Goal: Task Accomplishment & Management: Use online tool/utility

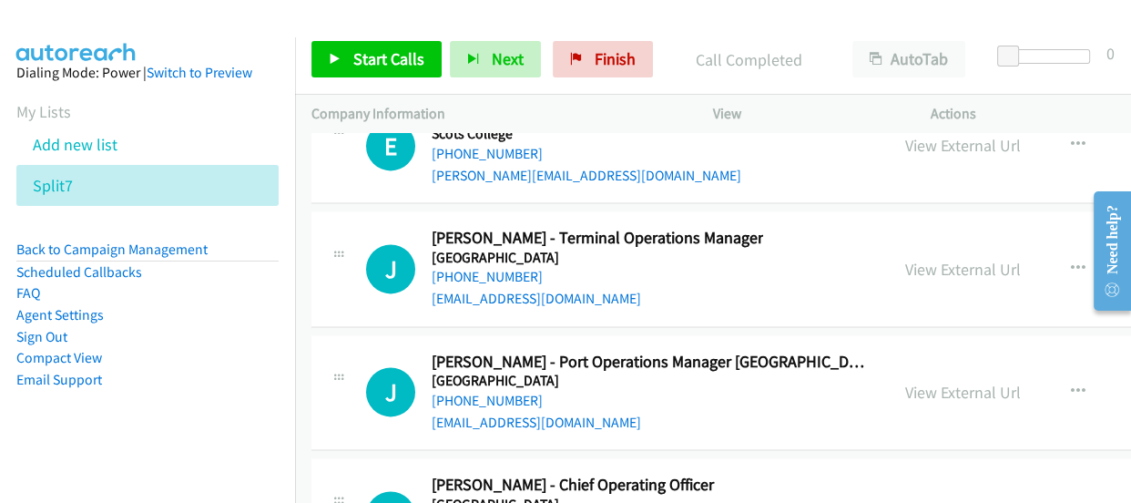
scroll to position [33366, 0]
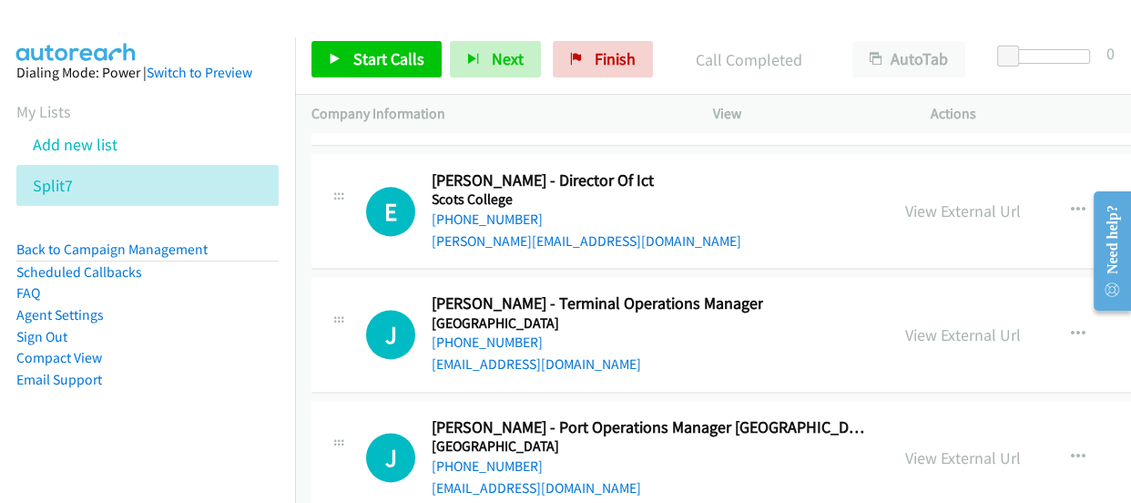
scroll to position [33200, 0]
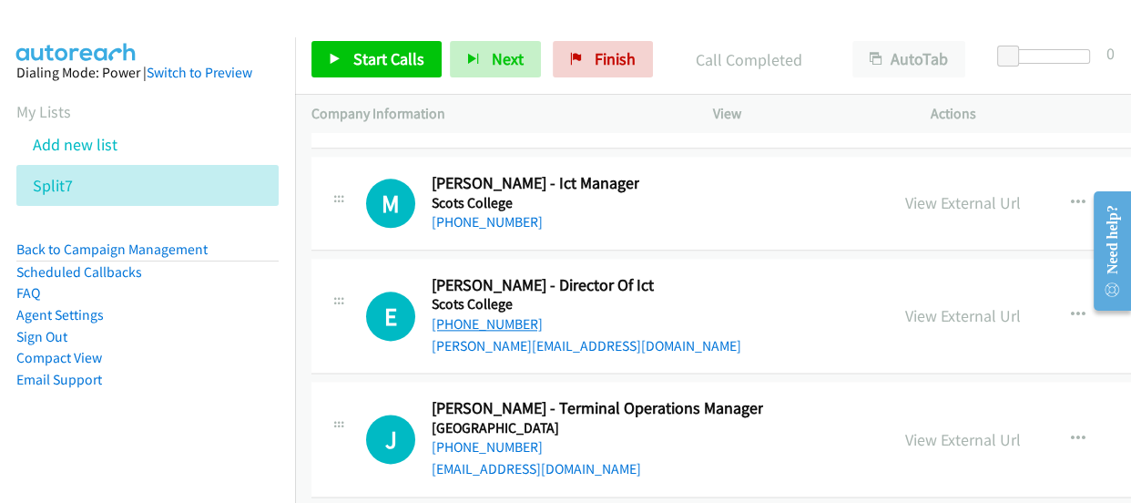
click at [483, 315] on link "+61 2 9391 7683" at bounding box center [487, 323] width 111 height 17
click at [503, 438] on link "+61 438 120 673" at bounding box center [487, 446] width 111 height 17
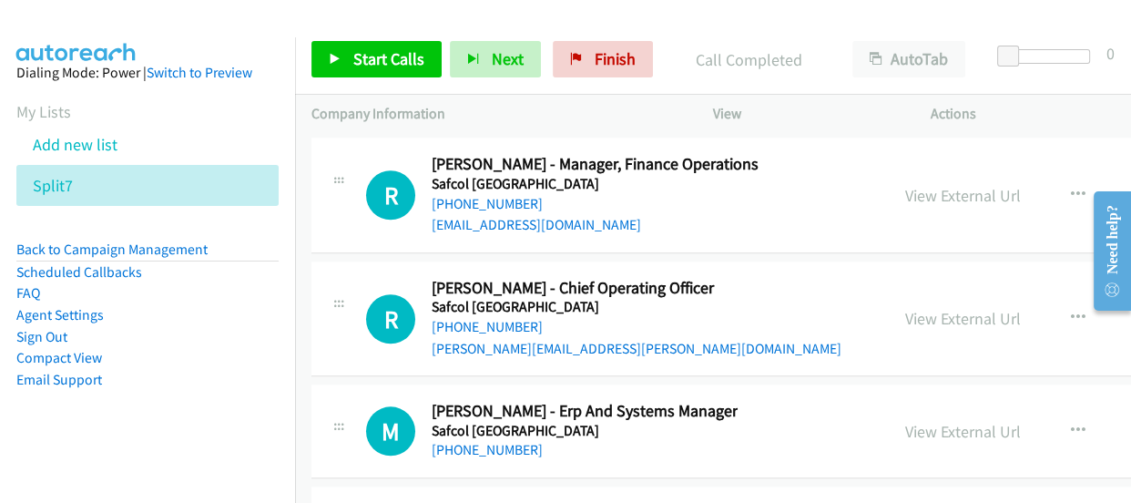
scroll to position [32869, 0]
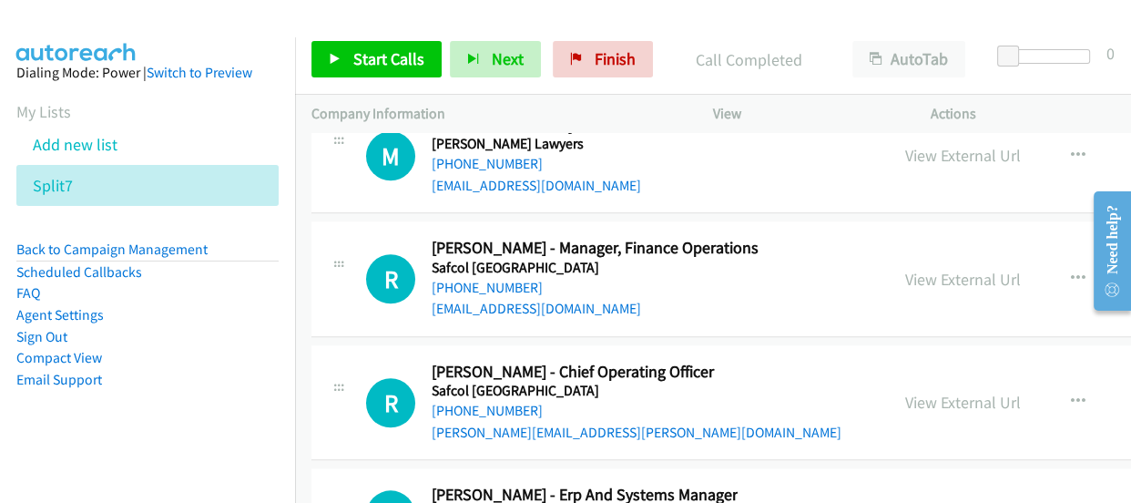
click at [474, 402] on link "+61 411 725 625" at bounding box center [487, 410] width 111 height 17
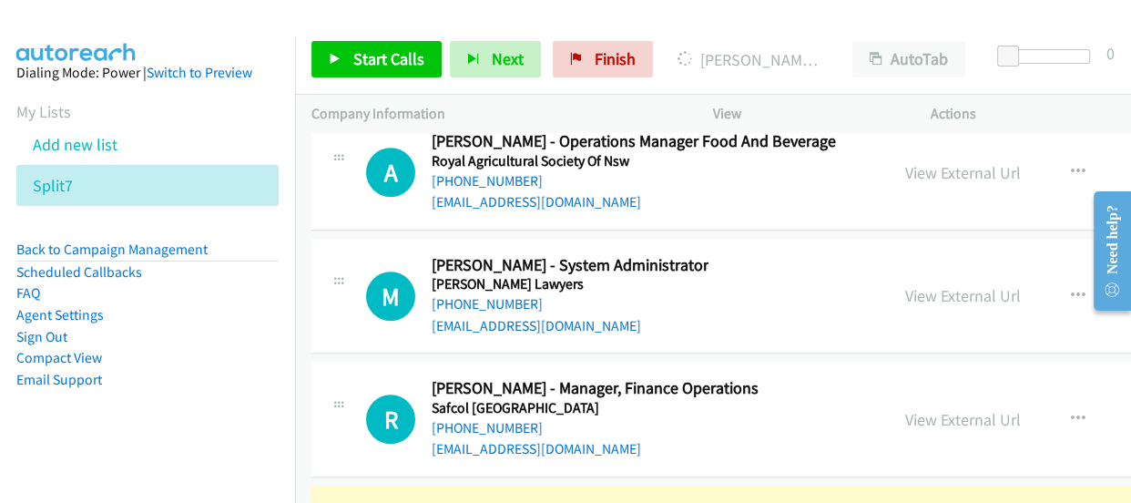
scroll to position [32621, 0]
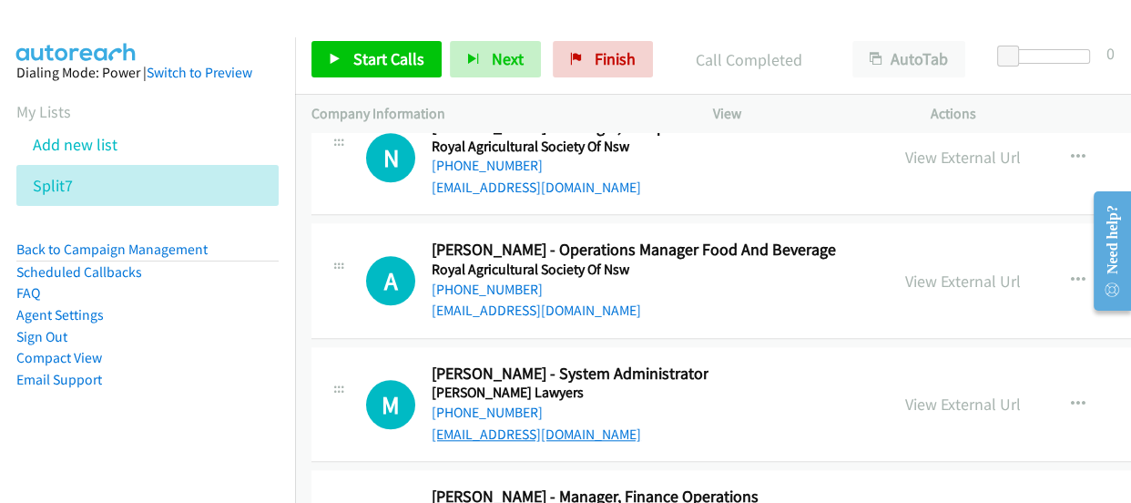
scroll to position [32455, 0]
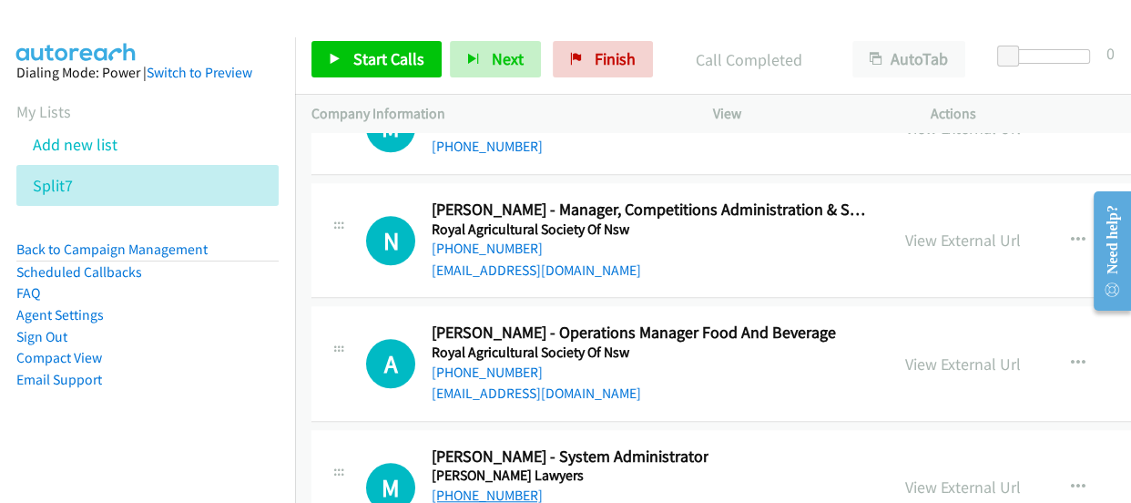
click at [477, 486] on link "+61 3 9609 1666" at bounding box center [487, 494] width 111 height 17
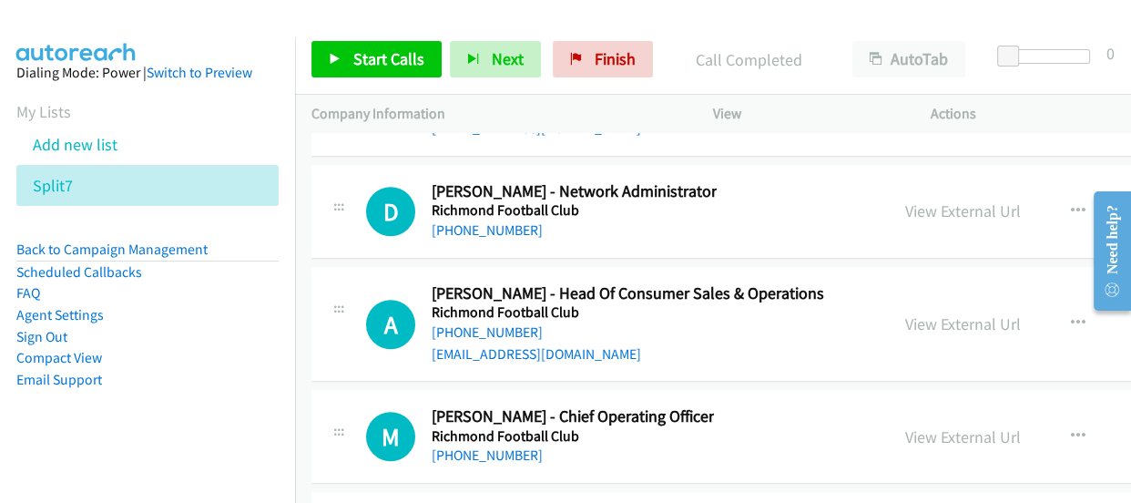
scroll to position [32124, 0]
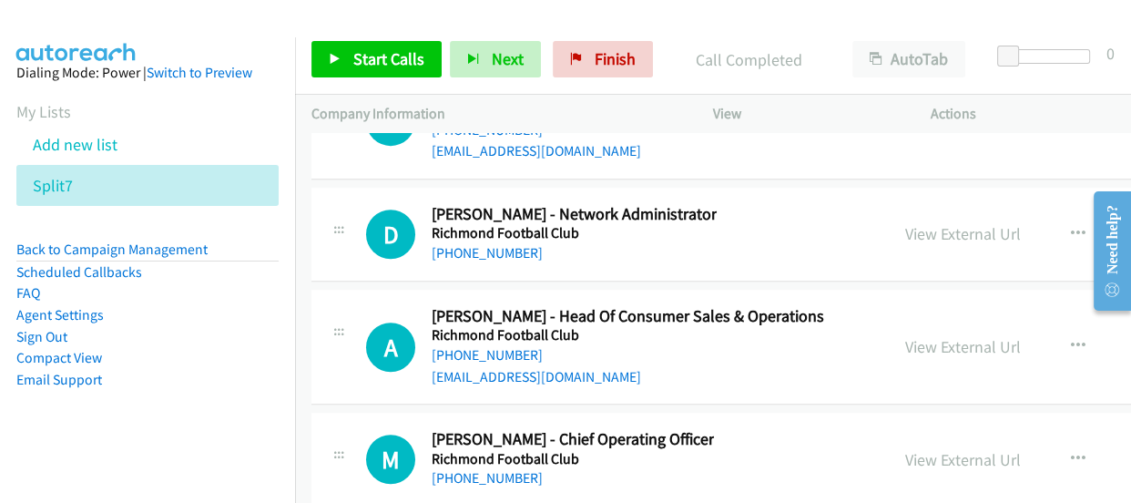
click at [474, 469] on link "+61 412 029 716" at bounding box center [487, 477] width 111 height 17
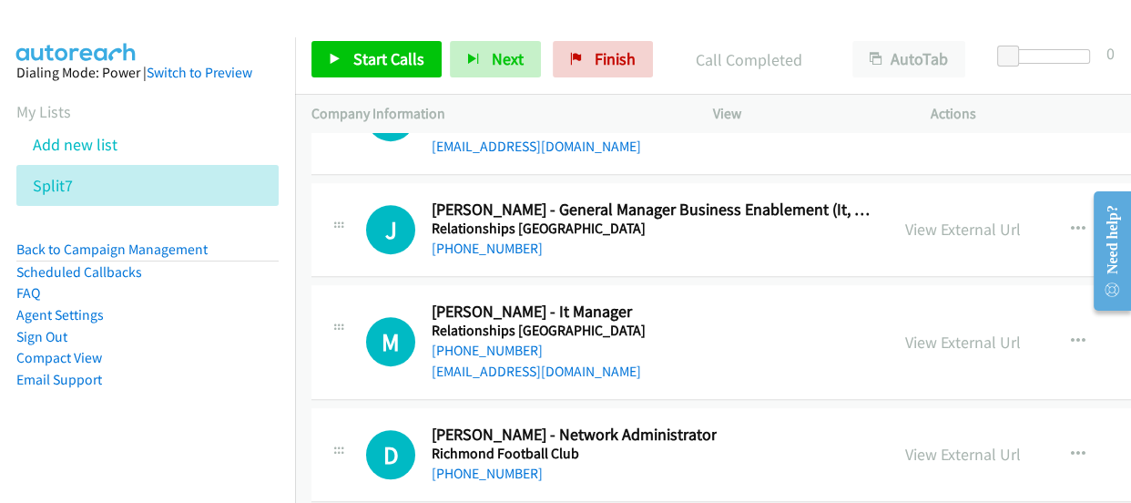
scroll to position [31876, 0]
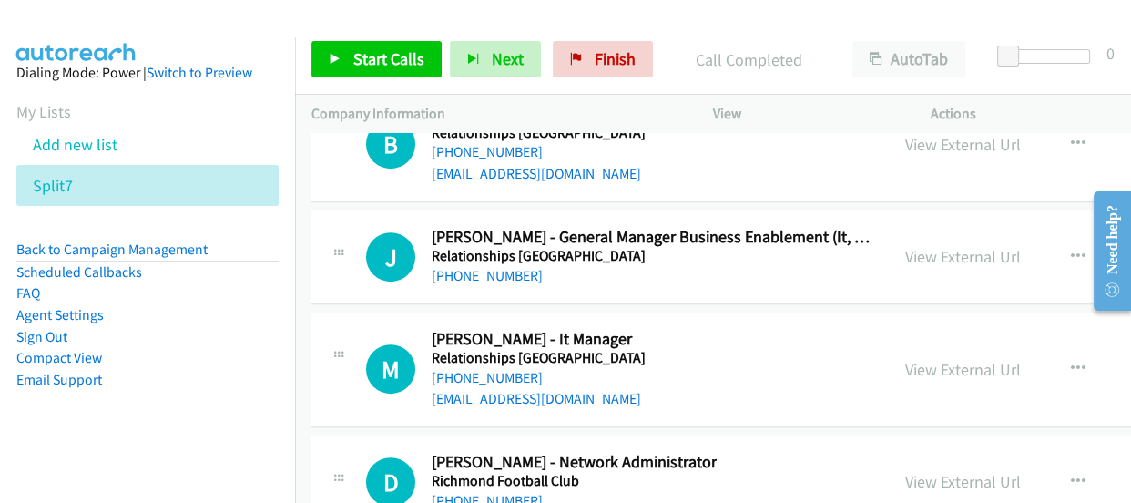
click at [477, 492] on link "+61 2 4578 1144" at bounding box center [487, 500] width 111 height 17
click at [485, 369] on link "+61 469 234 113" at bounding box center [487, 377] width 111 height 17
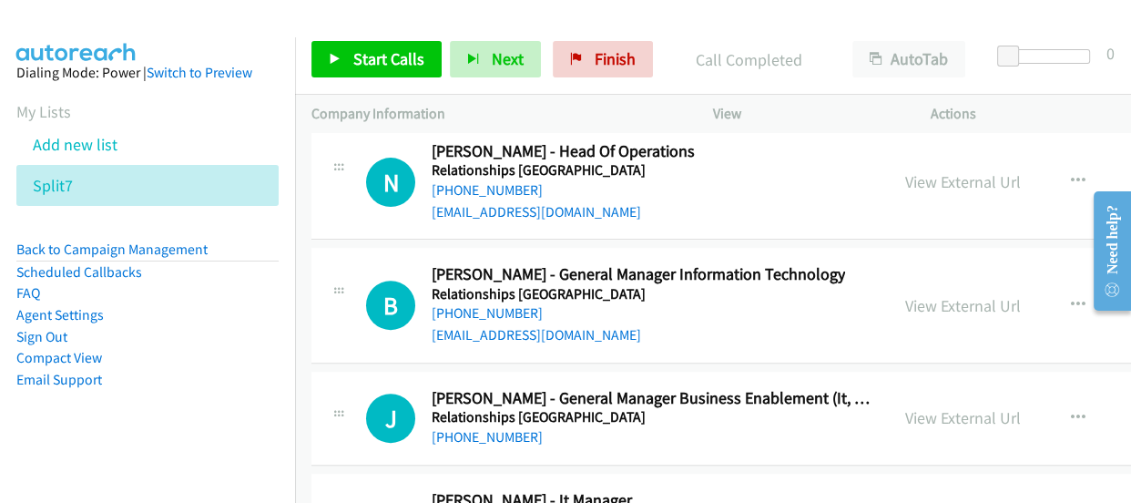
scroll to position [31628, 0]
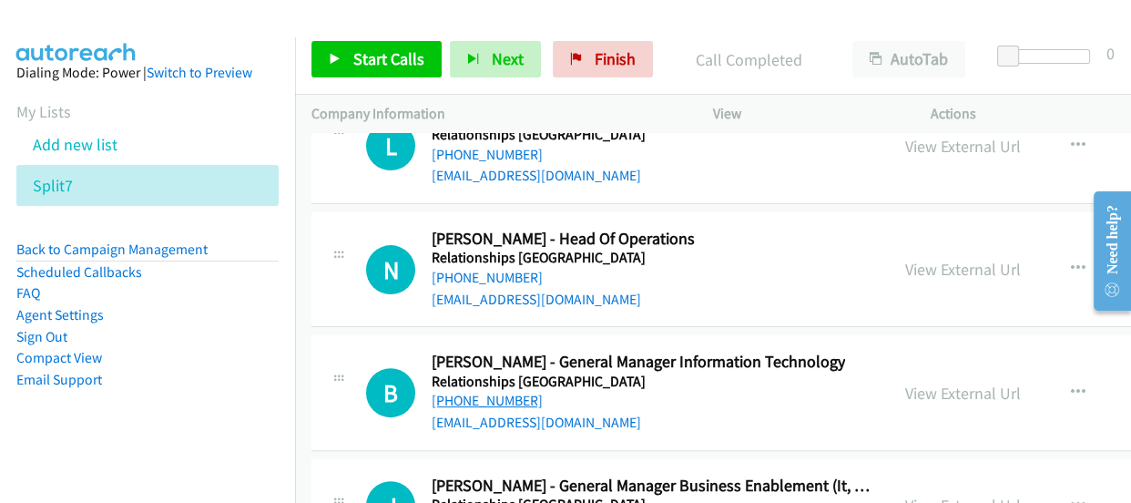
click at [480, 392] on link "+61 427 689 665" at bounding box center [487, 400] width 111 height 17
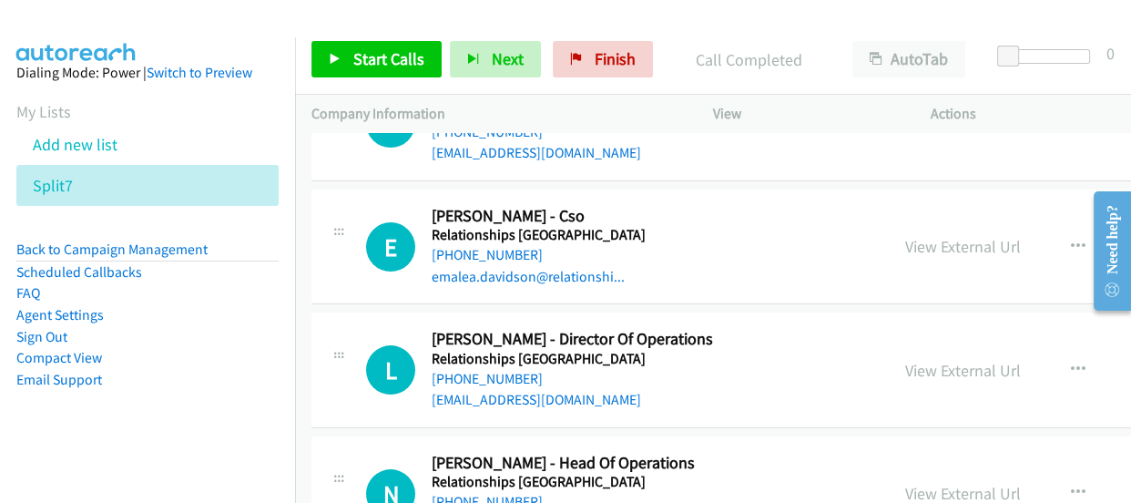
scroll to position [31379, 0]
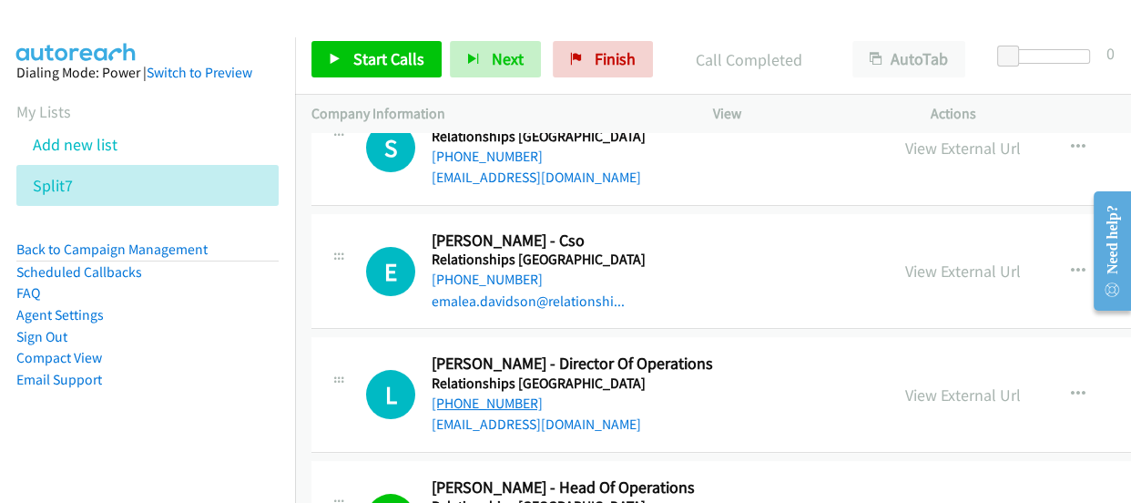
click at [466, 394] on link "+61 2 8874 8093" at bounding box center [487, 402] width 111 height 17
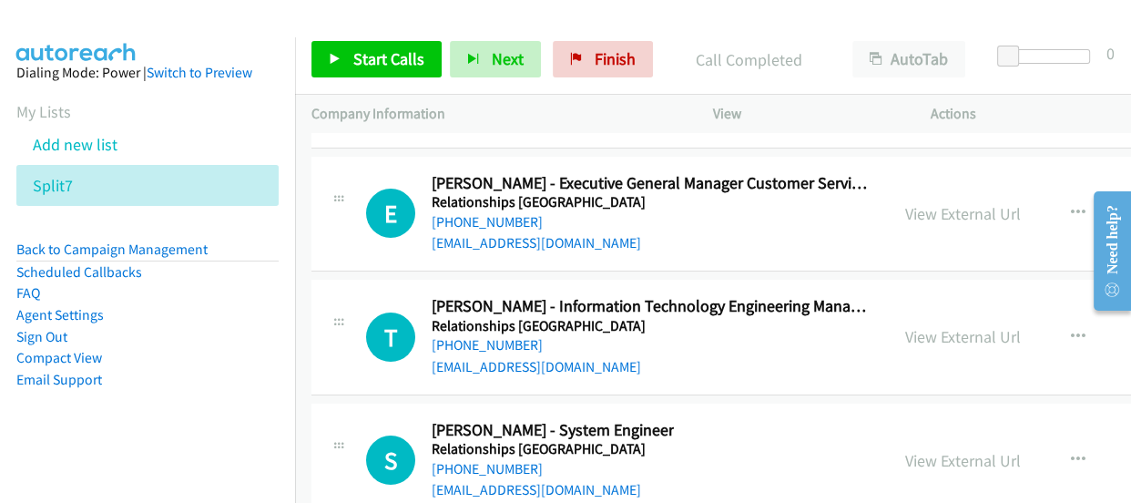
scroll to position [31047, 0]
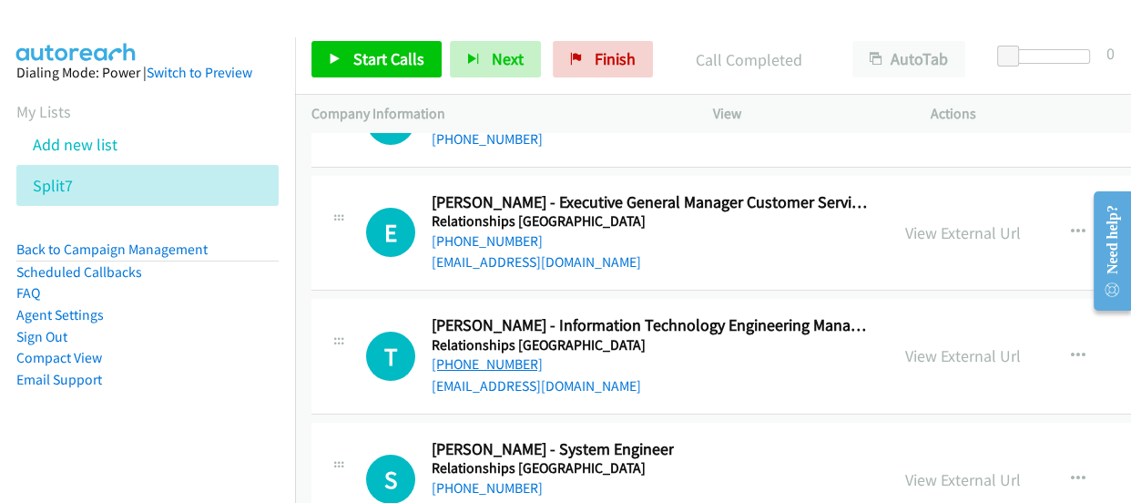
click at [483, 355] on link "+61 450 181 958" at bounding box center [487, 363] width 111 height 17
click at [469, 479] on link "+61 409 999 496" at bounding box center [487, 487] width 111 height 17
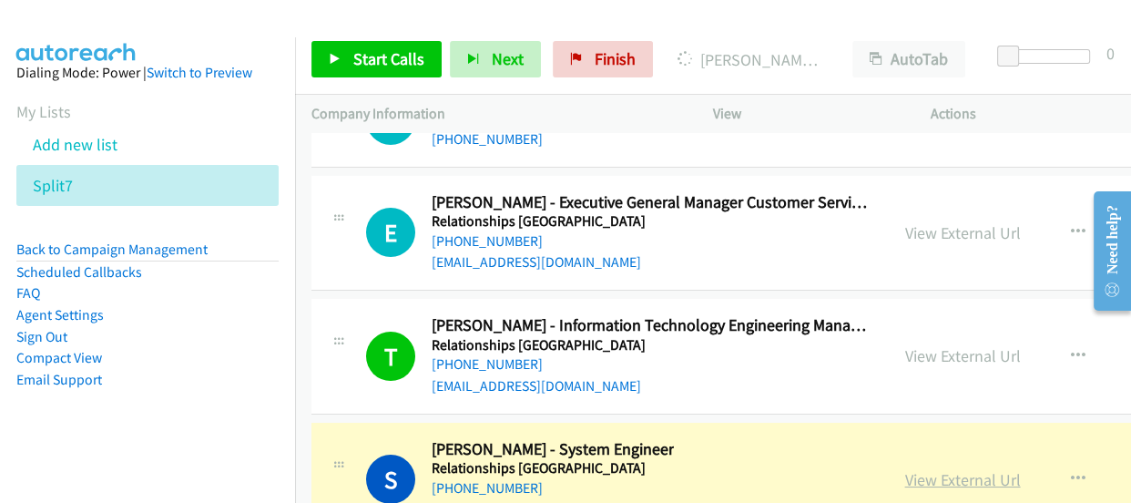
click at [963, 469] on link "View External Url" at bounding box center [963, 479] width 116 height 21
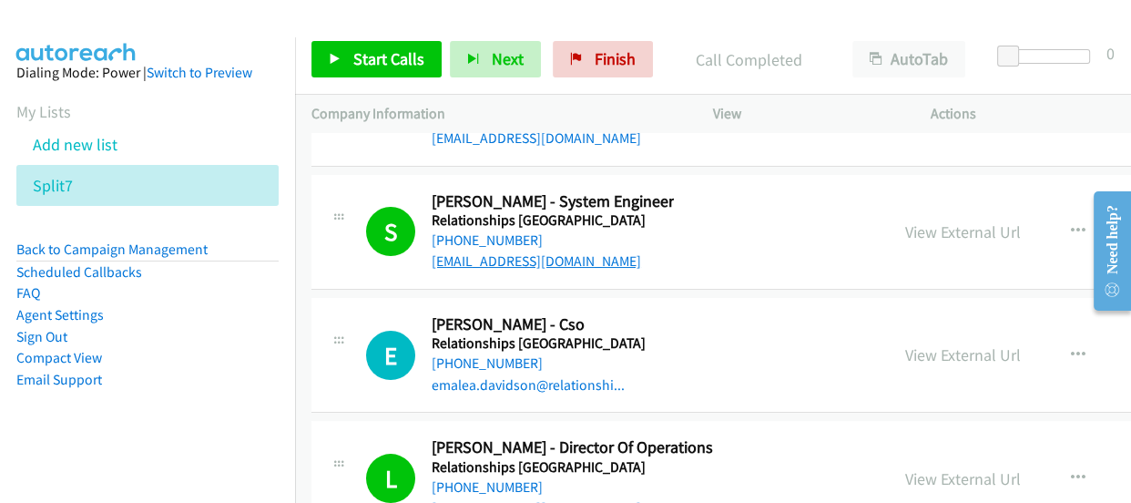
scroll to position [31296, 0]
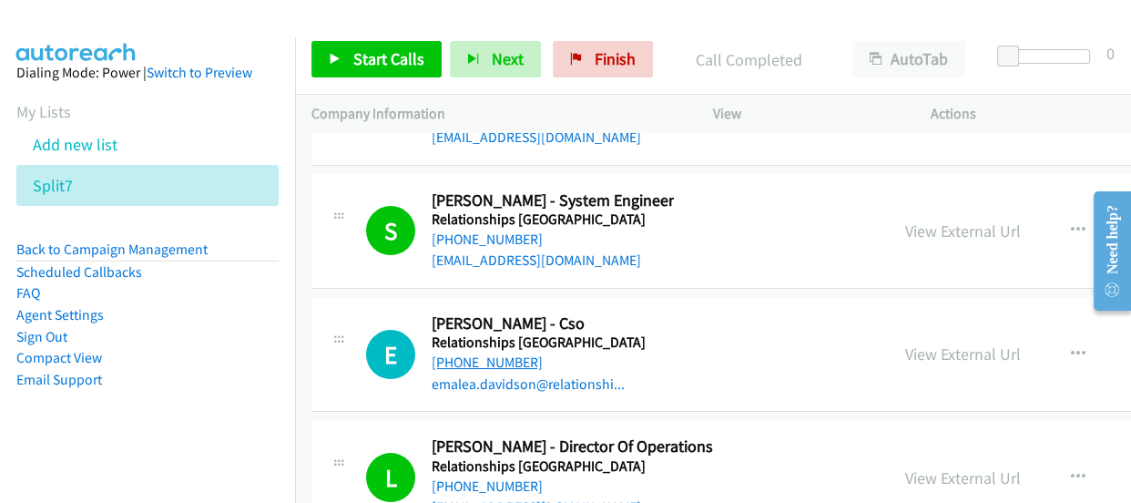
click at [483, 353] on link "+61 481 723 733" at bounding box center [487, 361] width 111 height 17
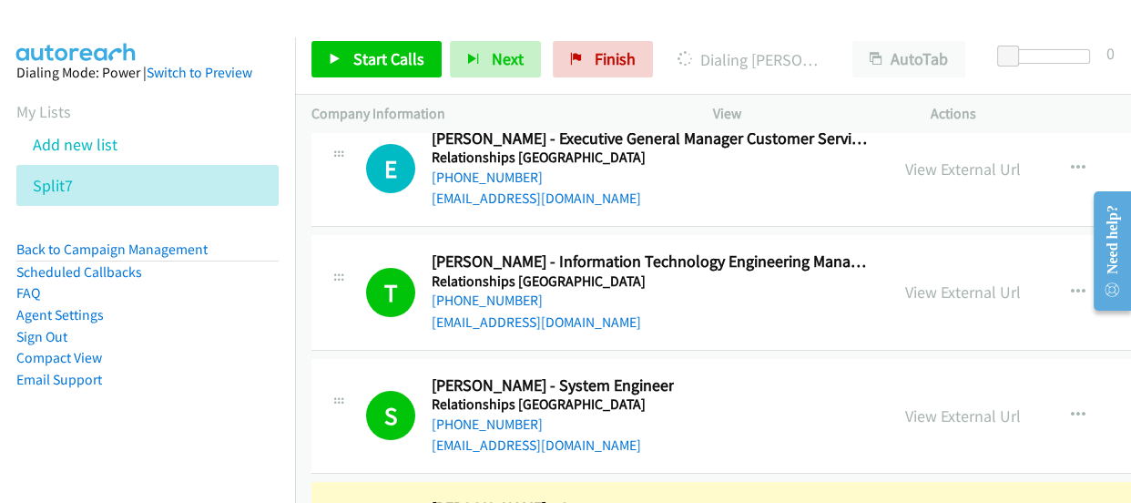
scroll to position [31130, 0]
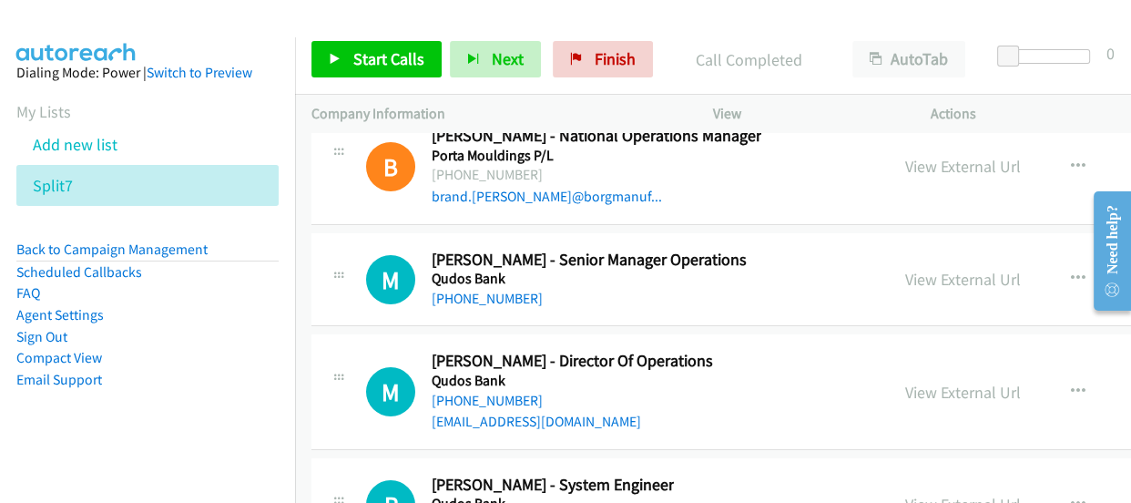
scroll to position [30634, 0]
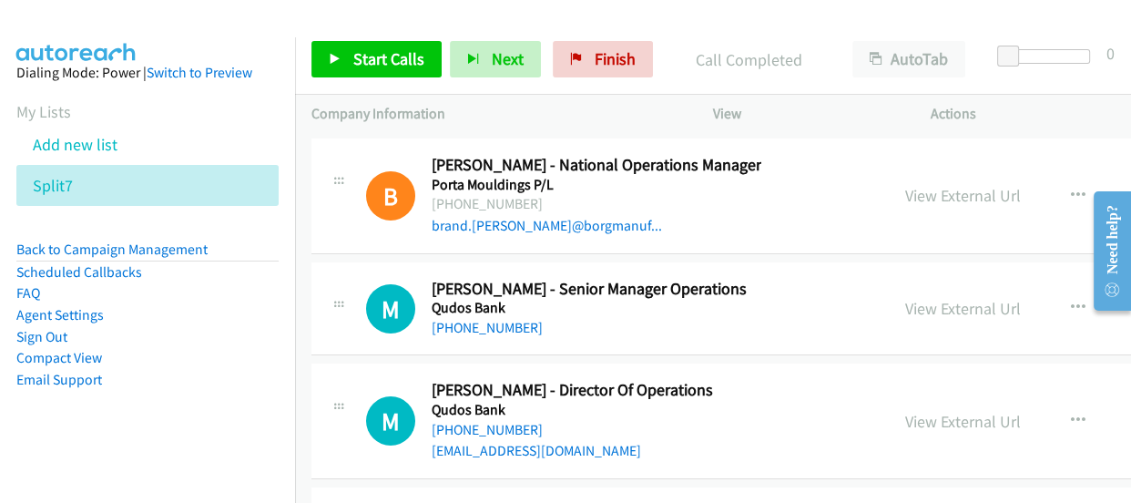
click at [481, 421] on link "+61 402 787 865" at bounding box center [487, 429] width 111 height 17
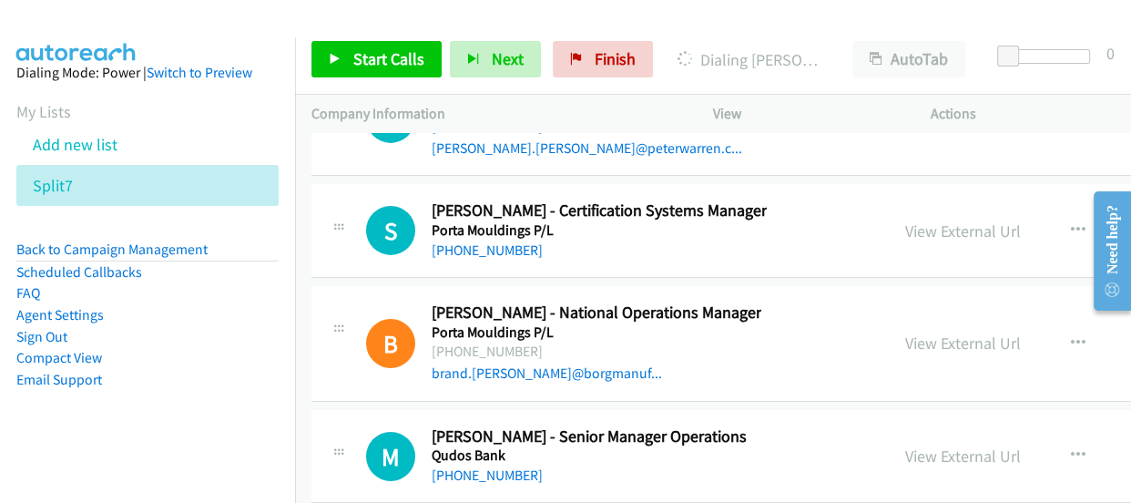
scroll to position [30468, 0]
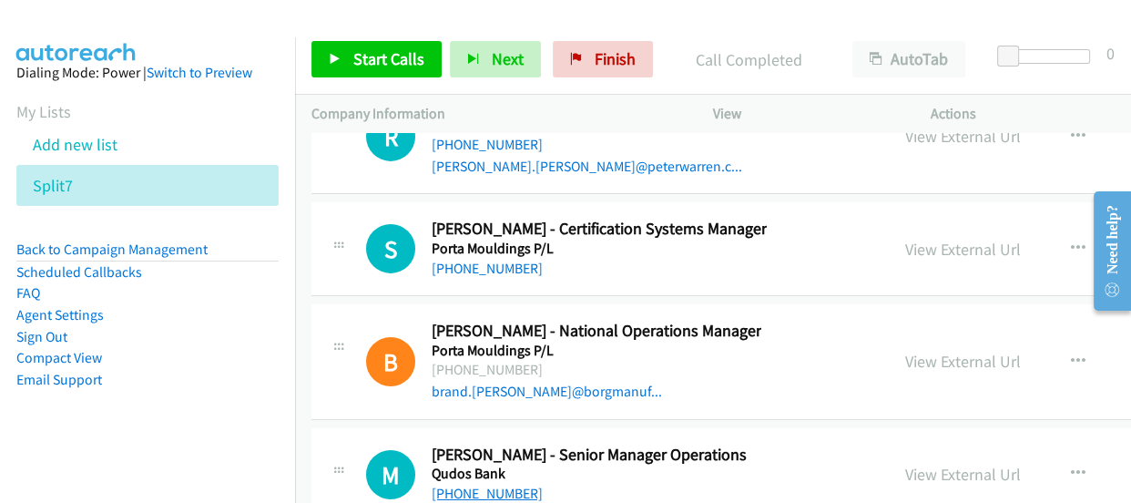
click at [476, 485] on link "+61 488 007 523" at bounding box center [487, 493] width 111 height 17
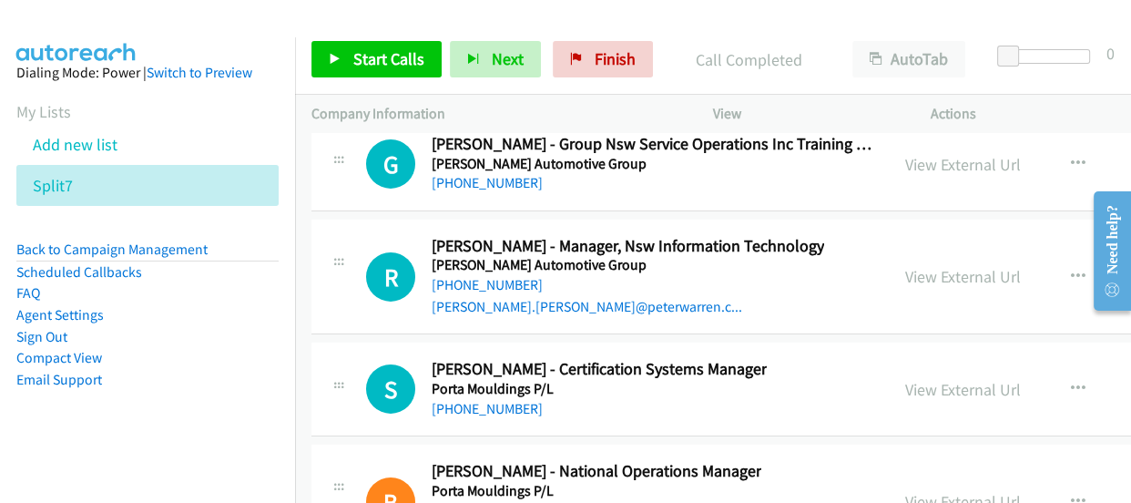
scroll to position [30302, 0]
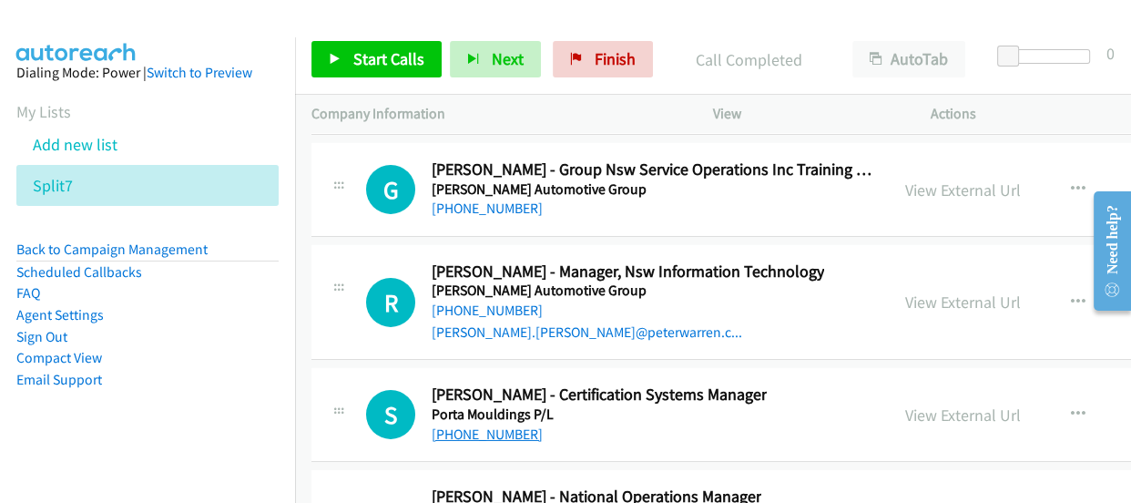
click at [495, 425] on link "+61 406 354 177" at bounding box center [487, 433] width 111 height 17
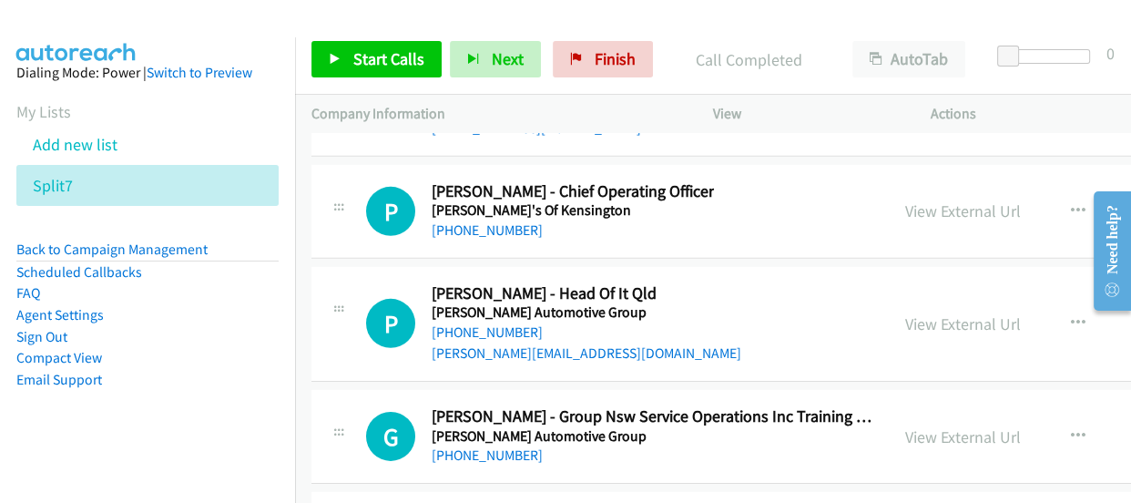
scroll to position [30055, 0]
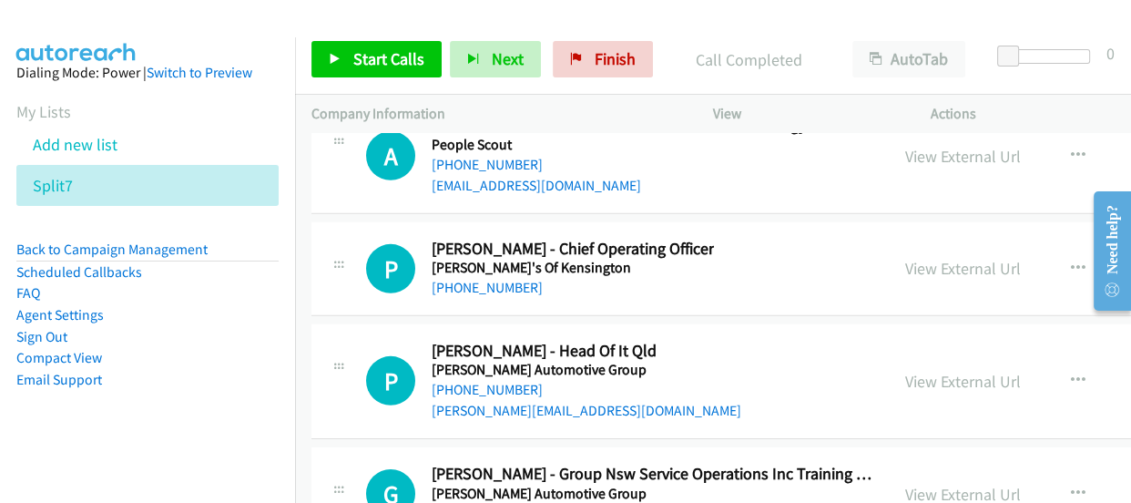
scroll to position [29972, 0]
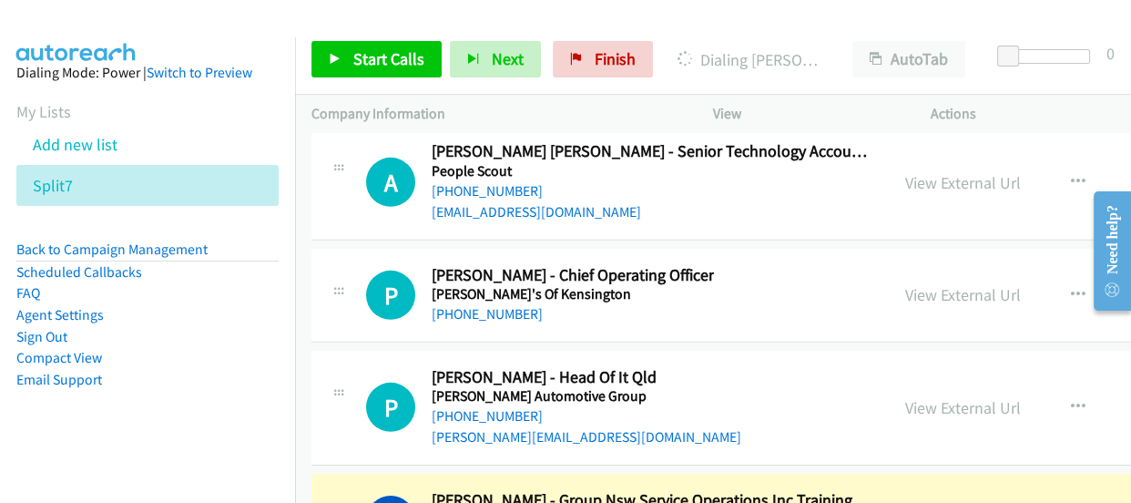
scroll to position [29889, 0]
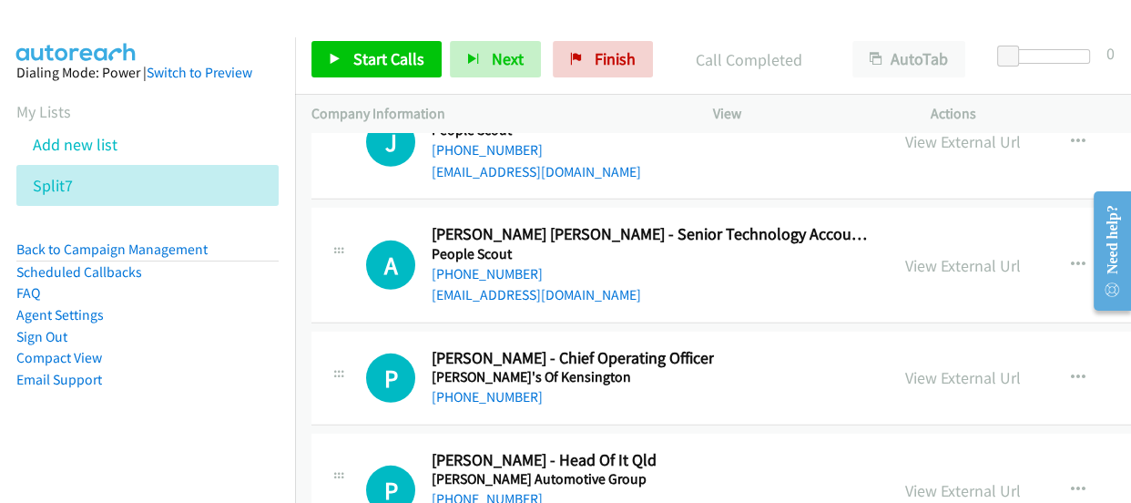
click at [491, 490] on link "+61 422 201 120" at bounding box center [487, 498] width 111 height 17
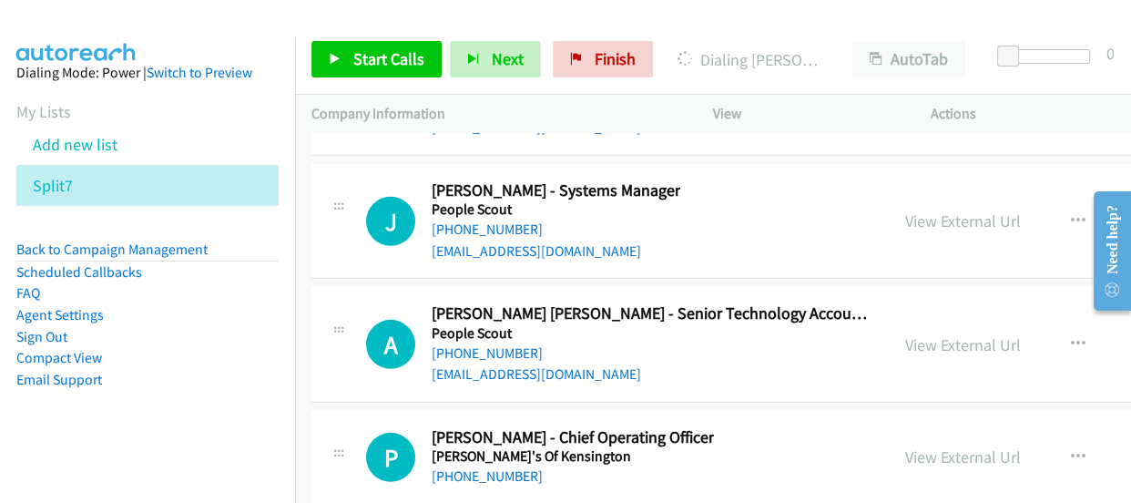
scroll to position [29806, 0]
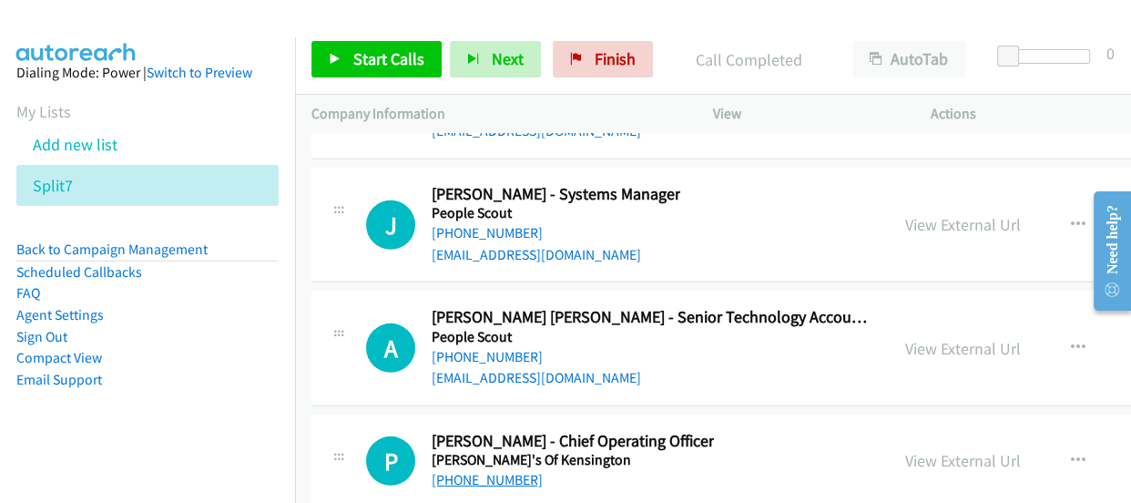
click at [492, 471] on link "+61 2 9662 1099" at bounding box center [487, 479] width 111 height 17
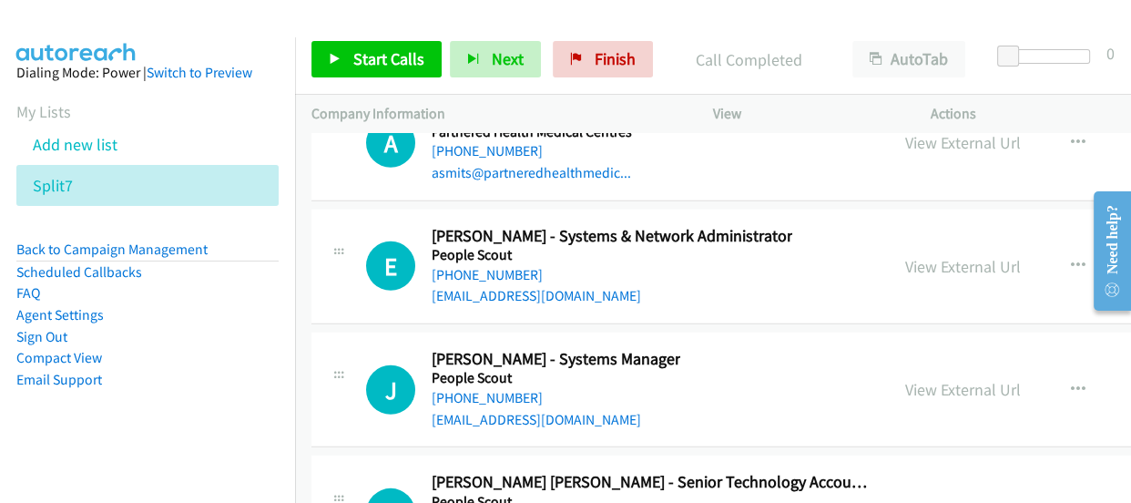
scroll to position [29640, 0]
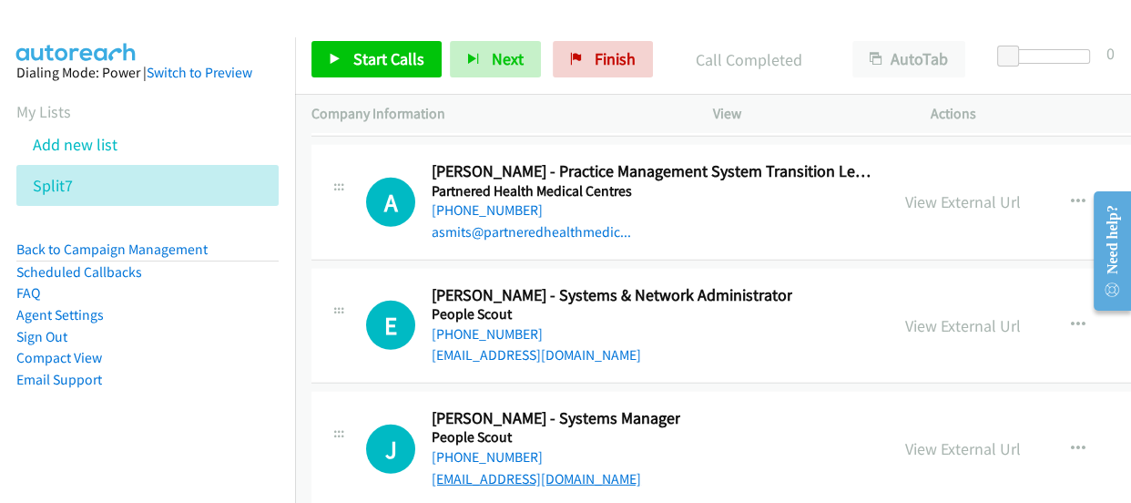
scroll to position [29557, 0]
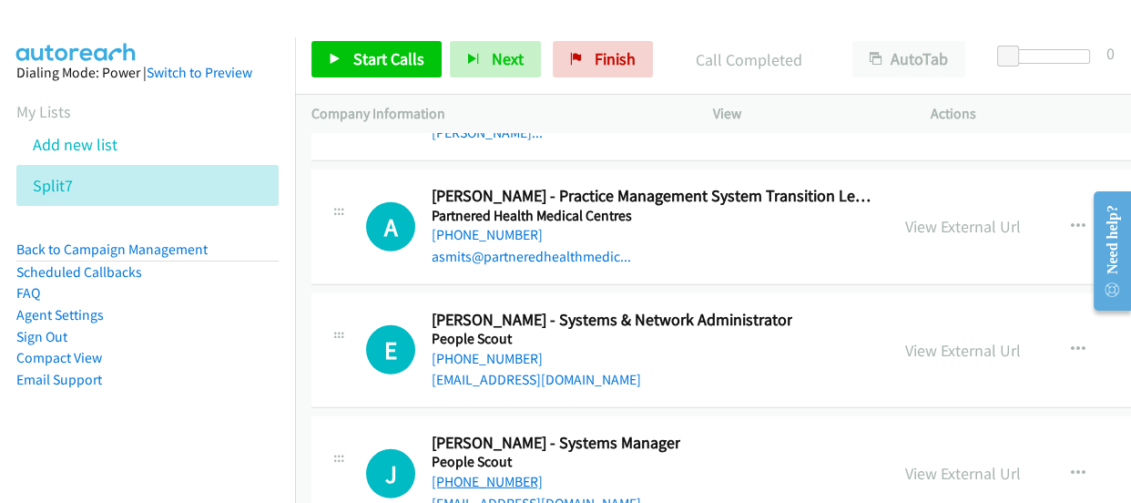
click at [469, 473] on link "+61 451 637 315" at bounding box center [487, 481] width 111 height 17
click at [467, 473] on link "+61 451 637 315" at bounding box center [487, 481] width 111 height 17
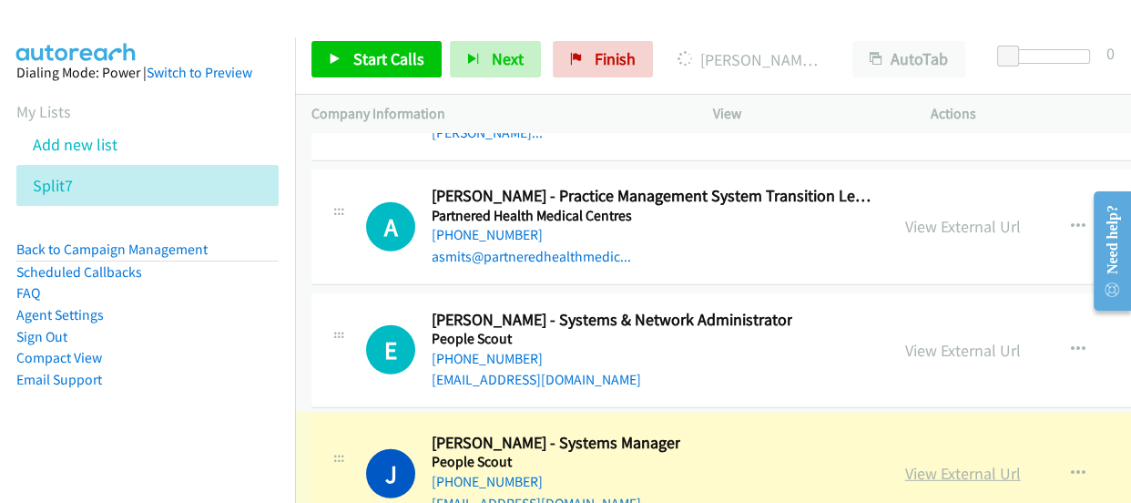
click at [929, 463] on link "View External Url" at bounding box center [963, 473] width 116 height 21
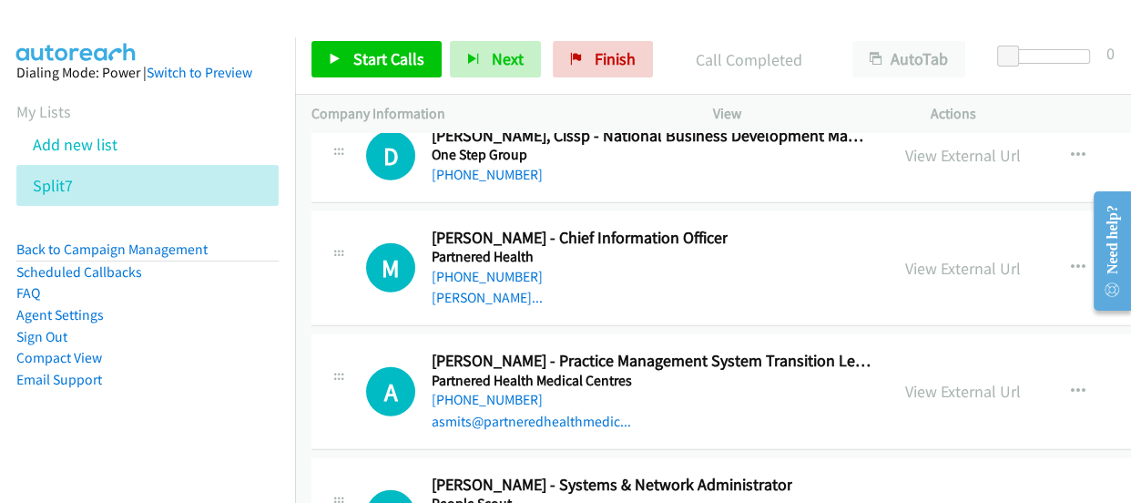
scroll to position [29392, 0]
drag, startPoint x: 483, startPoint y: 381, endPoint x: 476, endPoint y: 404, distance: 24.5
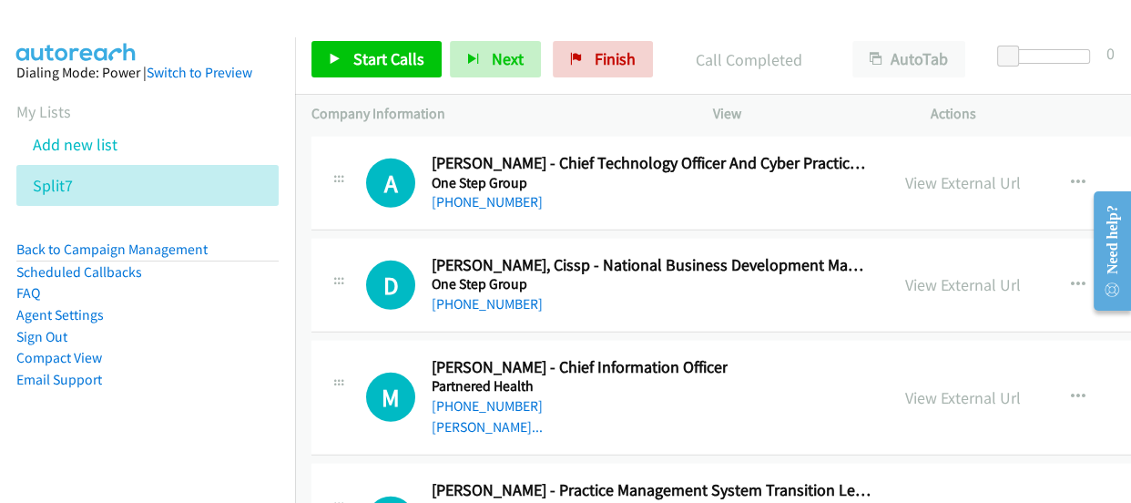
scroll to position [29226, 0]
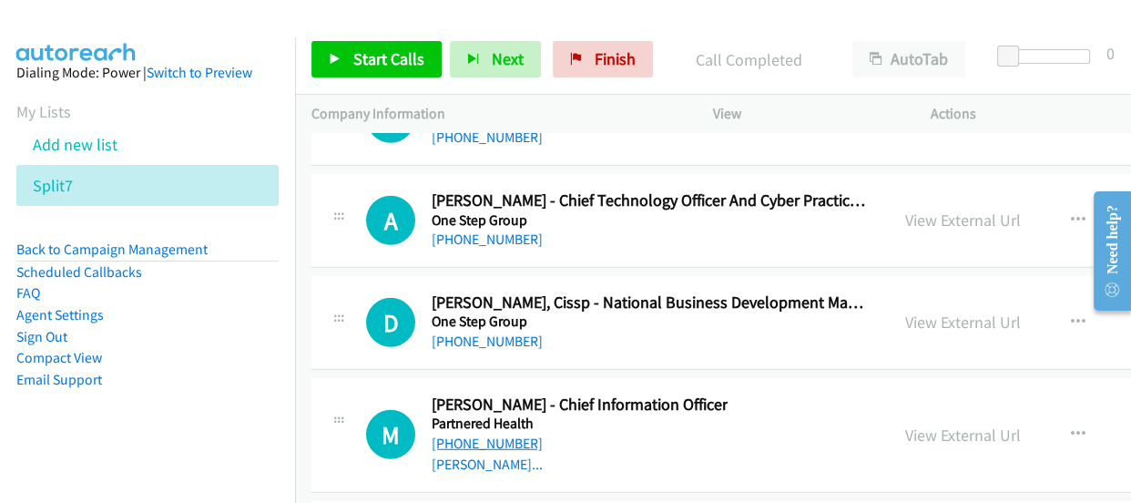
click at [485, 434] on link "+61 458 344 621" at bounding box center [487, 442] width 111 height 17
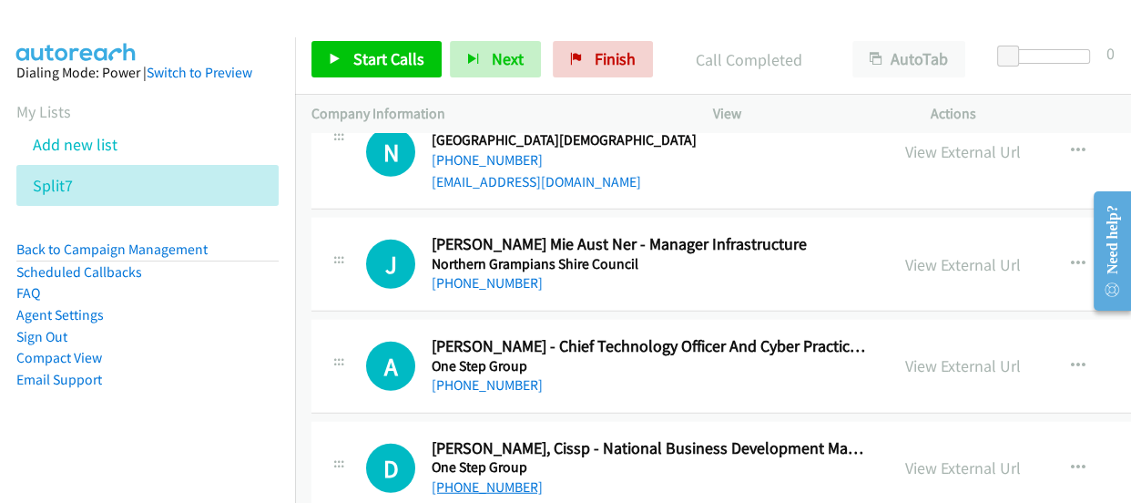
scroll to position [29061, 0]
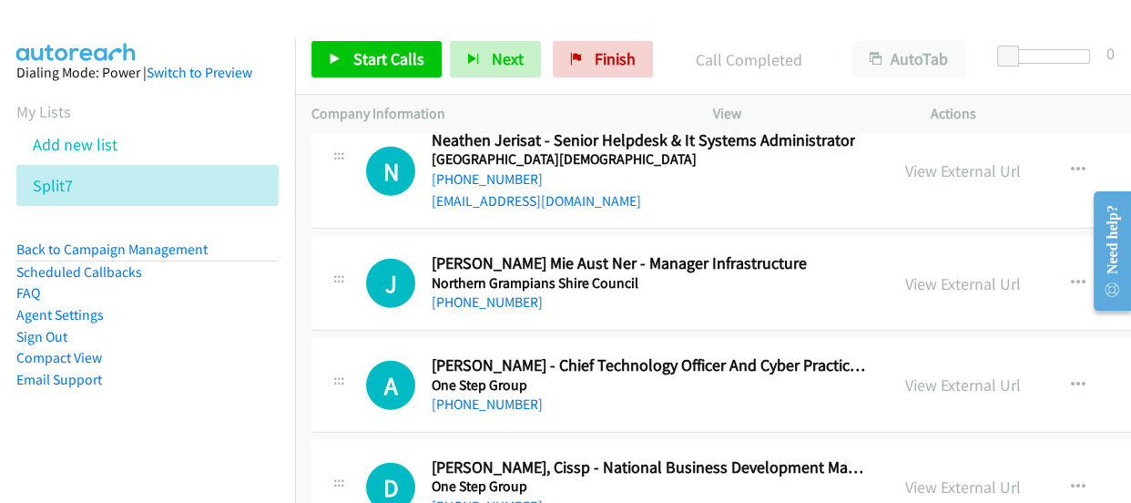
click at [484, 497] on link "+61 450 199 950" at bounding box center [487, 505] width 111 height 17
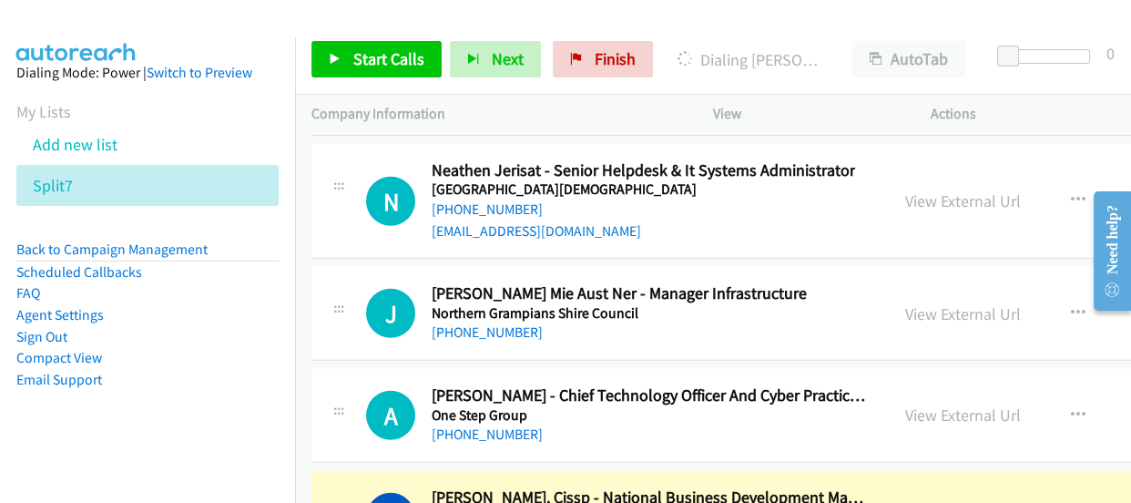
scroll to position [28978, 0]
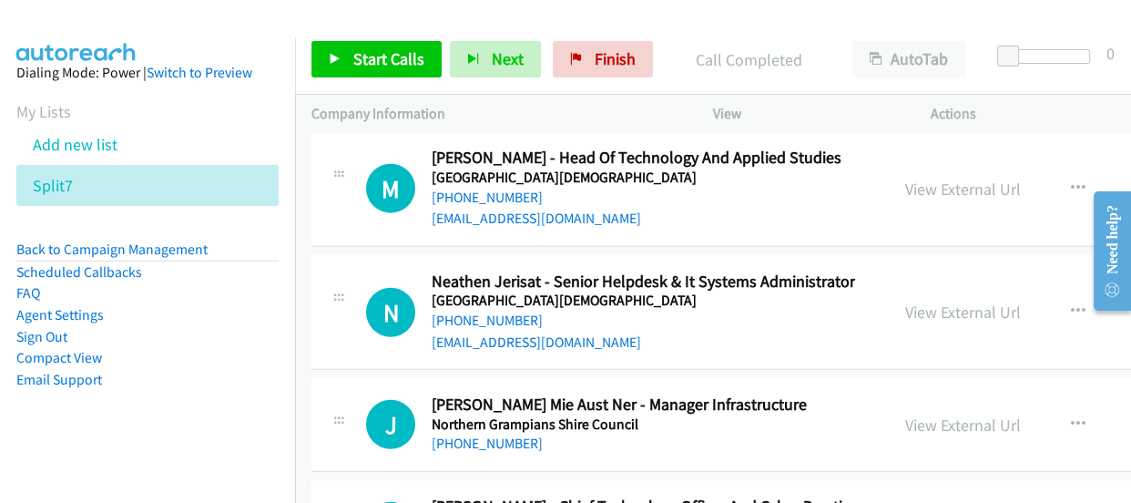
scroll to position [28895, 0]
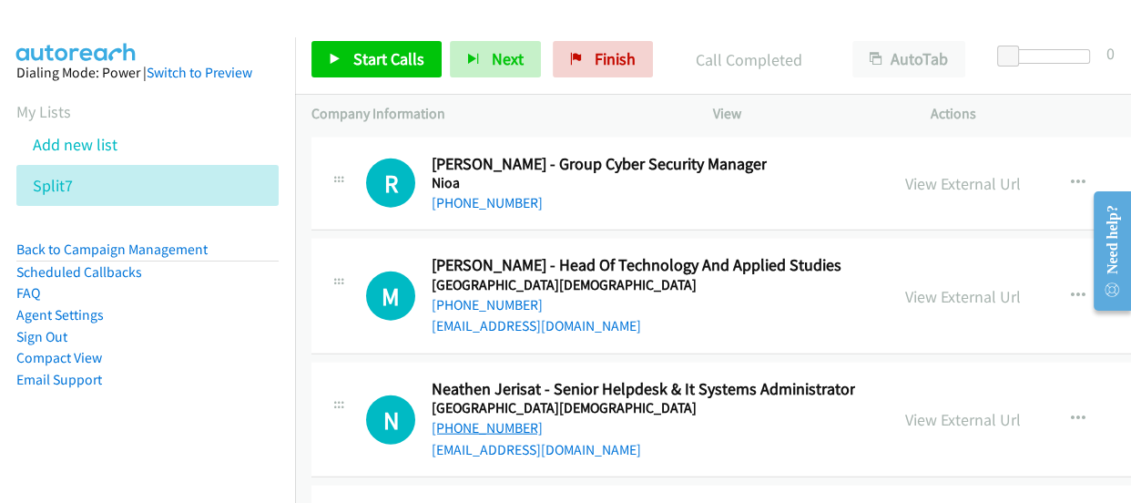
click at [499, 419] on link "+61 416 440 252" at bounding box center [487, 427] width 111 height 17
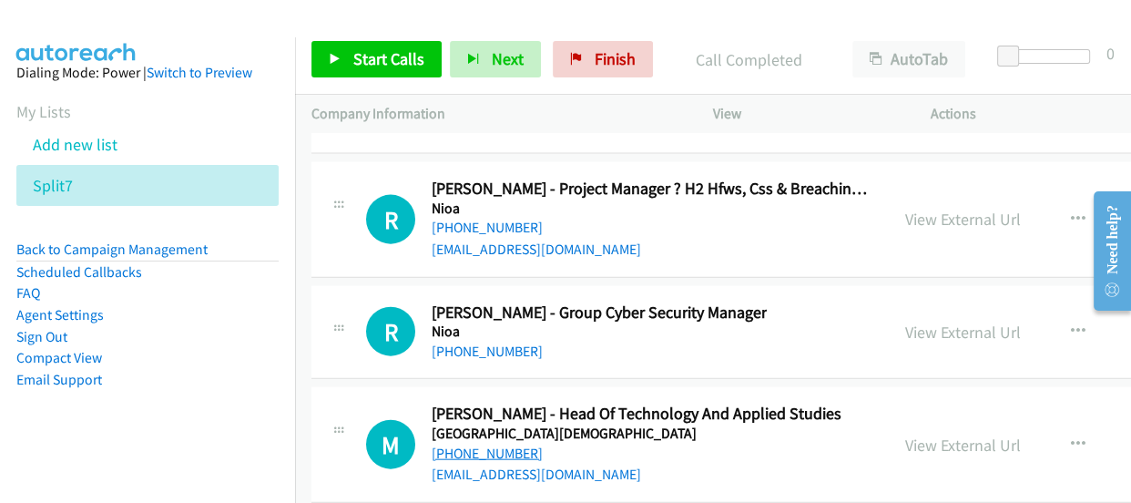
scroll to position [28647, 0]
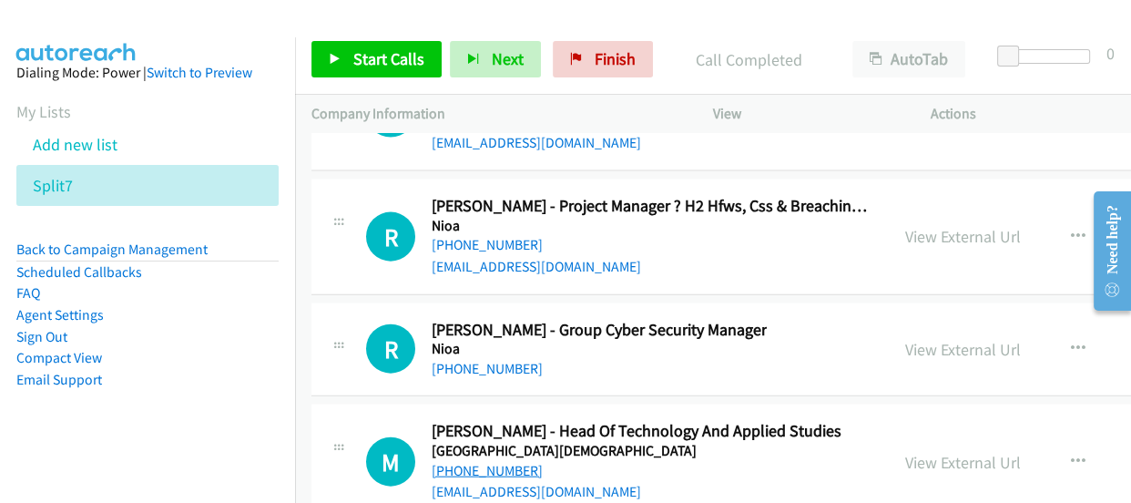
click at [472, 462] on link "+61 401 388 997" at bounding box center [487, 470] width 111 height 17
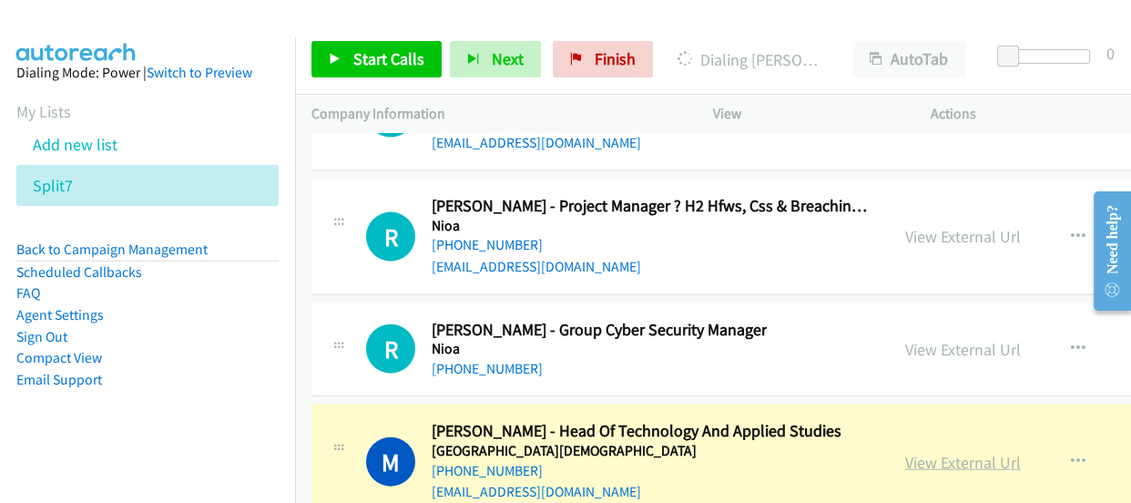
click at [927, 452] on link "View External Url" at bounding box center [963, 462] width 116 height 21
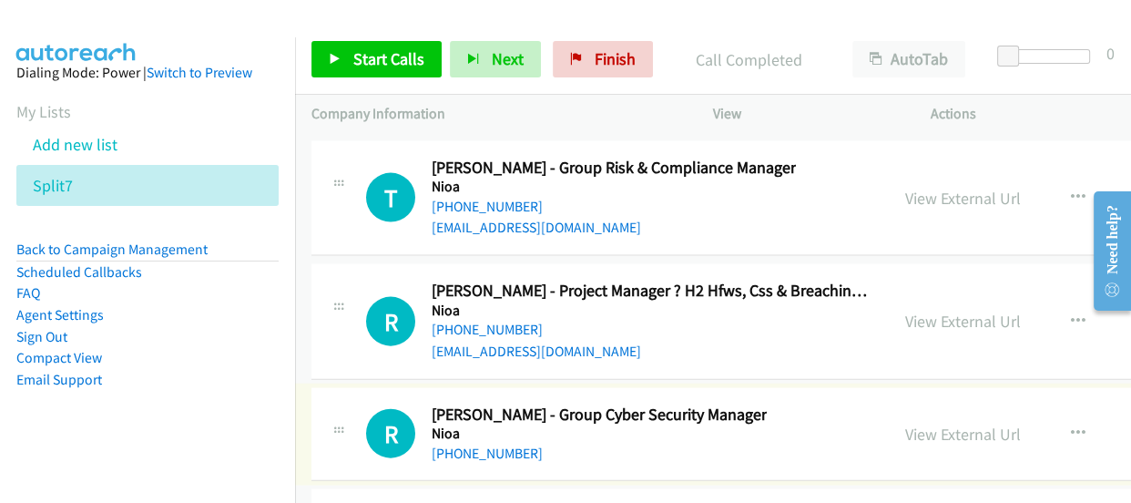
scroll to position [28481, 0]
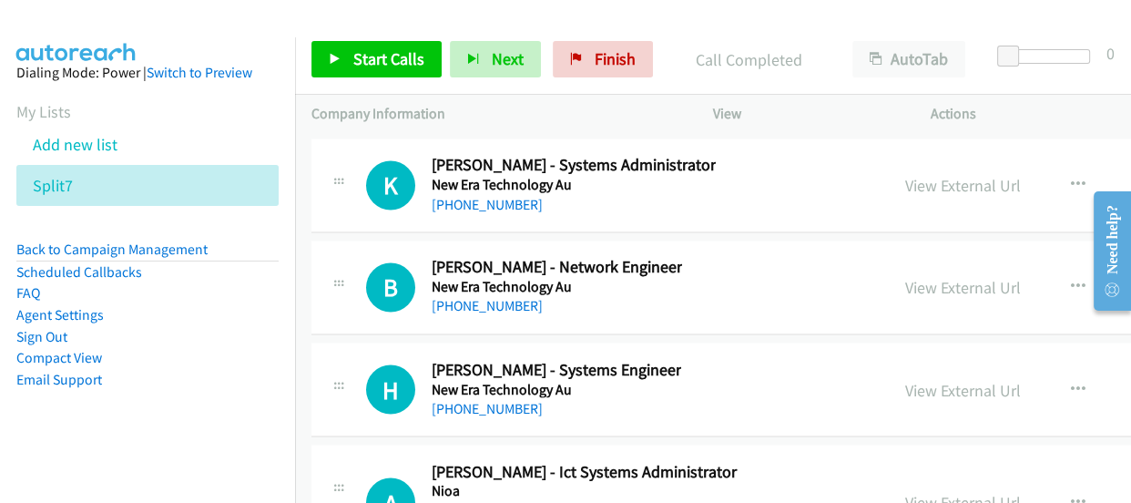
scroll to position [27736, 0]
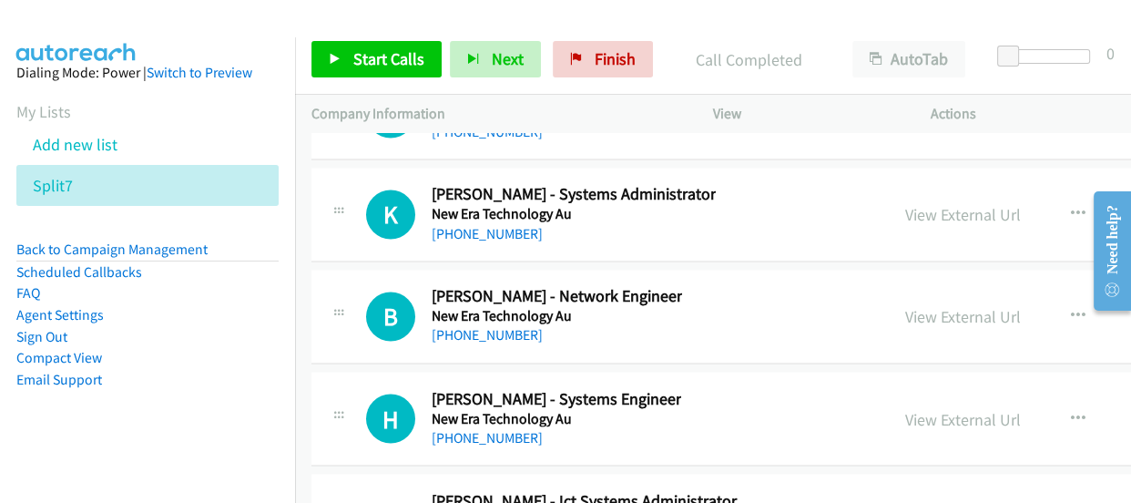
click at [496, 428] on link "+64 27 544 8610" at bounding box center [487, 436] width 111 height 17
click at [486, 428] on link "+64 27 544 8610" at bounding box center [487, 436] width 111 height 17
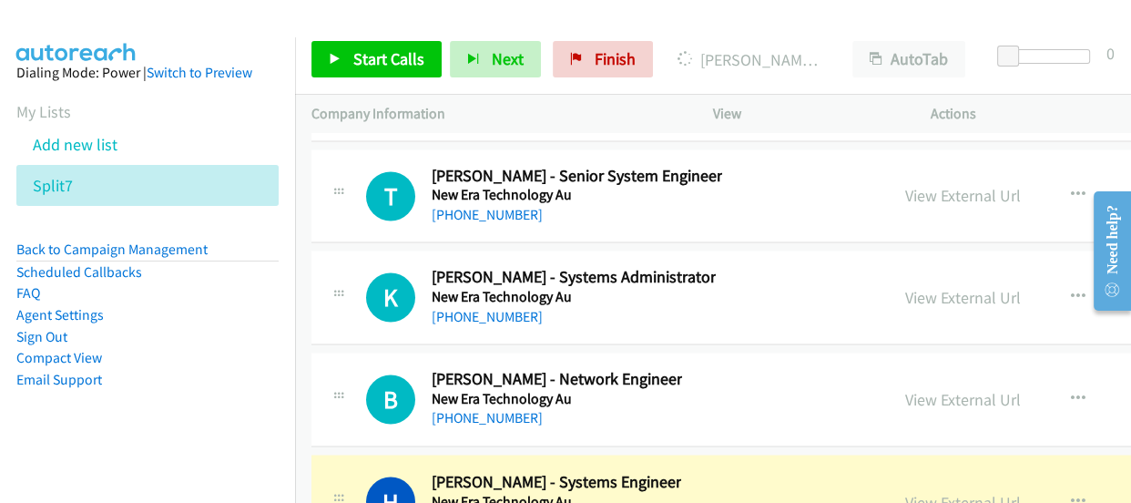
scroll to position [27570, 0]
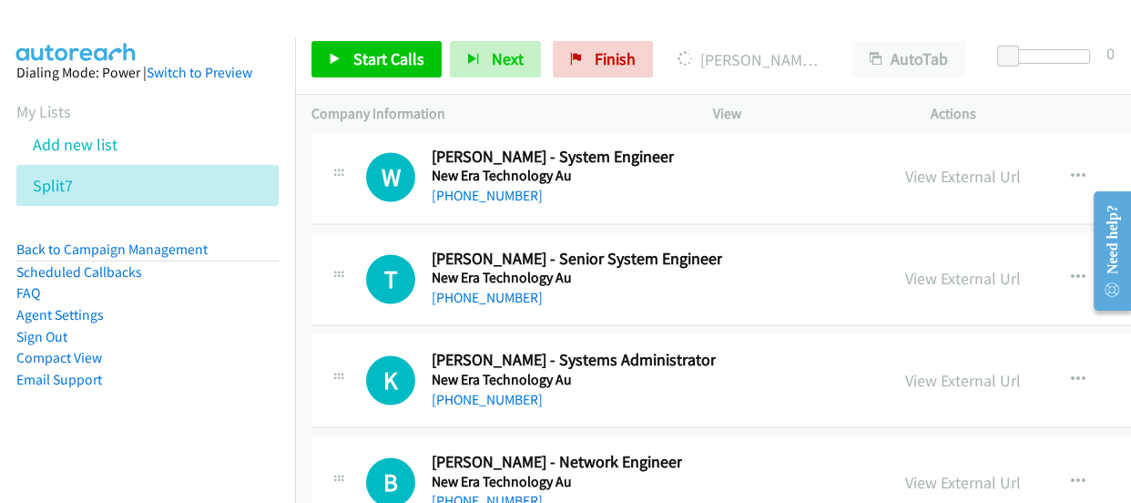
click at [492, 492] on link "+61 452 544 268" at bounding box center [487, 500] width 111 height 17
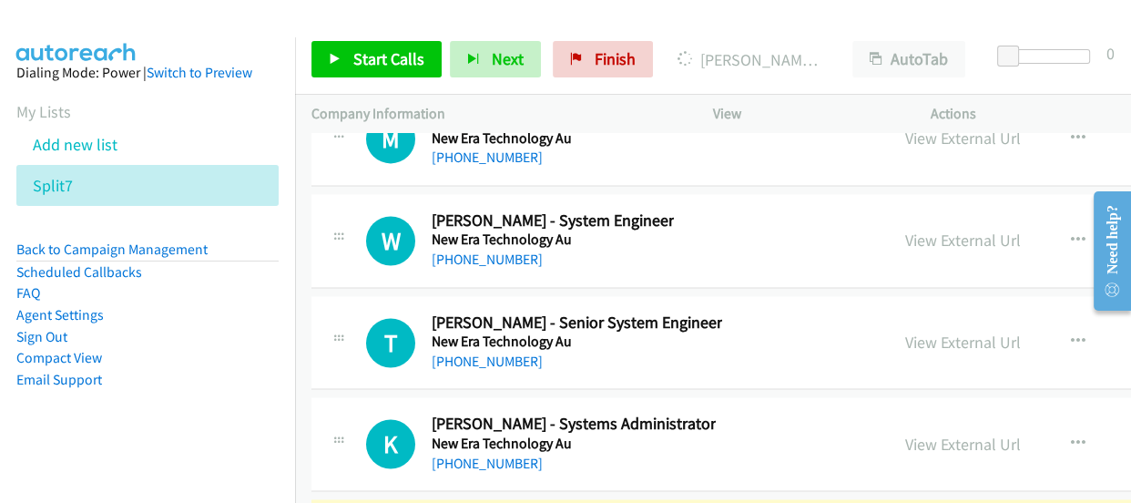
scroll to position [27487, 0]
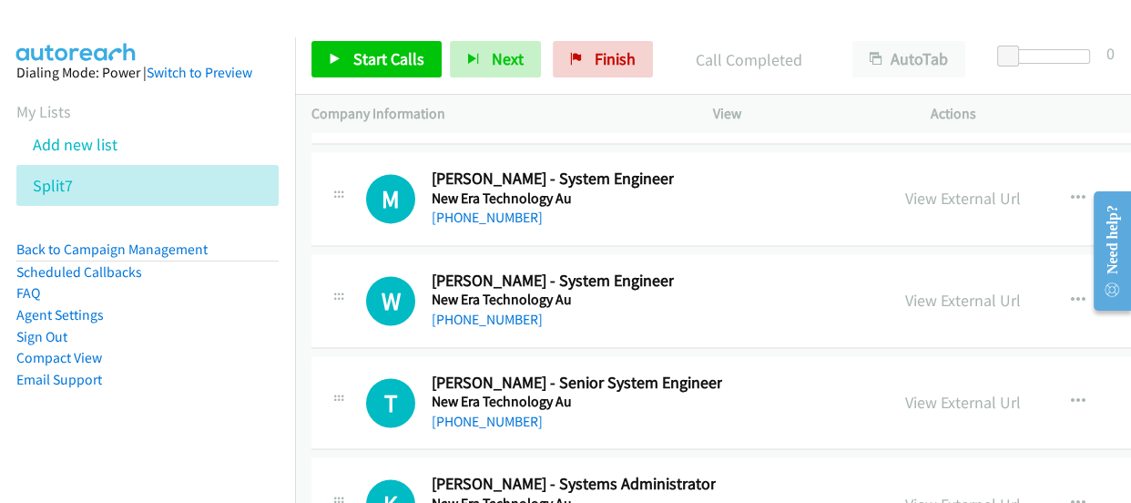
scroll to position [27404, 0]
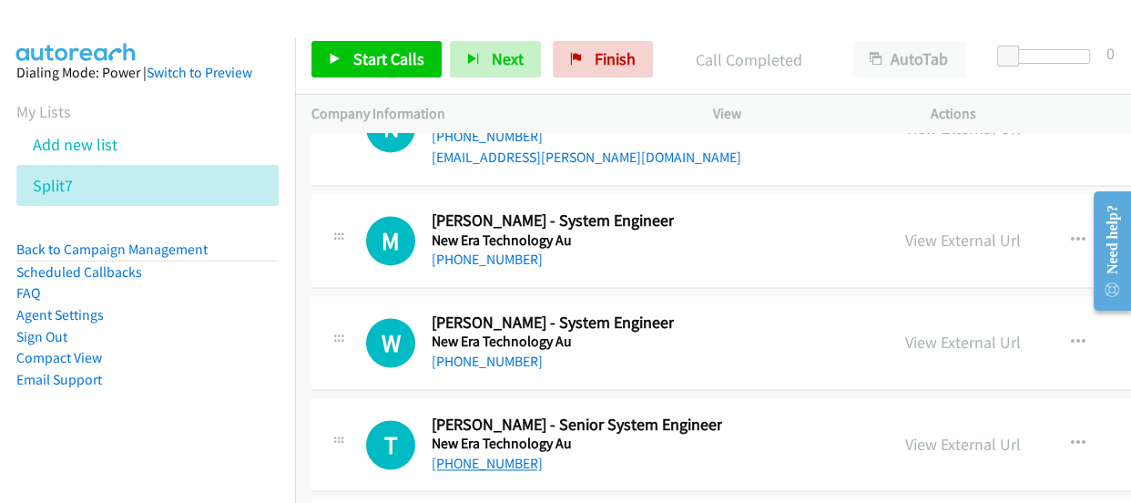
click at [477, 454] on link "+61 466 179 592" at bounding box center [487, 462] width 111 height 17
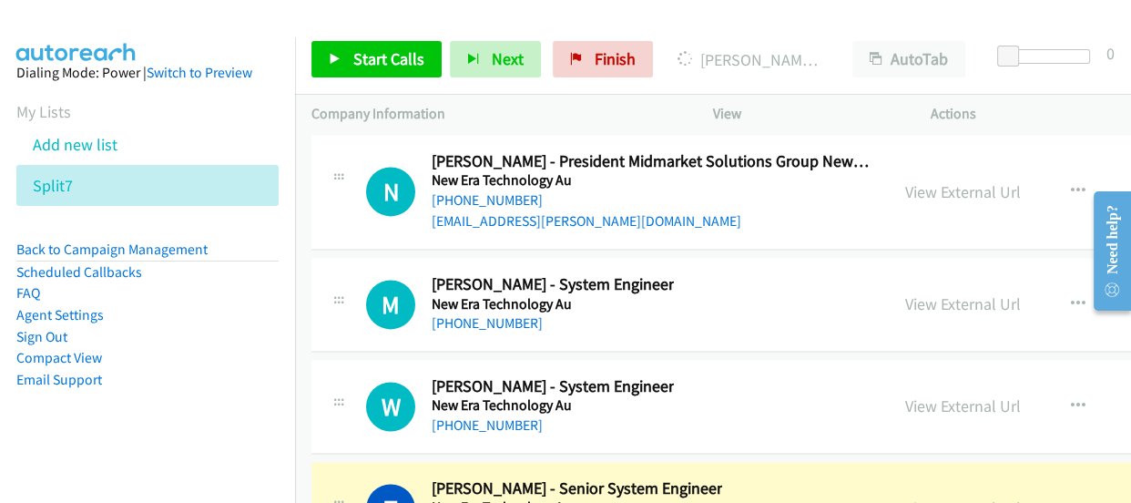
scroll to position [27322, 0]
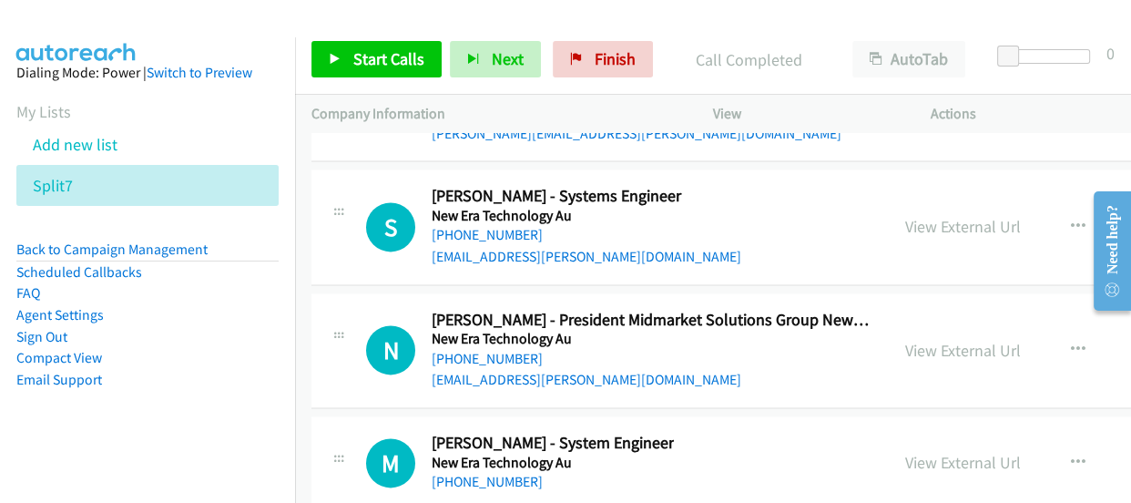
scroll to position [27157, 0]
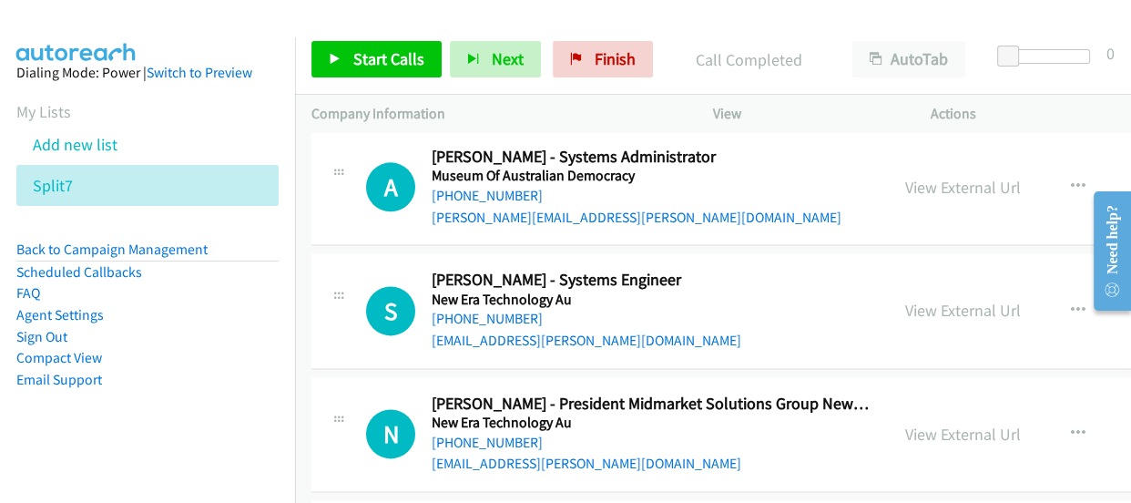
scroll to position [27074, 0]
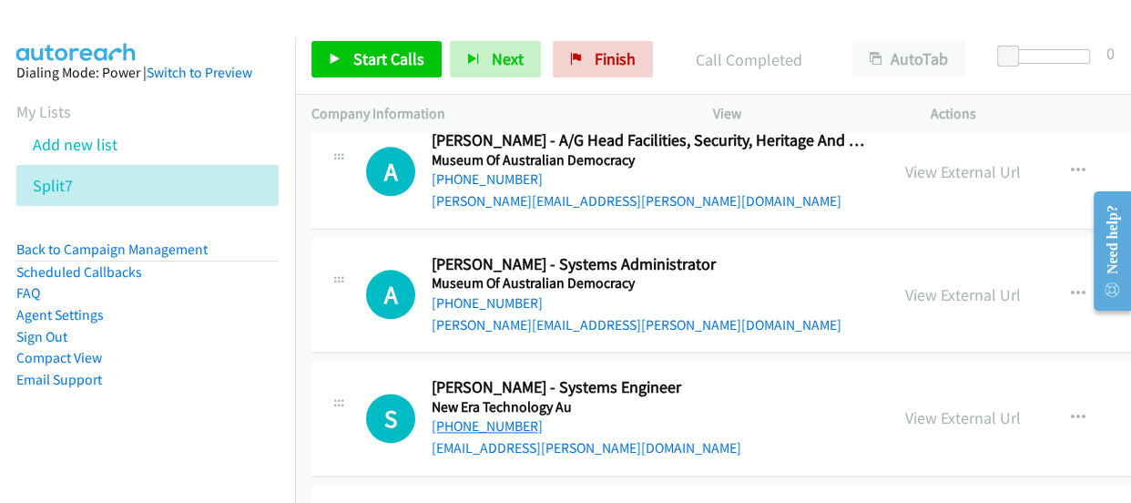
click at [469, 417] on link "+61 400 135 006" at bounding box center [487, 425] width 111 height 17
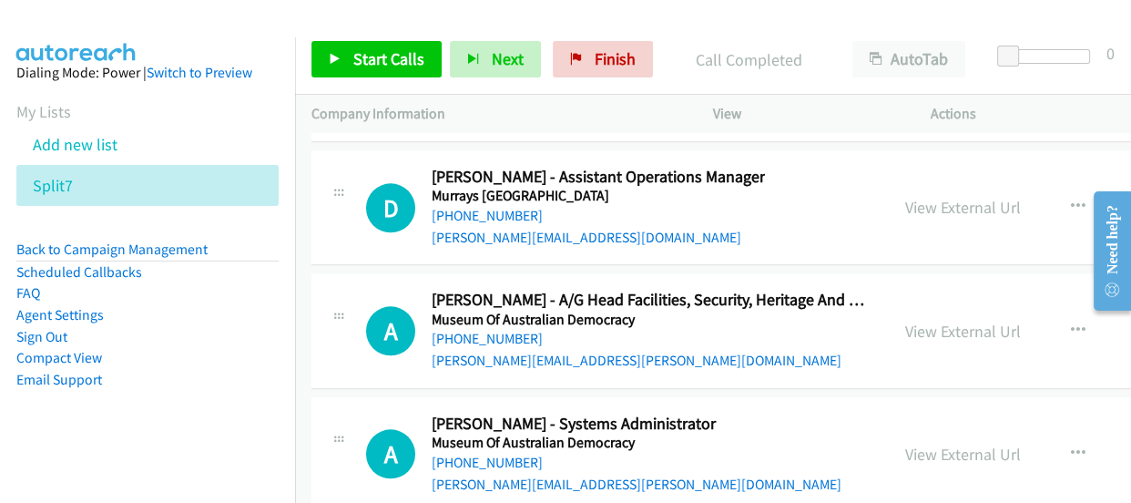
scroll to position [26825, 0]
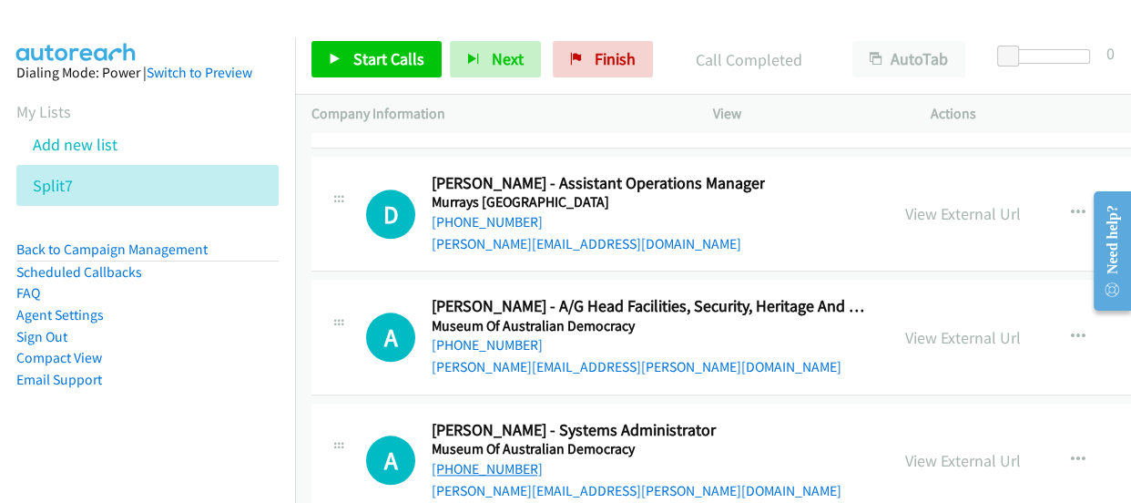
click at [505, 460] on link "+61 416 957 699" at bounding box center [487, 468] width 111 height 17
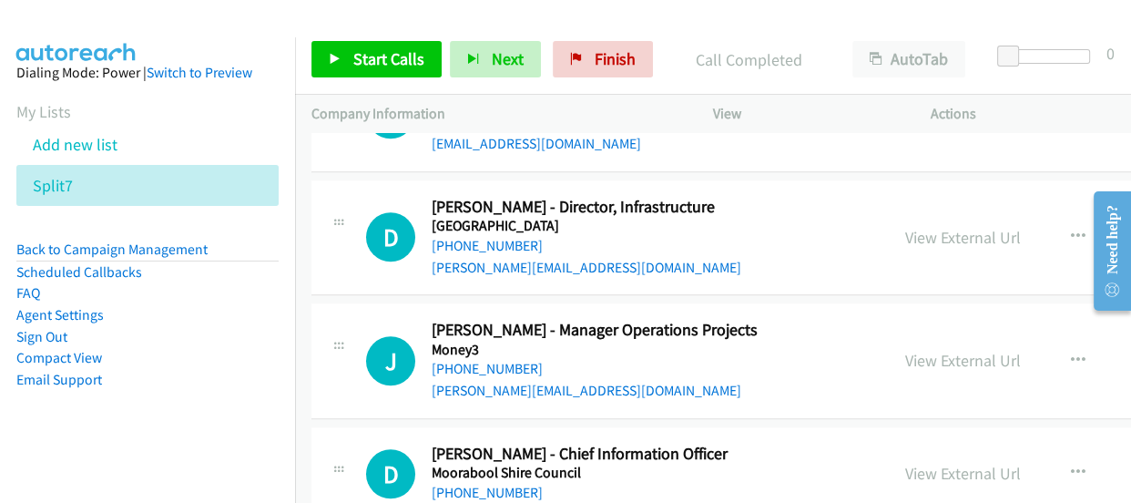
scroll to position [26329, 0]
click at [502, 485] on link "+61 418 541 597" at bounding box center [487, 493] width 111 height 17
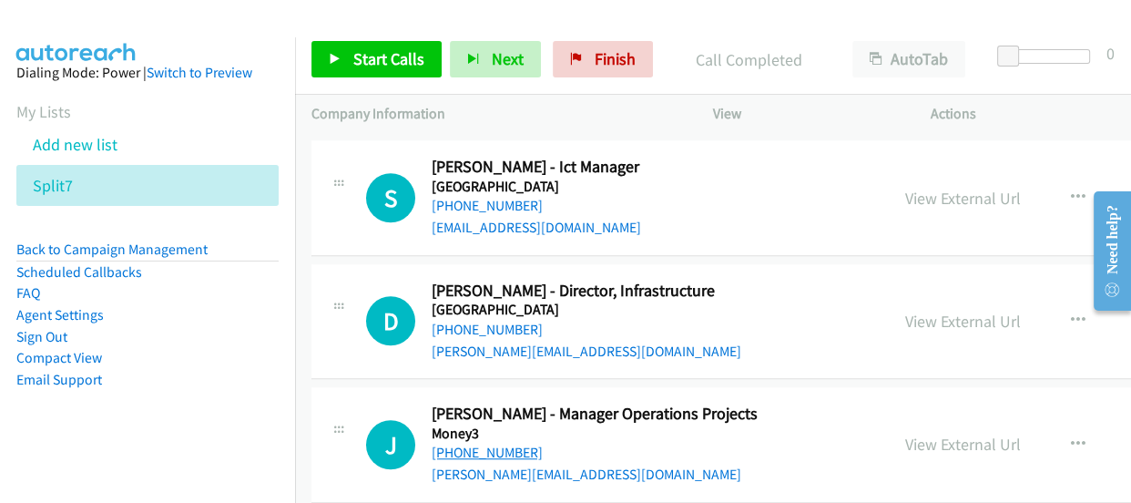
click at [503, 444] on link "+61 408 945 016" at bounding box center [487, 452] width 111 height 17
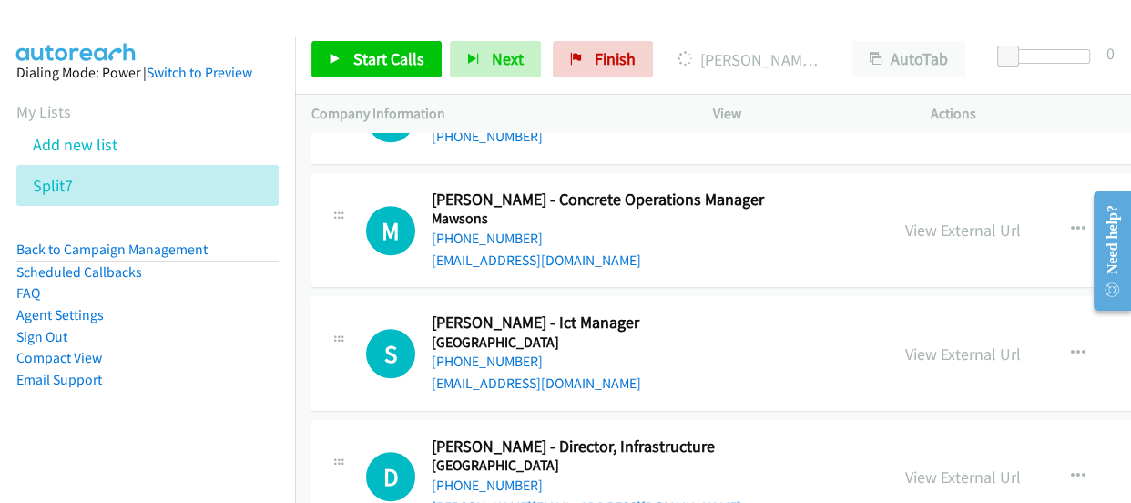
scroll to position [26080, 0]
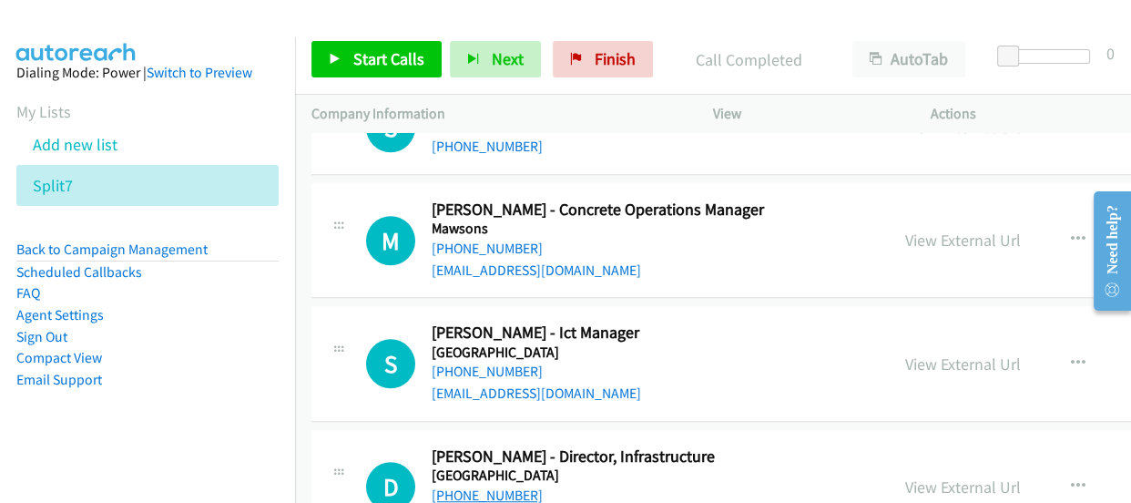
click at [497, 486] on link "+61 428 992 554" at bounding box center [487, 494] width 111 height 17
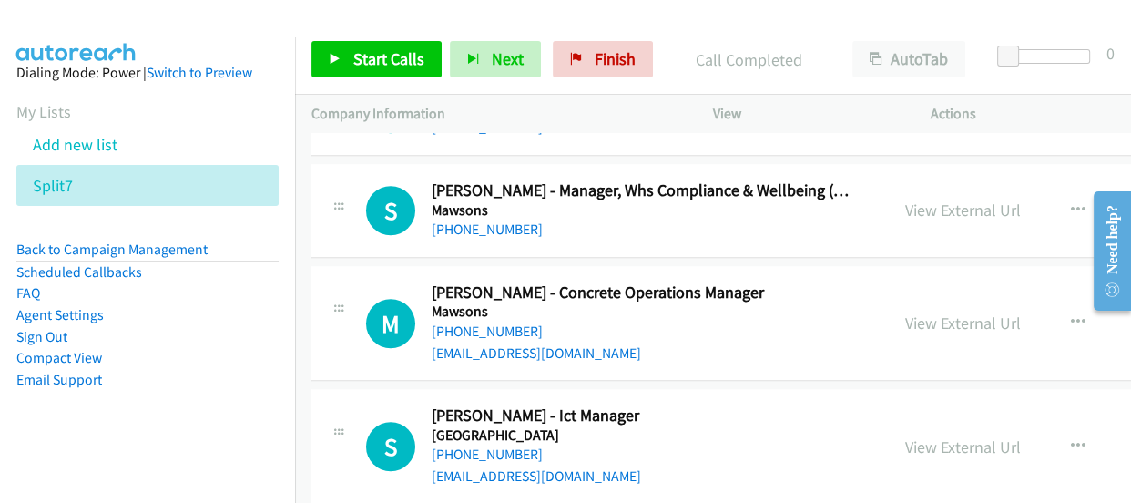
scroll to position [25914, 0]
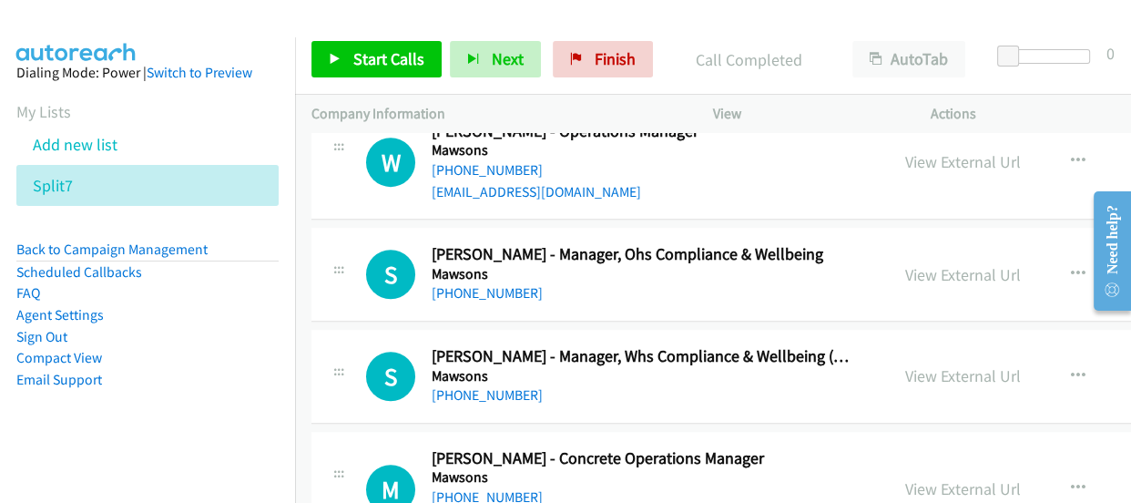
scroll to position [25749, 0]
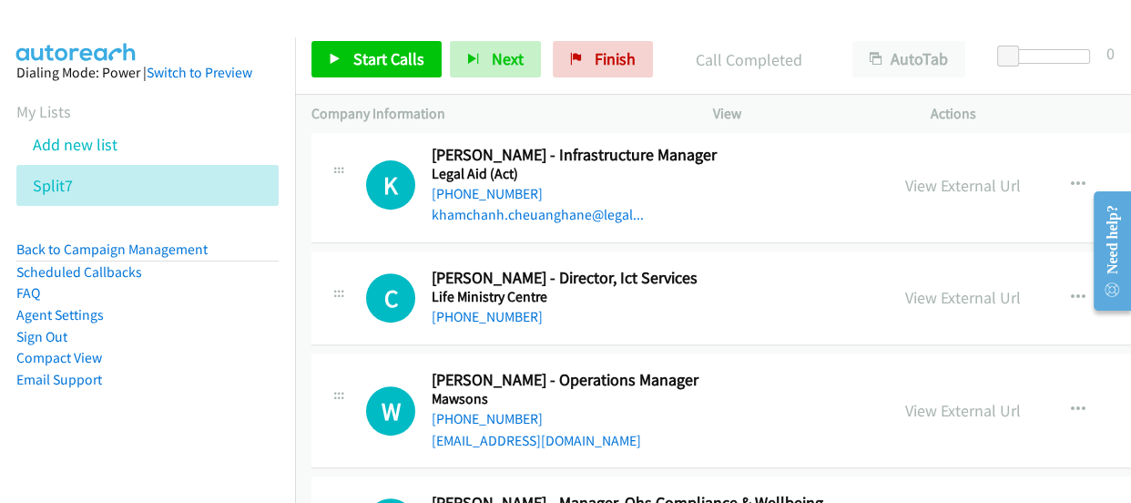
scroll to position [25418, 0]
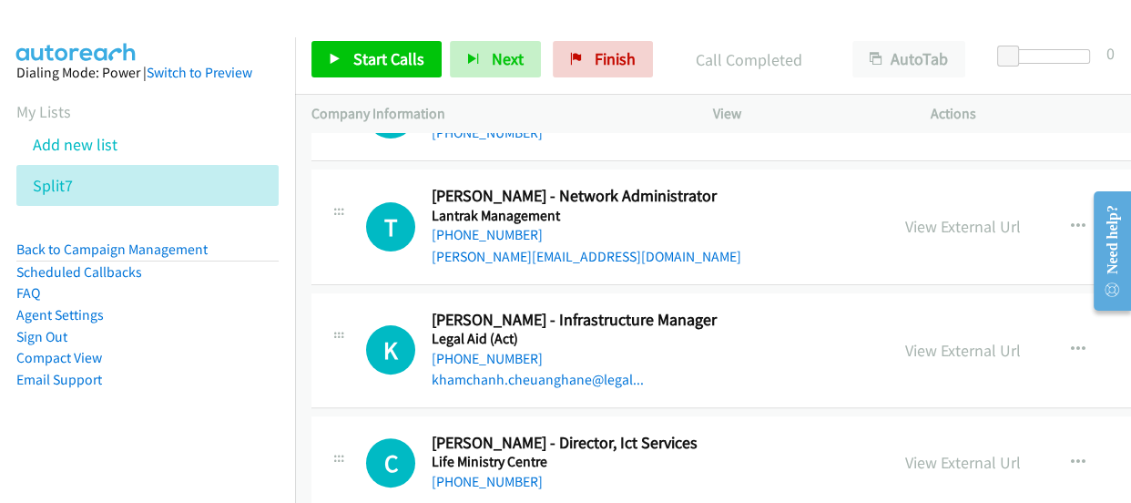
click at [463, 473] on link "+61 403 016 517" at bounding box center [487, 481] width 111 height 17
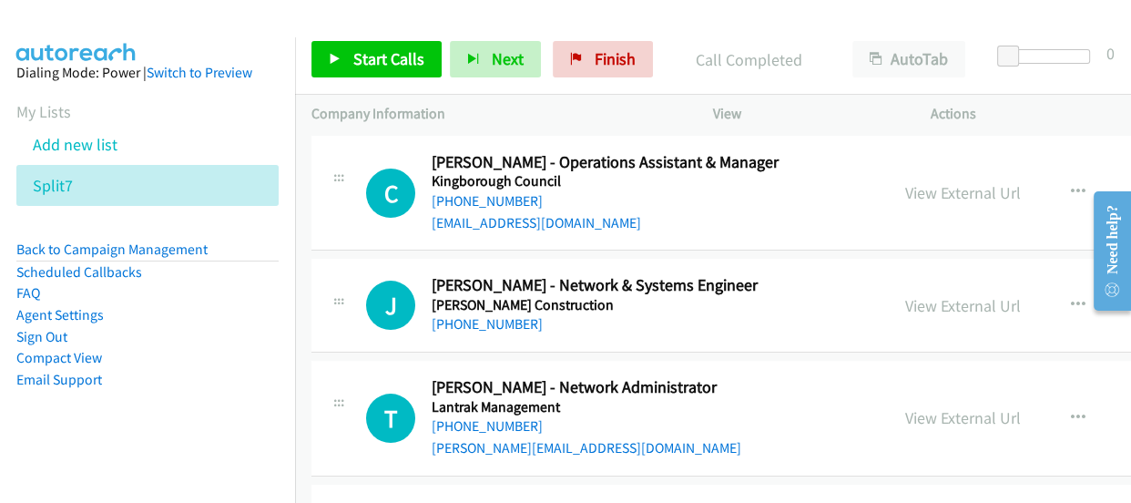
scroll to position [25252, 0]
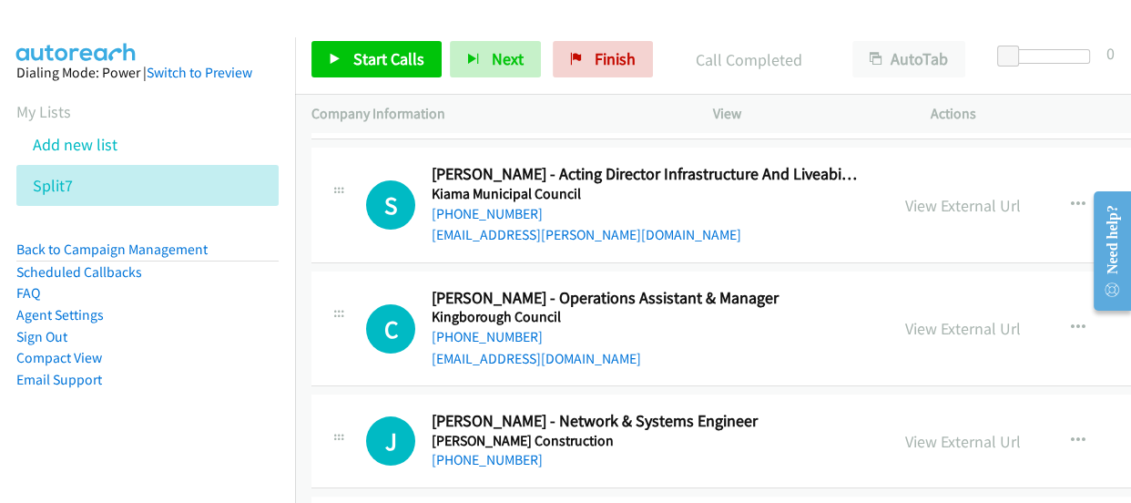
scroll to position [25087, 0]
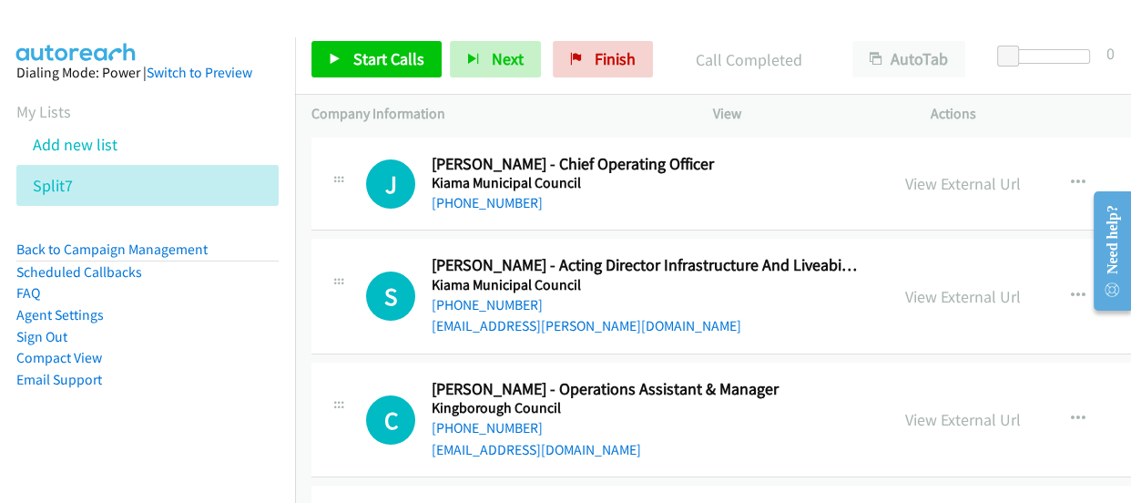
scroll to position [25004, 0]
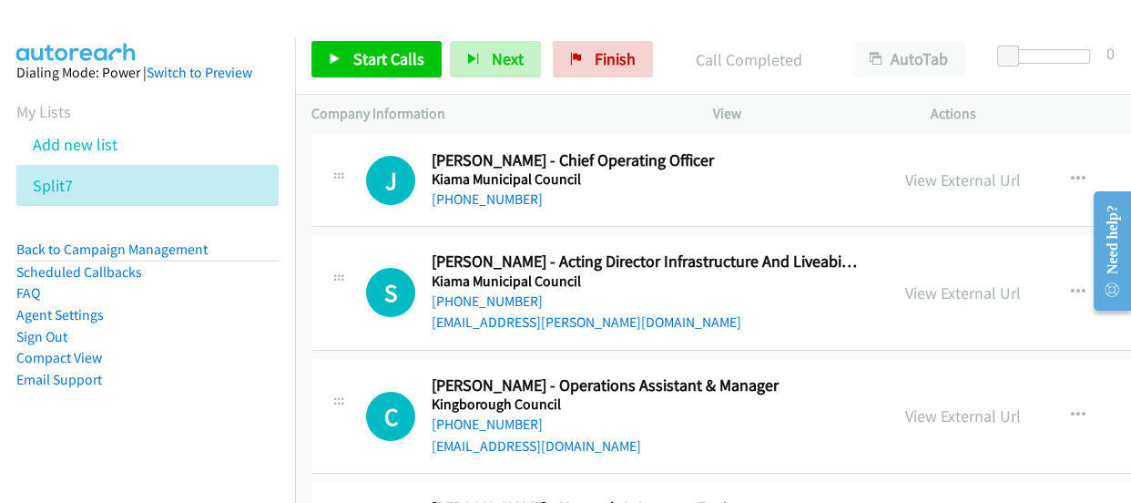
click at [515, 415] on link "+61 3 6211 8158" at bounding box center [487, 423] width 111 height 17
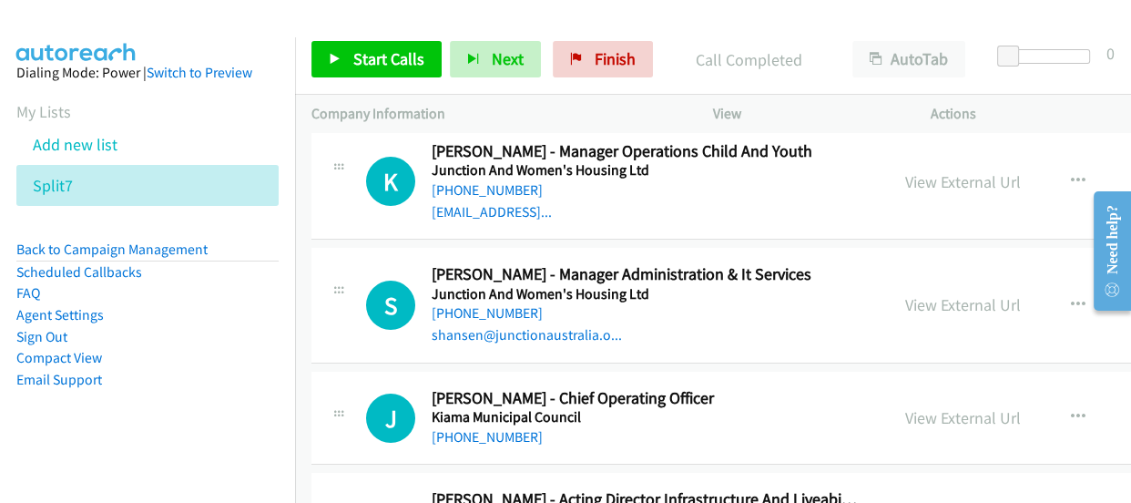
scroll to position [24755, 0]
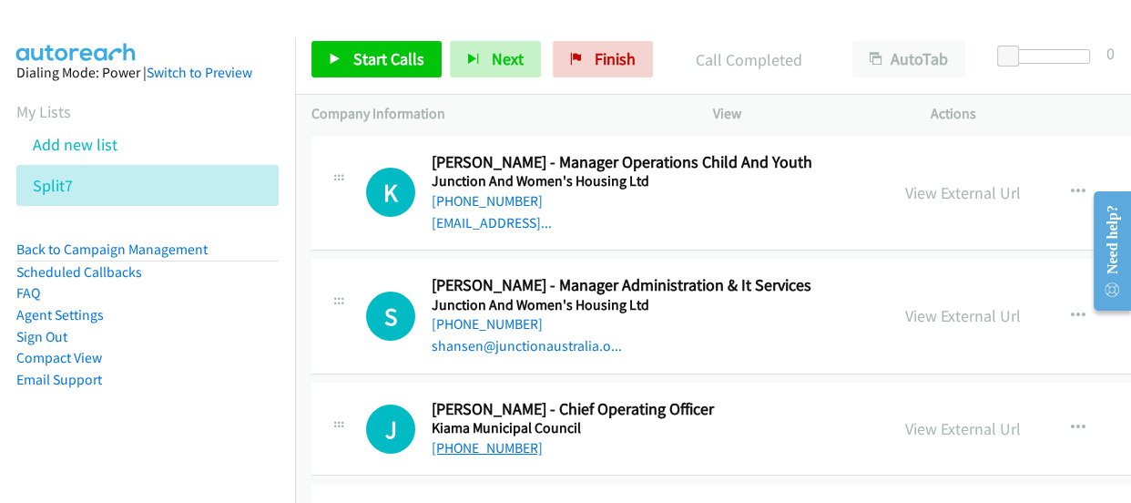
click at [511, 439] on link "+61 490 070 949" at bounding box center [487, 447] width 111 height 17
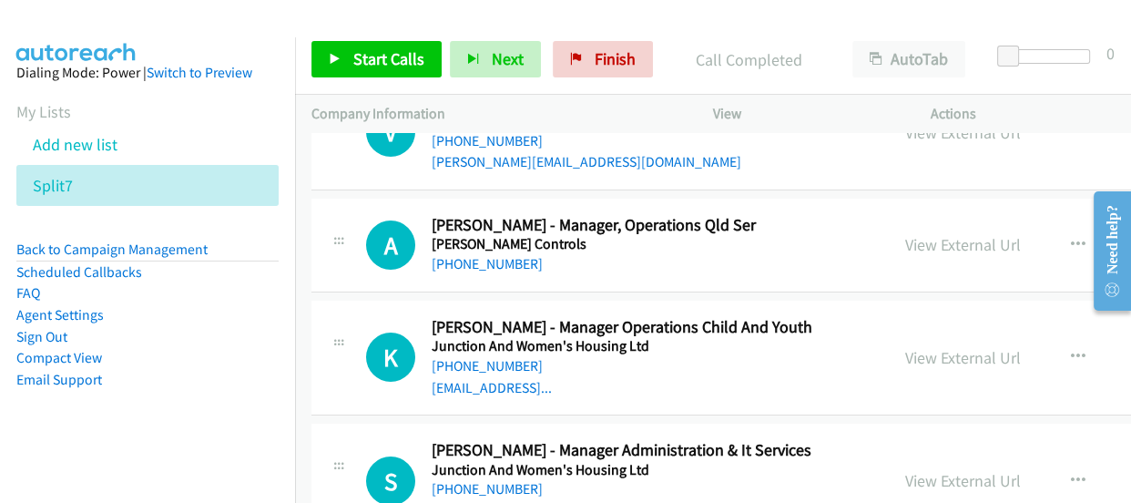
scroll to position [24507, 0]
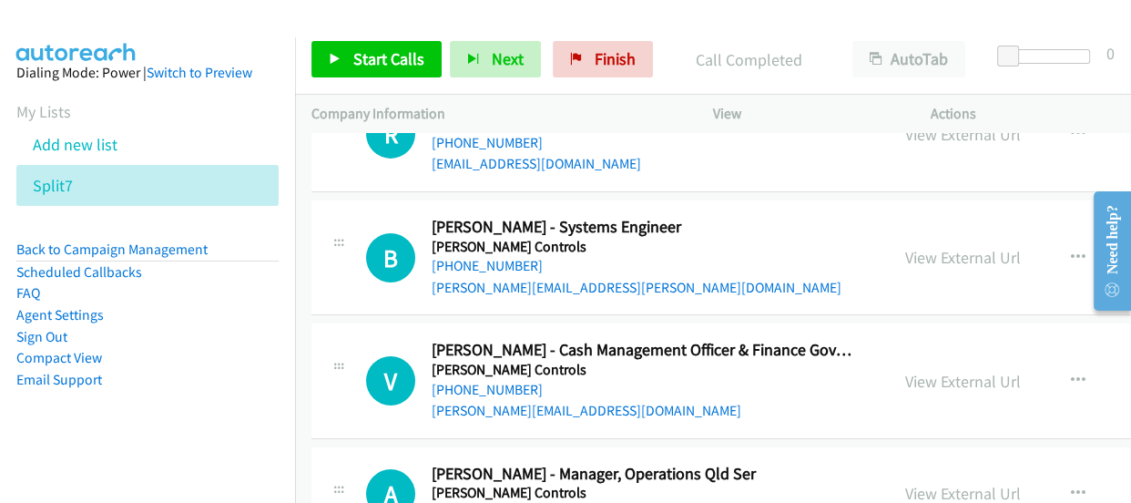
scroll to position [24259, 0]
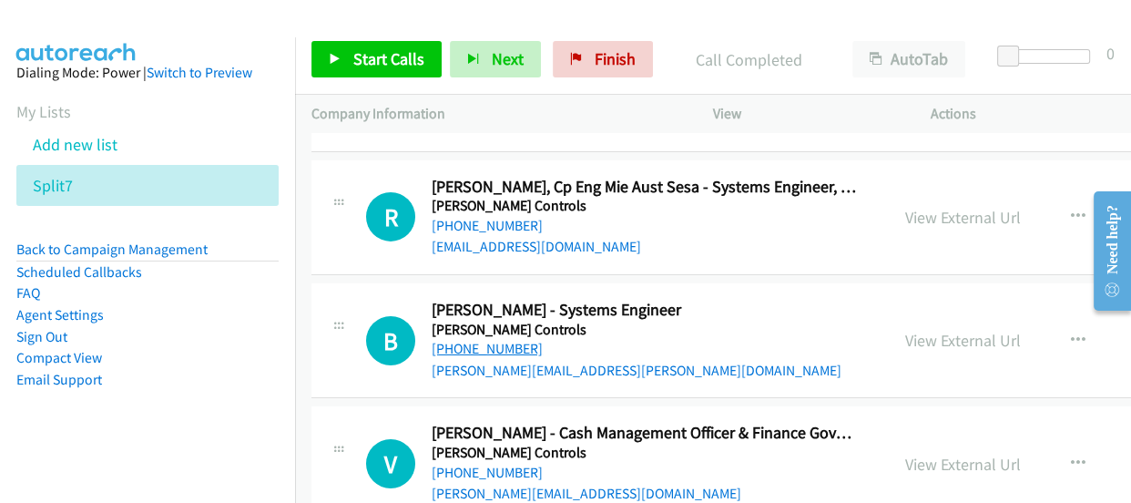
click at [467, 340] on link "+61 418 604 386" at bounding box center [487, 348] width 111 height 17
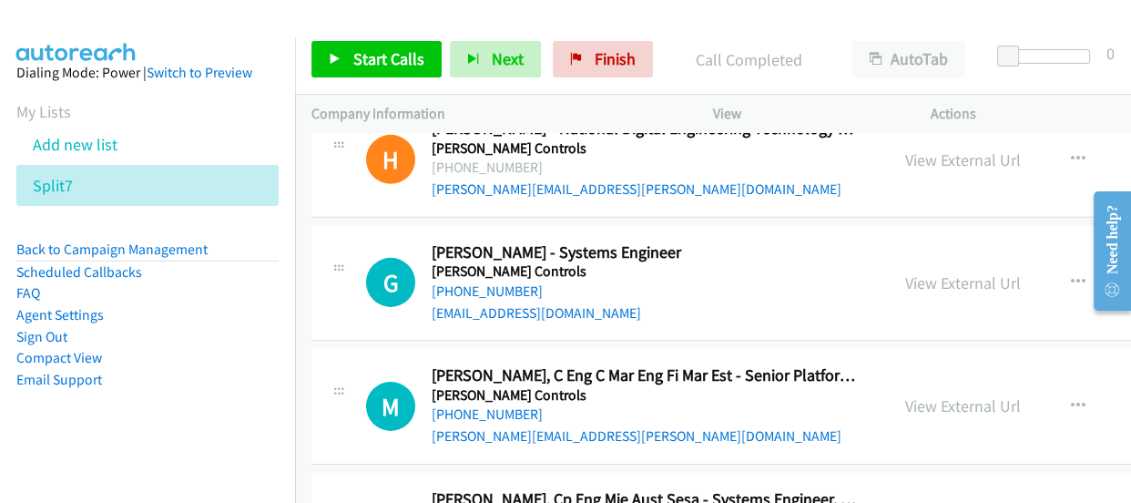
scroll to position [23927, 0]
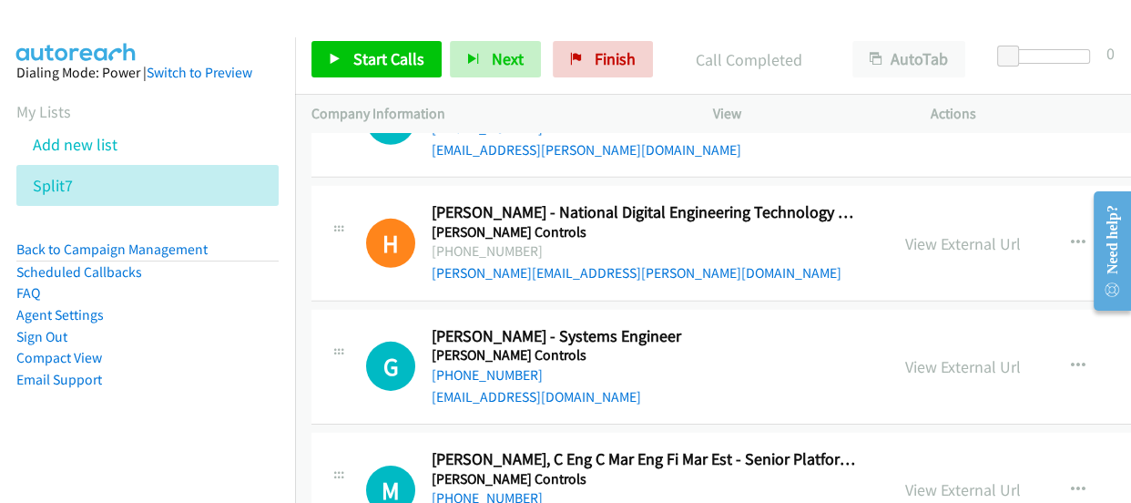
scroll to position [23844, 0]
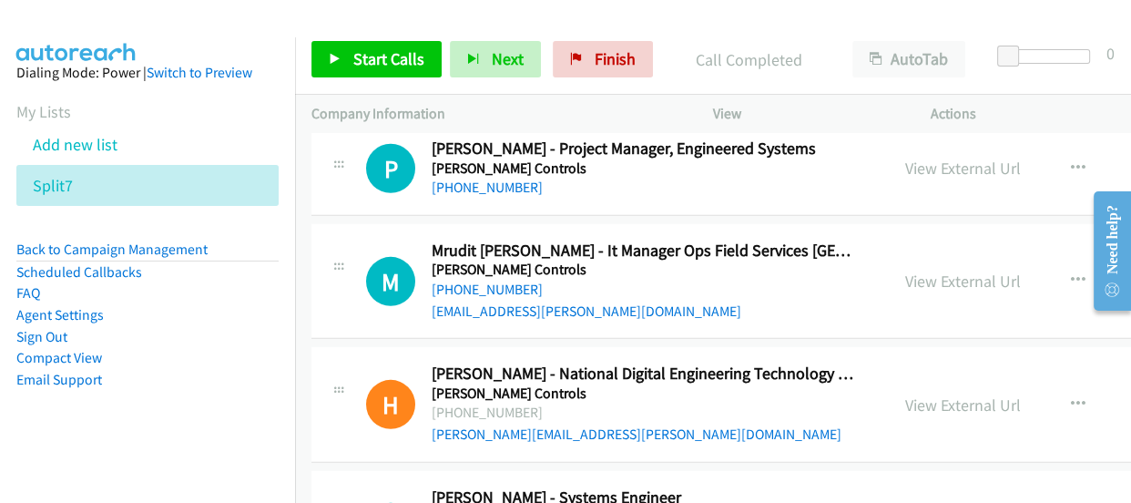
scroll to position [23679, 0]
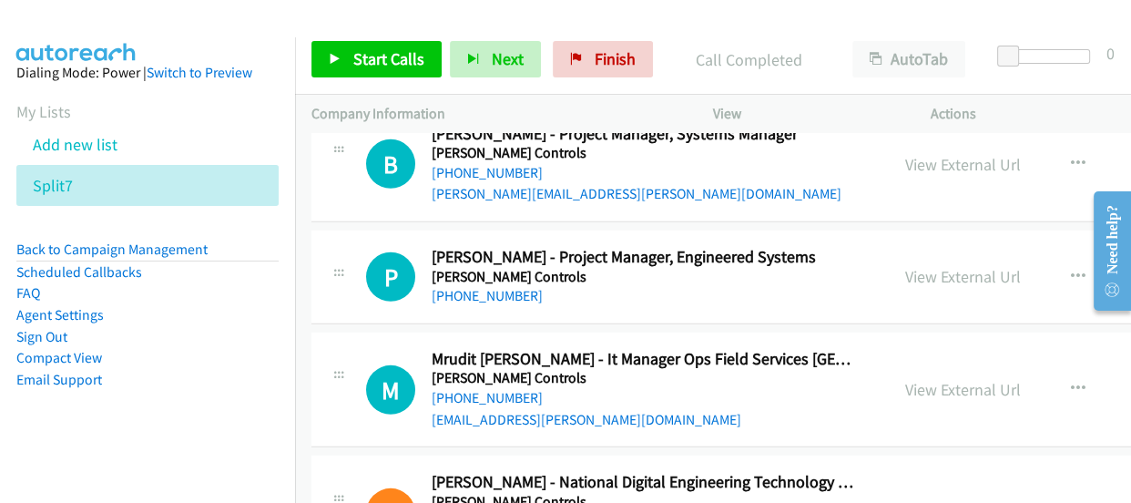
scroll to position [23514, 0]
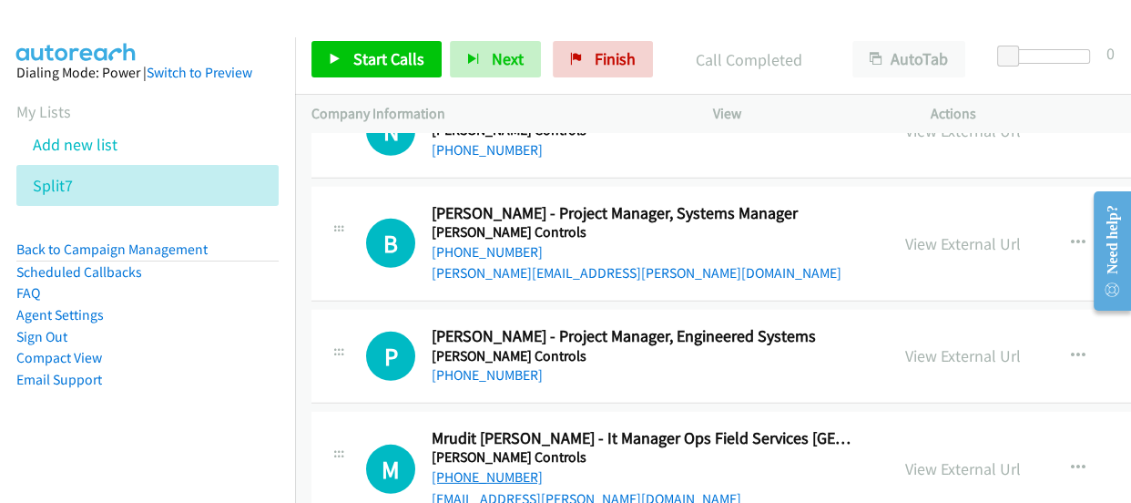
click at [467, 468] on link "+61 450 230 867" at bounding box center [487, 476] width 111 height 17
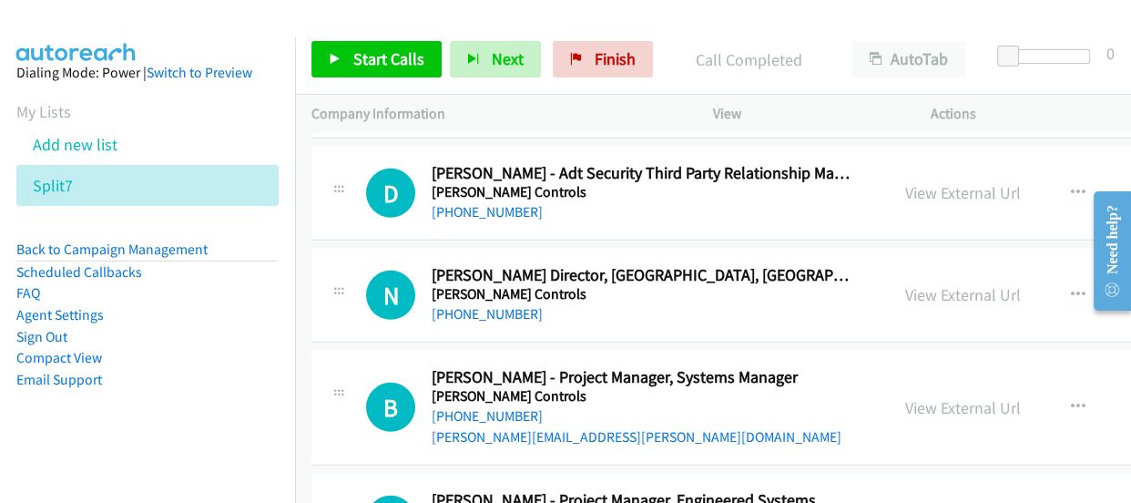
scroll to position [23348, 0]
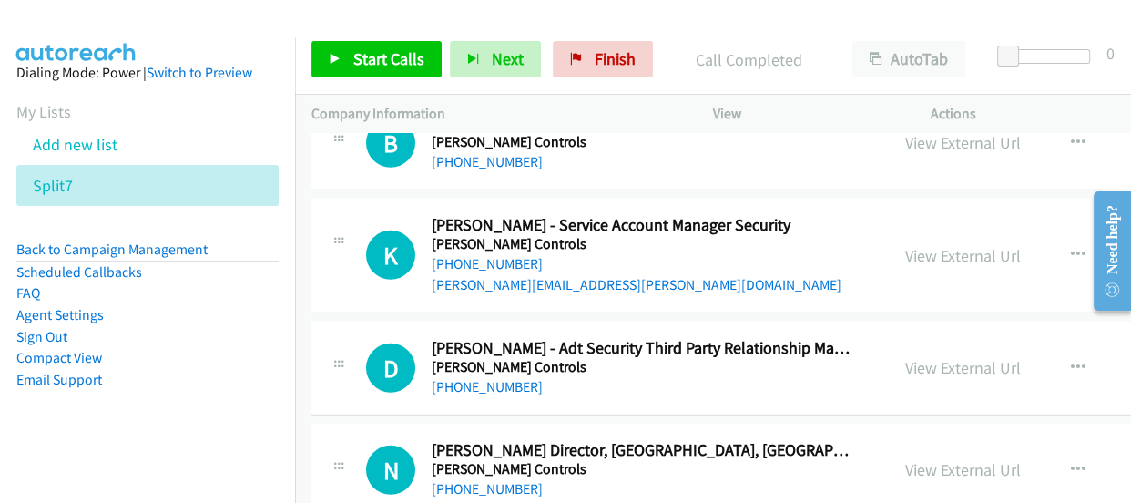
scroll to position [23182, 0]
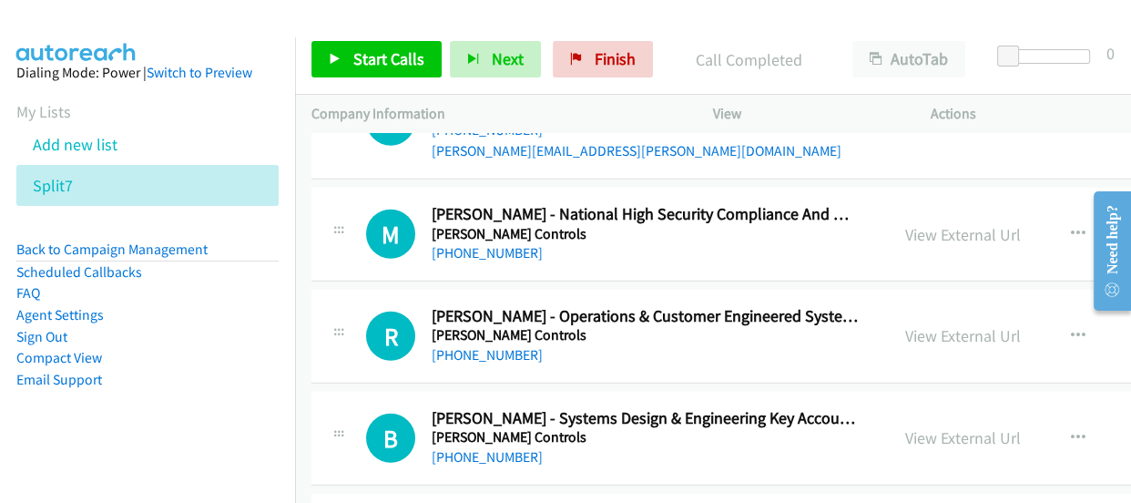
scroll to position [22851, 0]
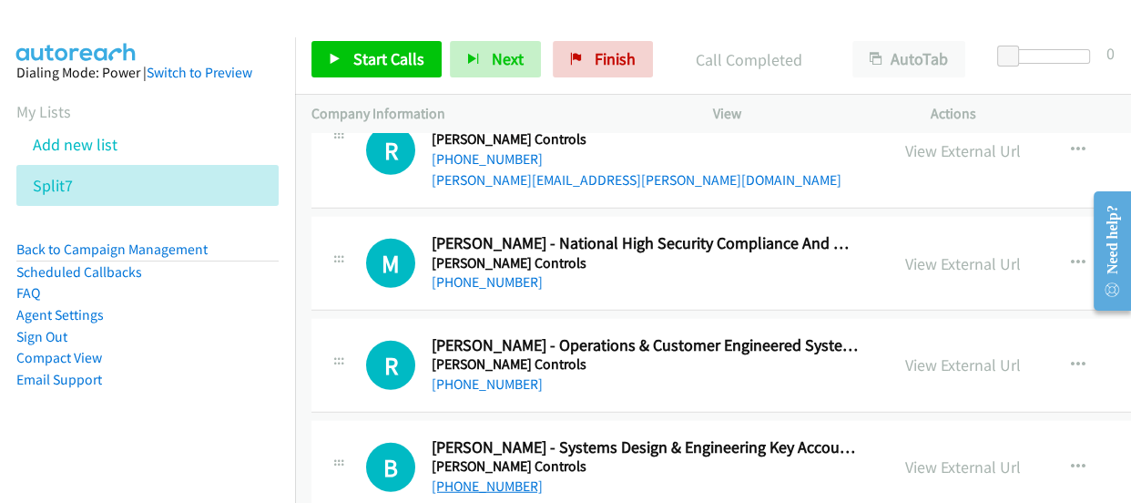
click at [481, 477] on link "+64 27 555 3959" at bounding box center [487, 485] width 111 height 17
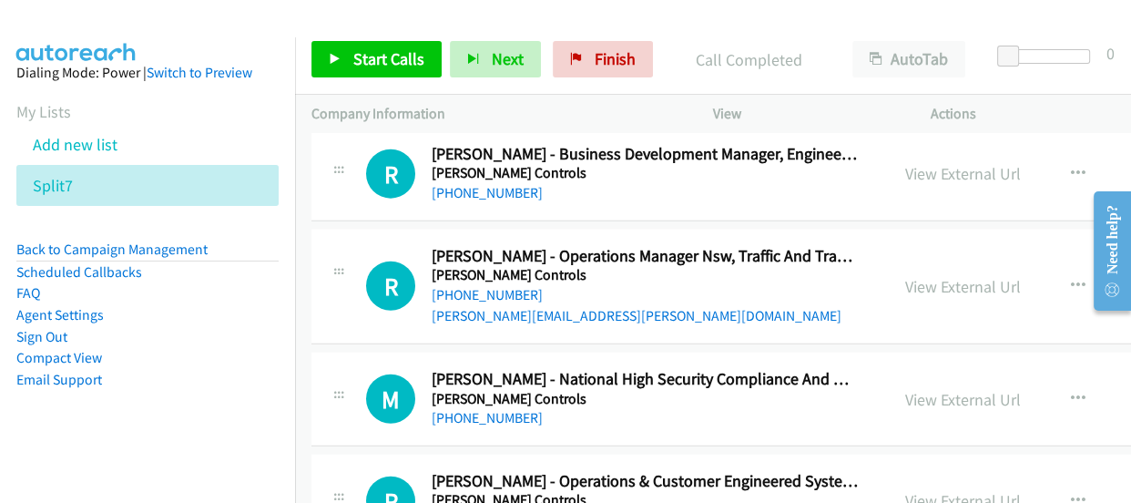
scroll to position [22686, 0]
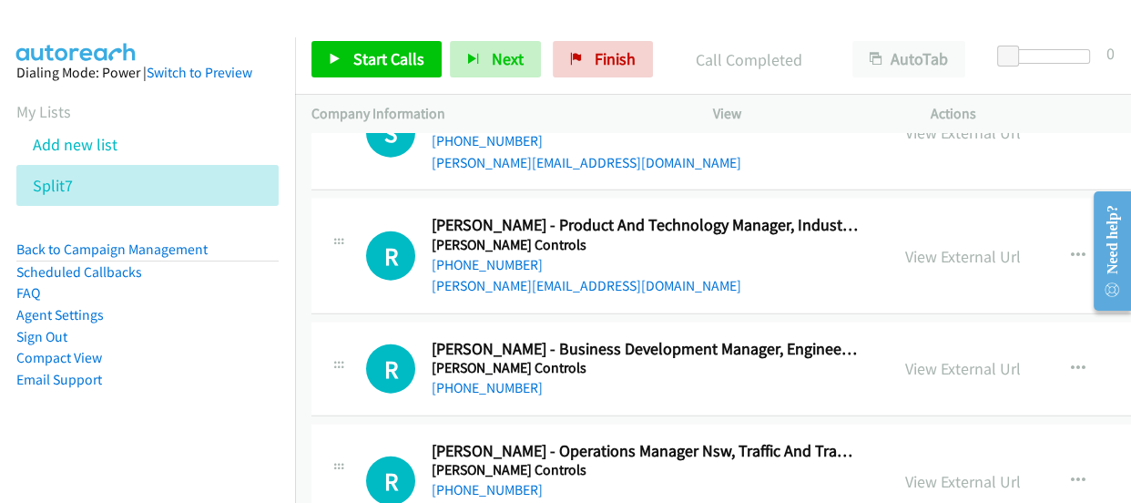
scroll to position [22437, 0]
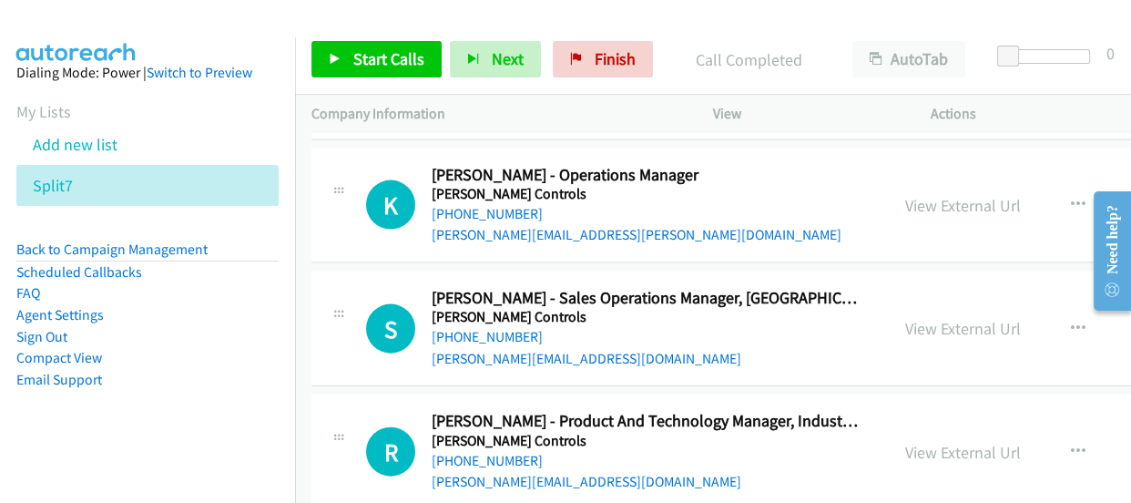
scroll to position [22354, 0]
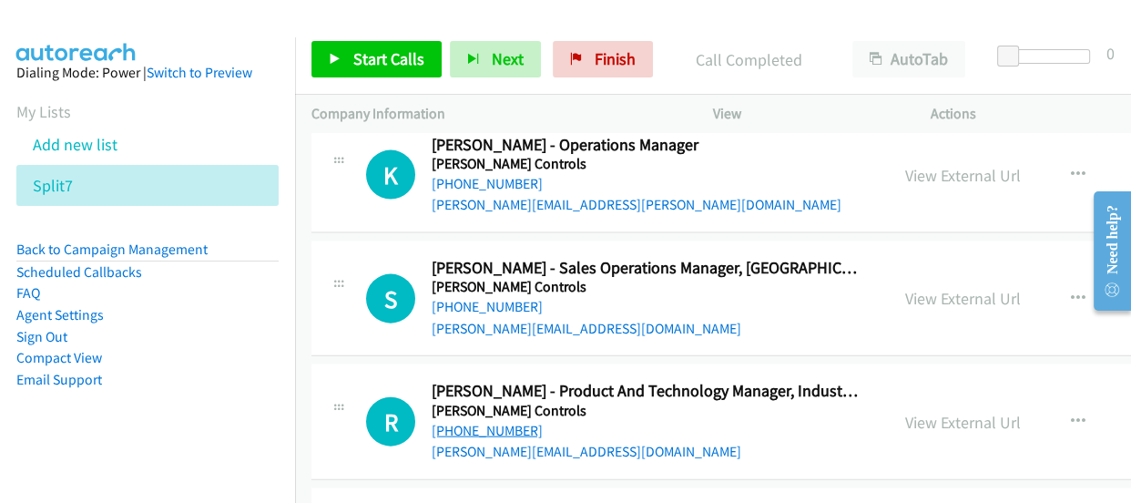
click at [498, 422] on link "+61 430 122 829" at bounding box center [487, 430] width 111 height 17
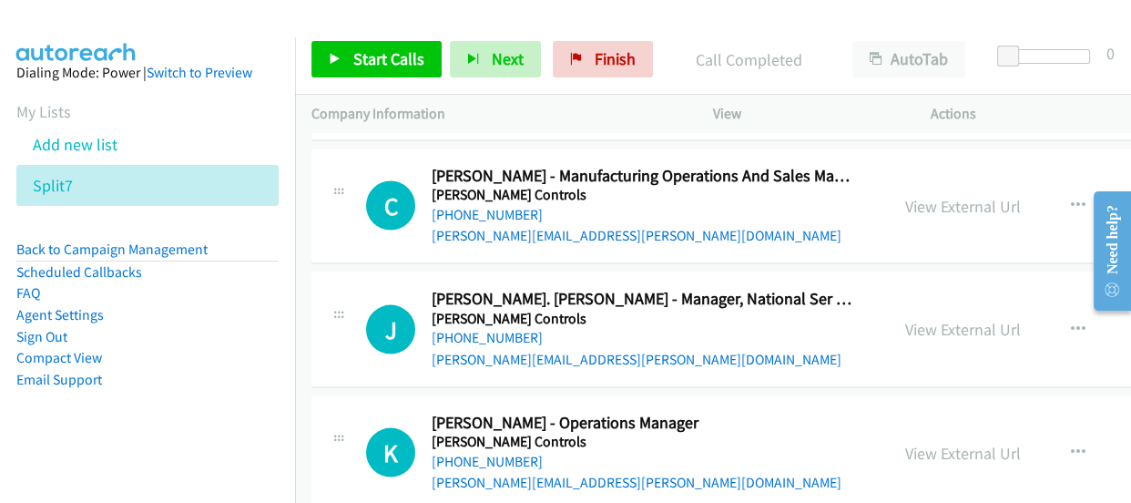
scroll to position [22106, 0]
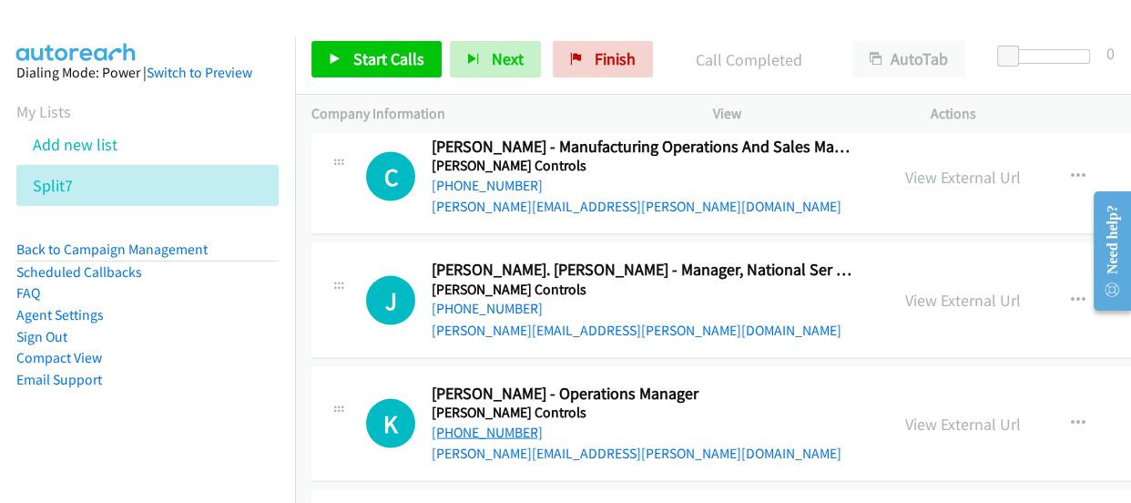
click at [497, 423] on link "+61 439 080 388" at bounding box center [487, 431] width 111 height 17
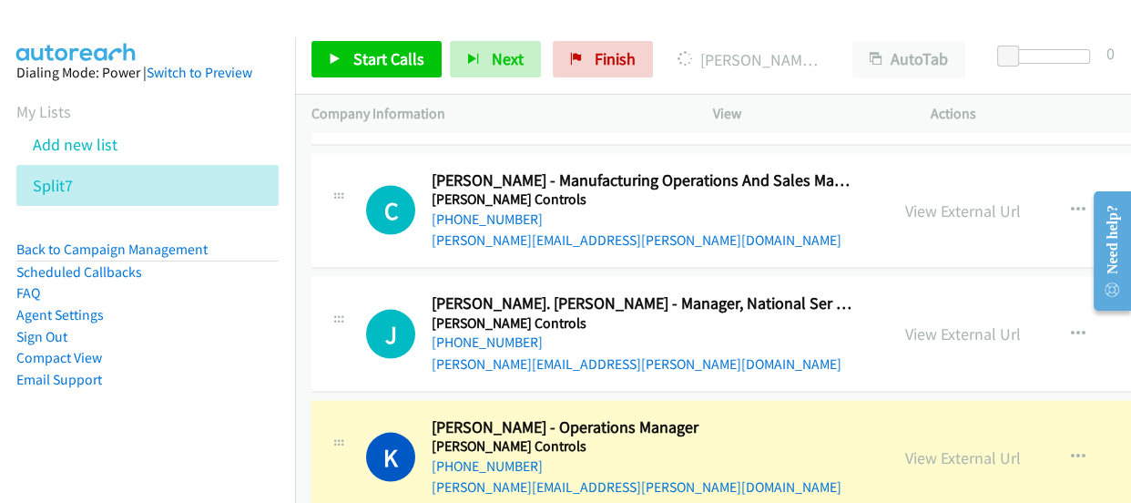
scroll to position [22023, 0]
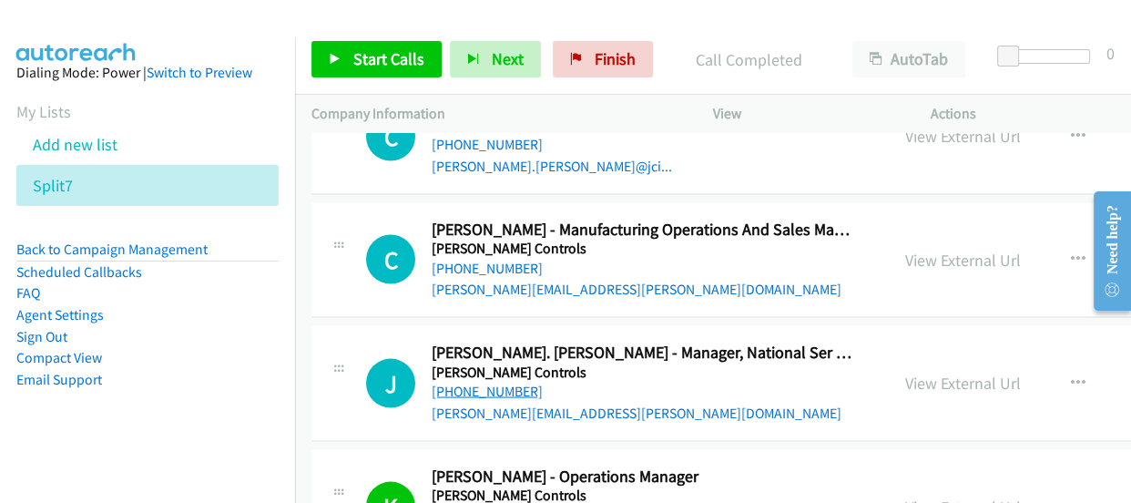
click at [479, 383] on link "+61 429 393 933" at bounding box center [487, 391] width 111 height 17
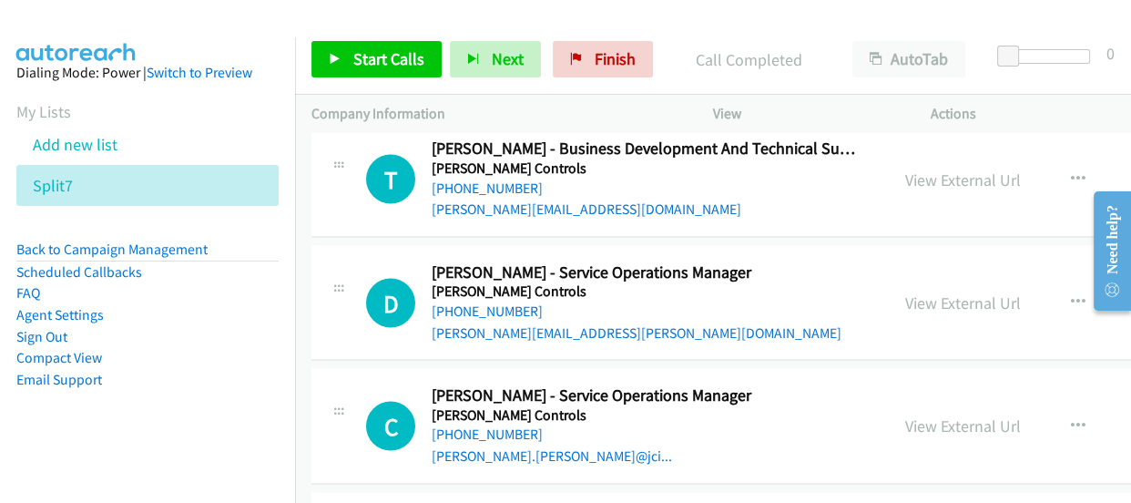
scroll to position [21692, 0]
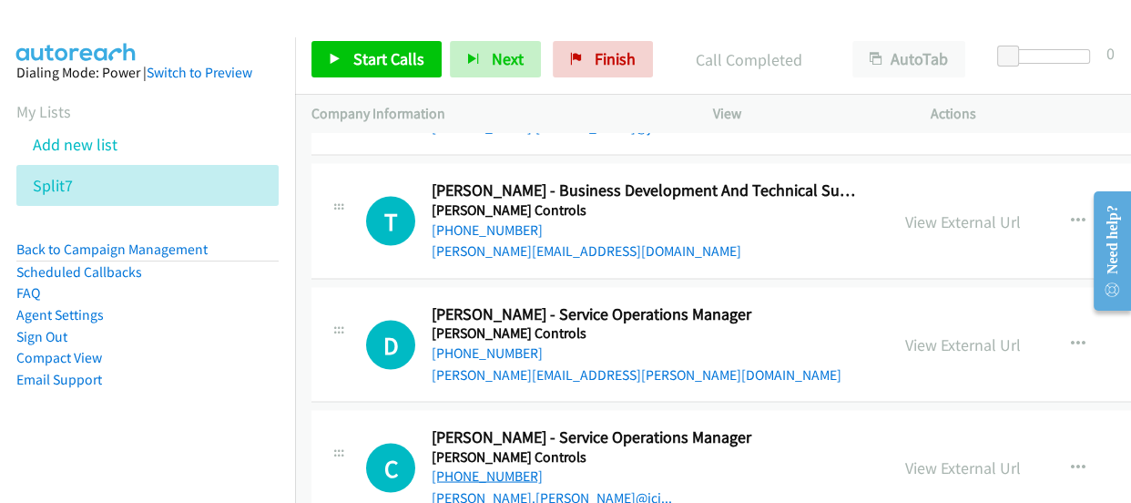
click at [492, 466] on link "+61 477 303 858" at bounding box center [487, 474] width 111 height 17
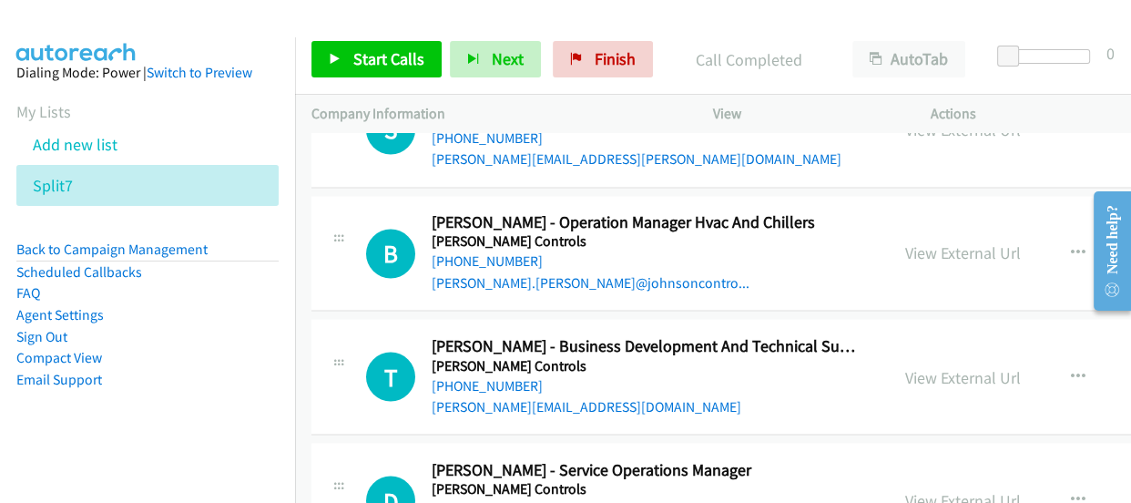
scroll to position [21526, 0]
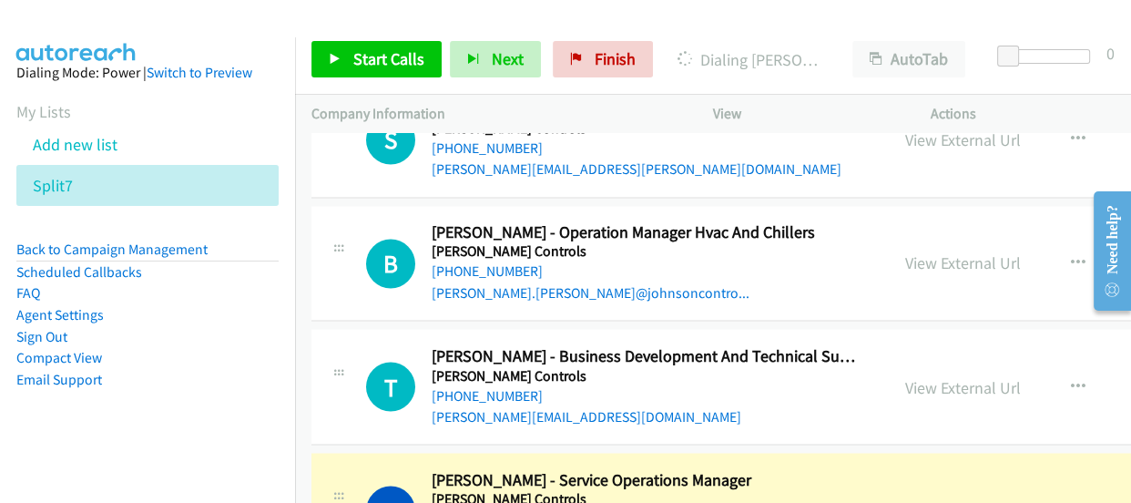
click at [975, 499] on link "View External Url" at bounding box center [963, 509] width 116 height 21
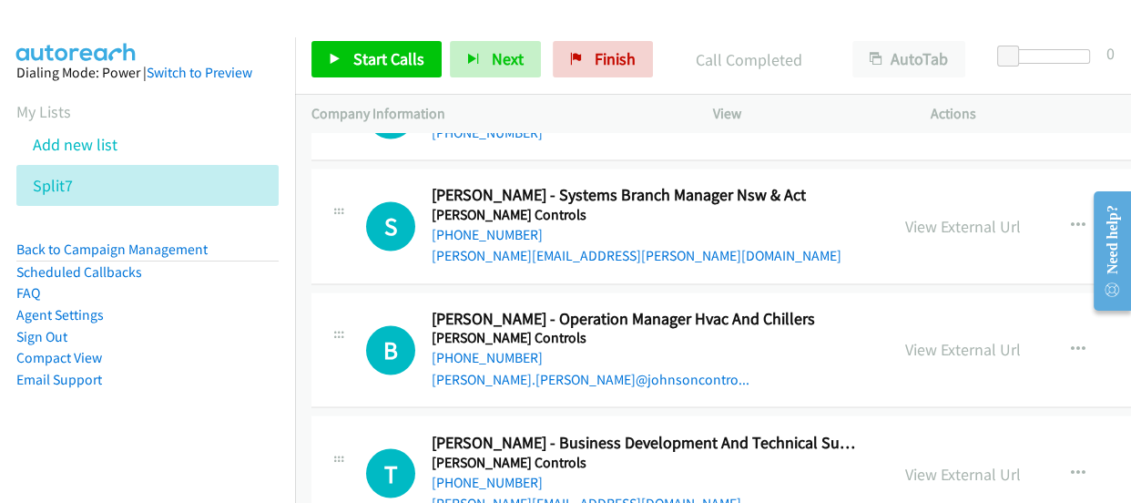
scroll to position [21361, 0]
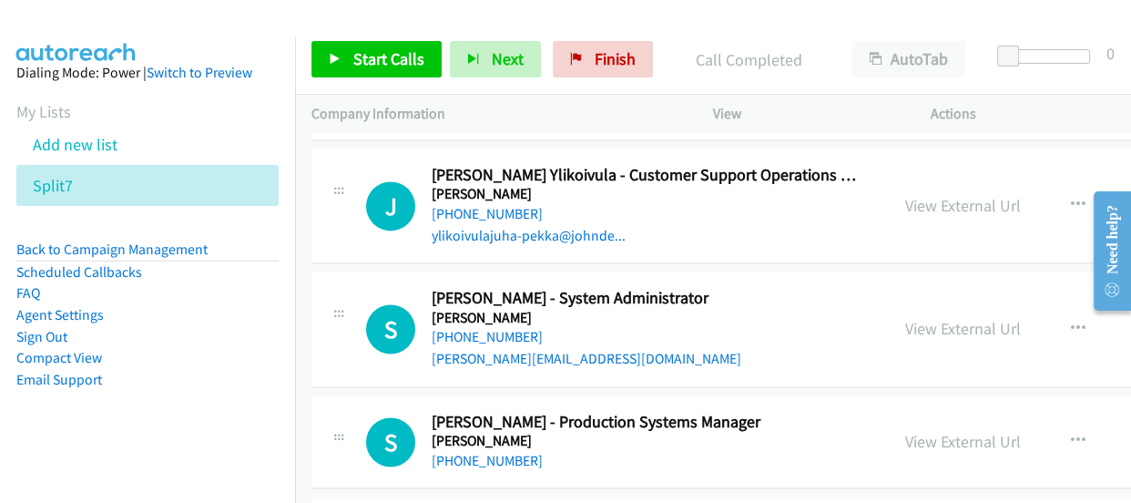
scroll to position [21029, 0]
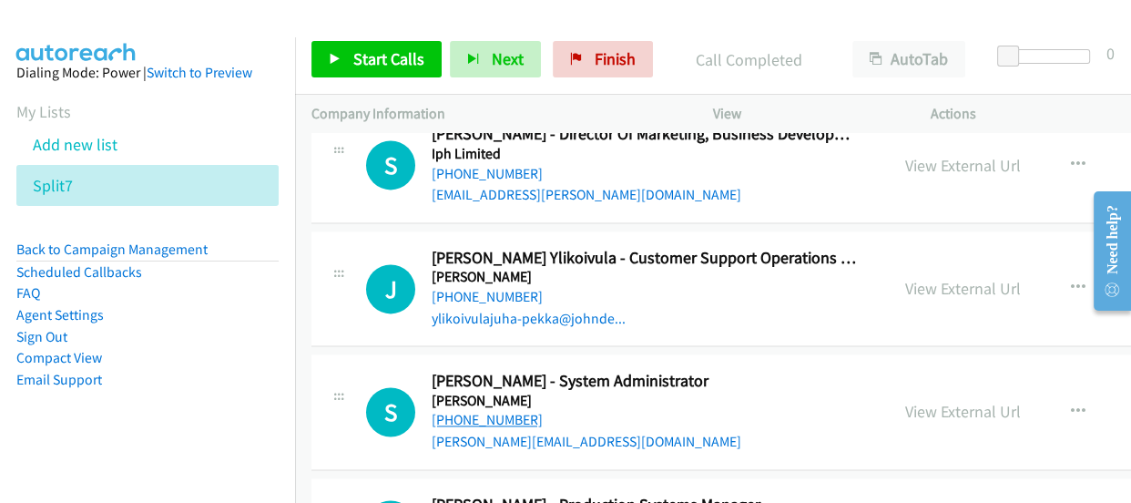
click at [495, 411] on link "+61 434 233 225" at bounding box center [487, 419] width 111 height 17
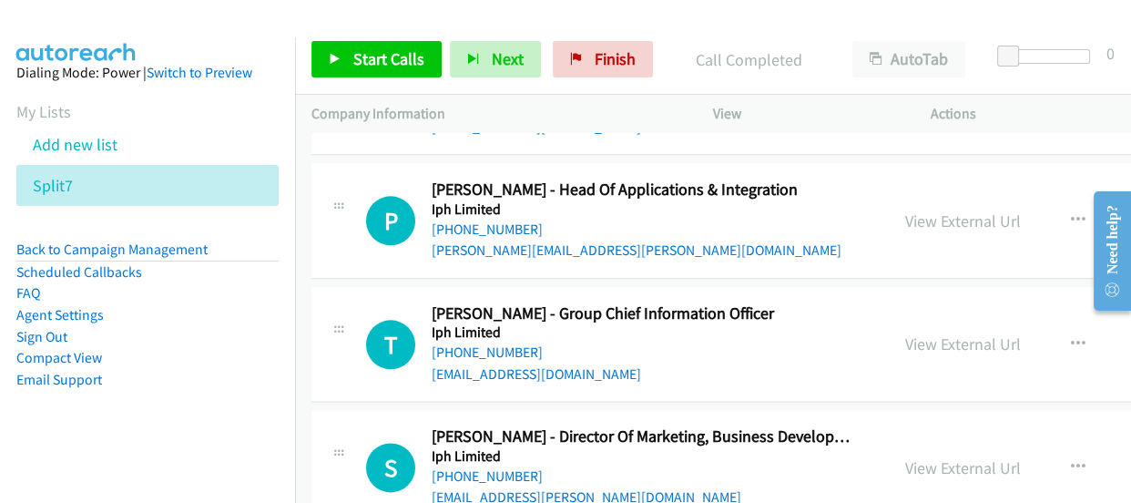
scroll to position [20699, 0]
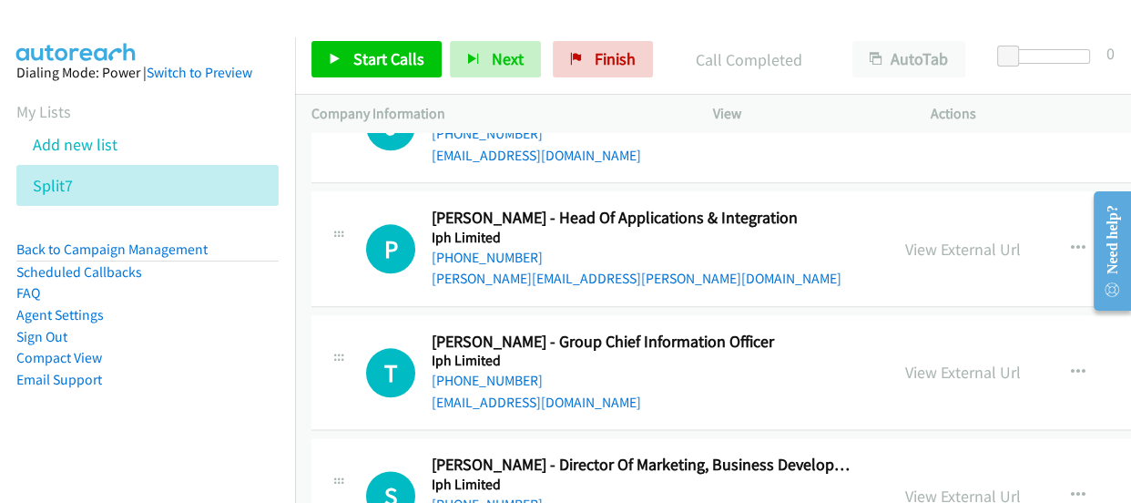
click at [465, 495] on link "+61 420 770 550" at bounding box center [487, 503] width 111 height 17
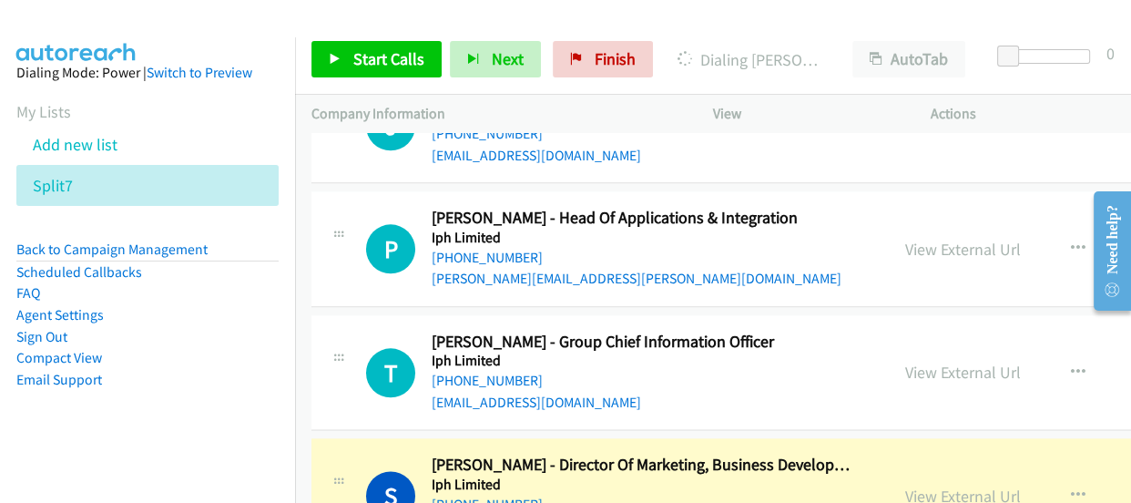
scroll to position [20616, 0]
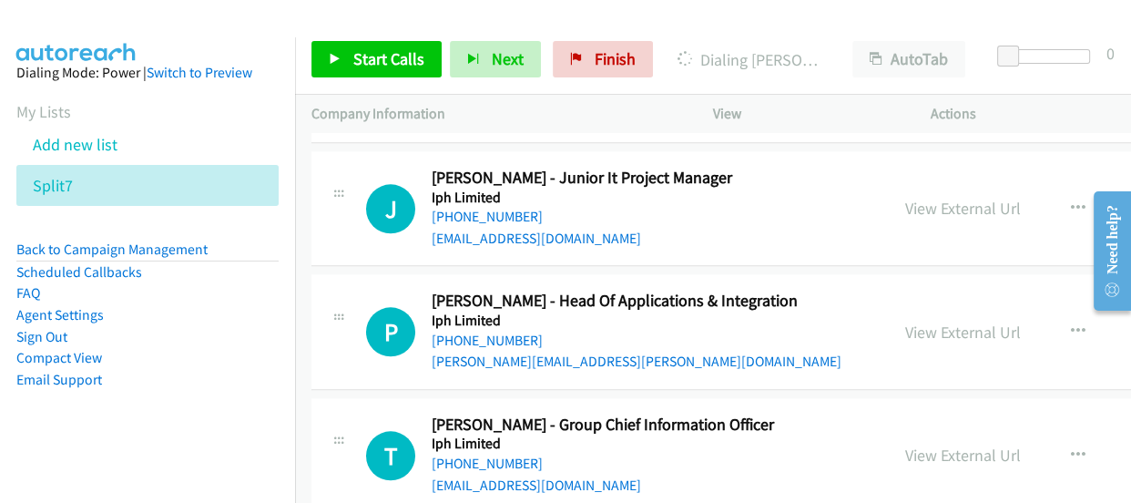
click at [453, 454] on link "+61 402 890 925" at bounding box center [487, 462] width 111 height 17
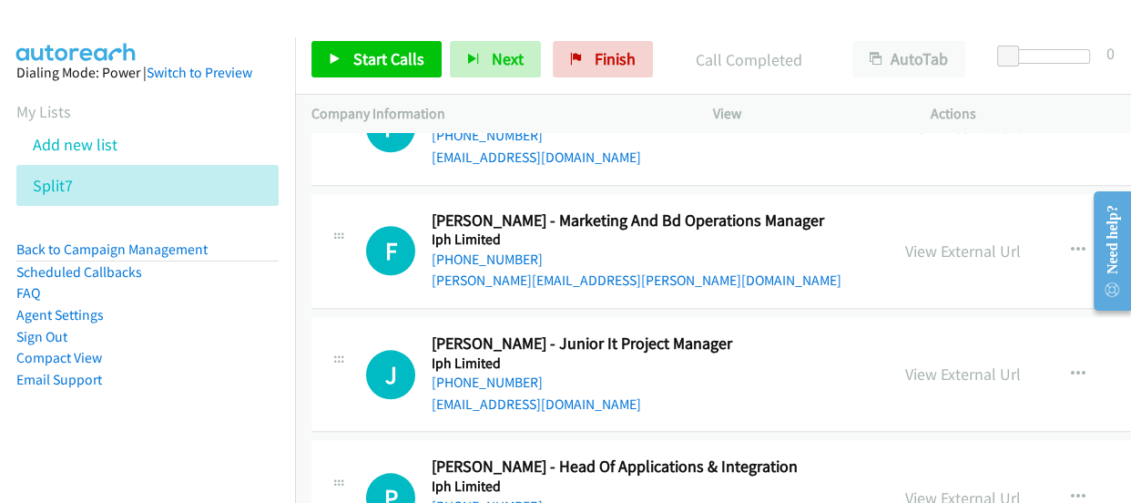
click at [506, 497] on link "+61 414 272 140" at bounding box center [487, 505] width 111 height 17
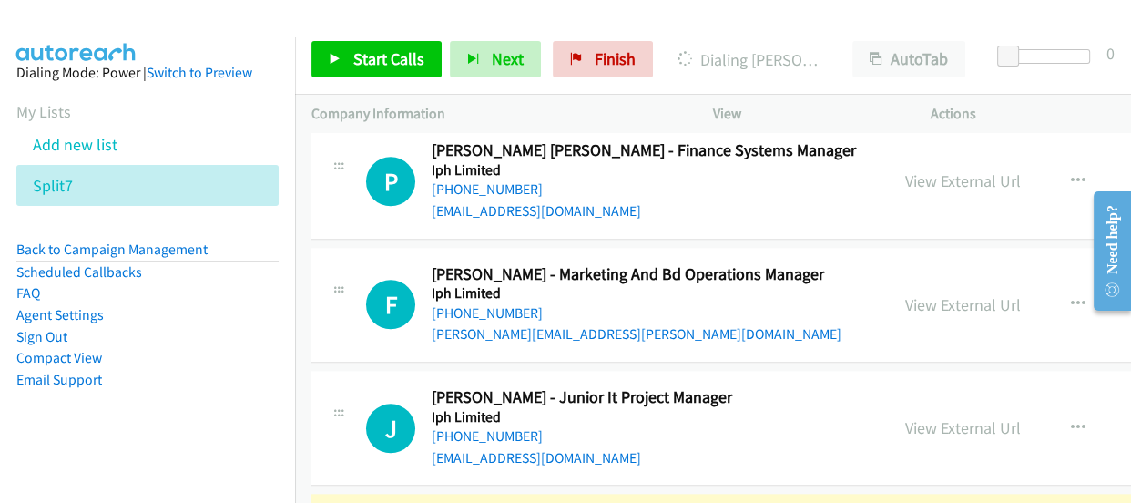
scroll to position [20367, 0]
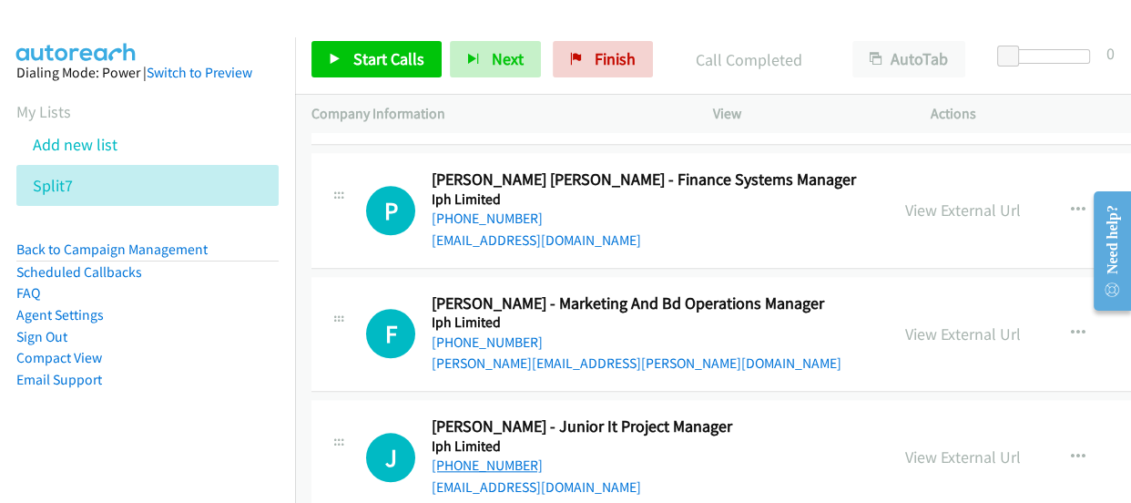
click at [485, 456] on link "+61 451 447 549" at bounding box center [487, 464] width 111 height 17
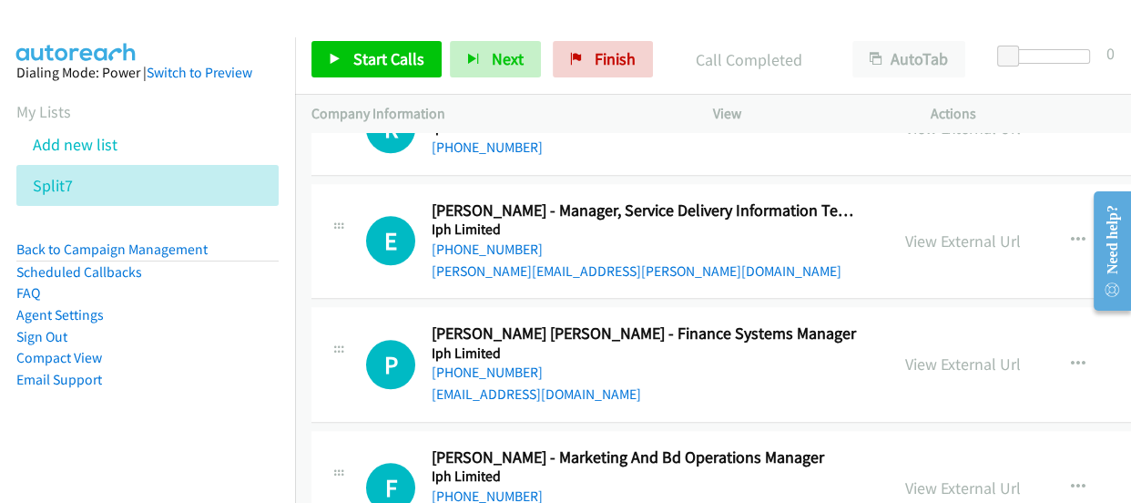
scroll to position [20201, 0]
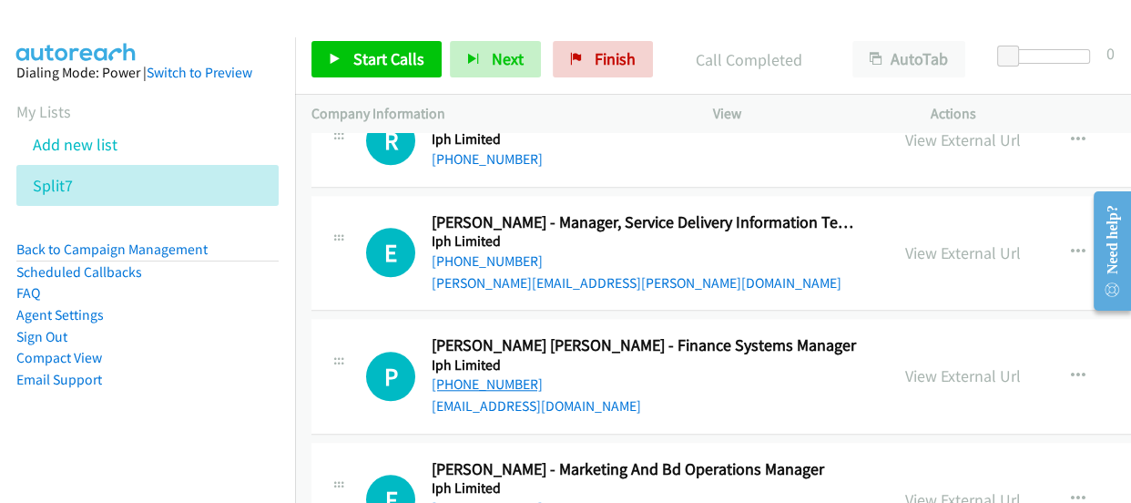
click at [513, 375] on link "+61 2 9393 0201" at bounding box center [487, 383] width 111 height 17
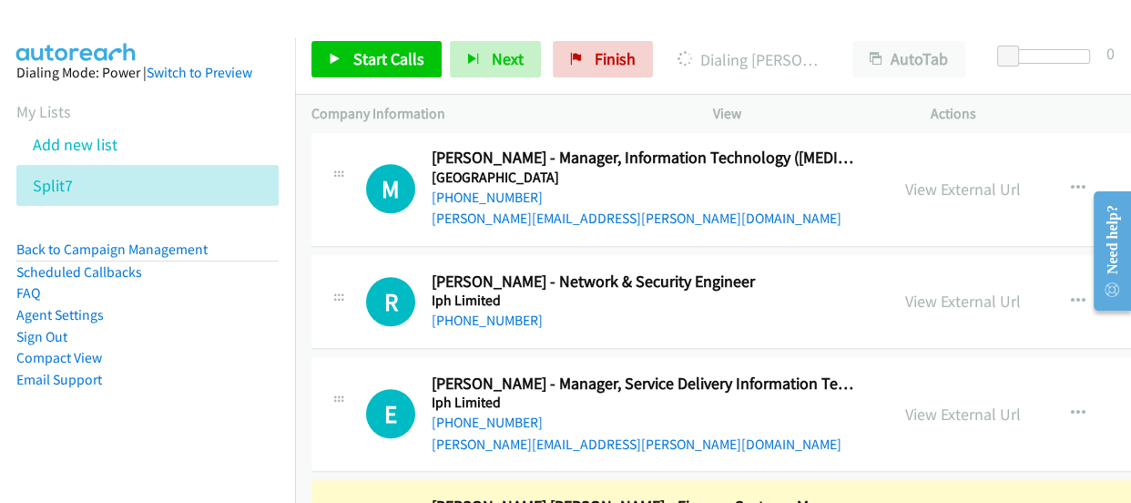
scroll to position [20036, 0]
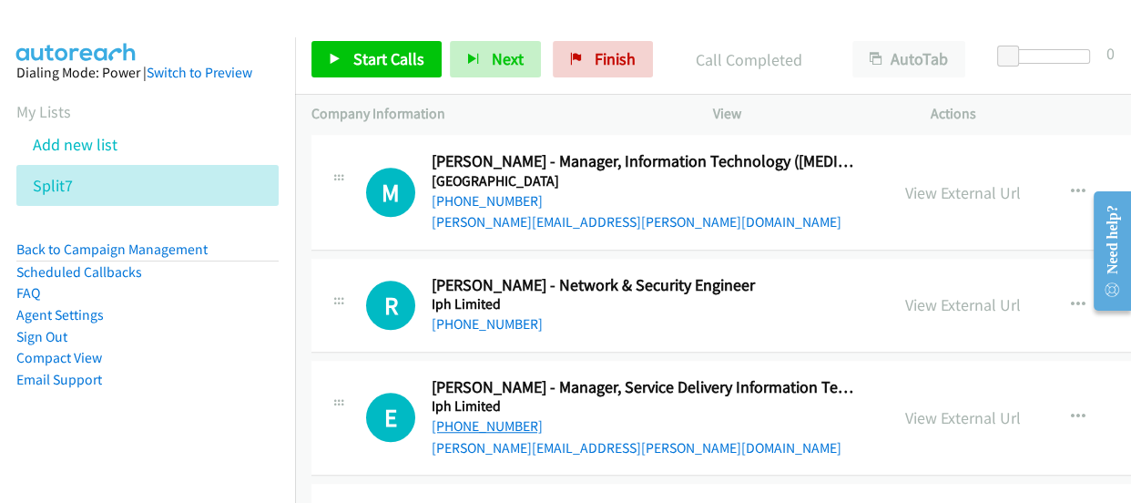
click at [468, 417] on link "+61 477 423 310" at bounding box center [487, 425] width 111 height 17
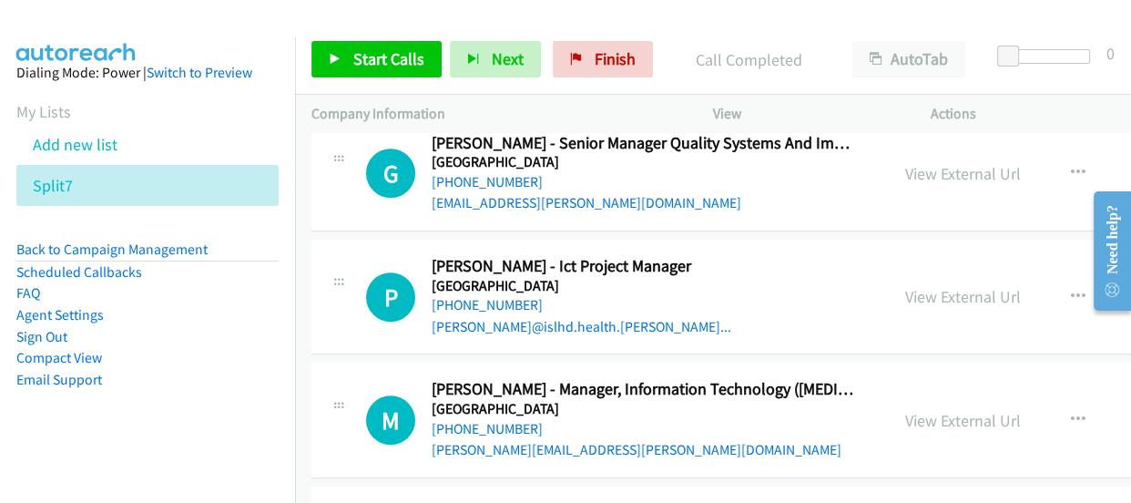
scroll to position [19788, 0]
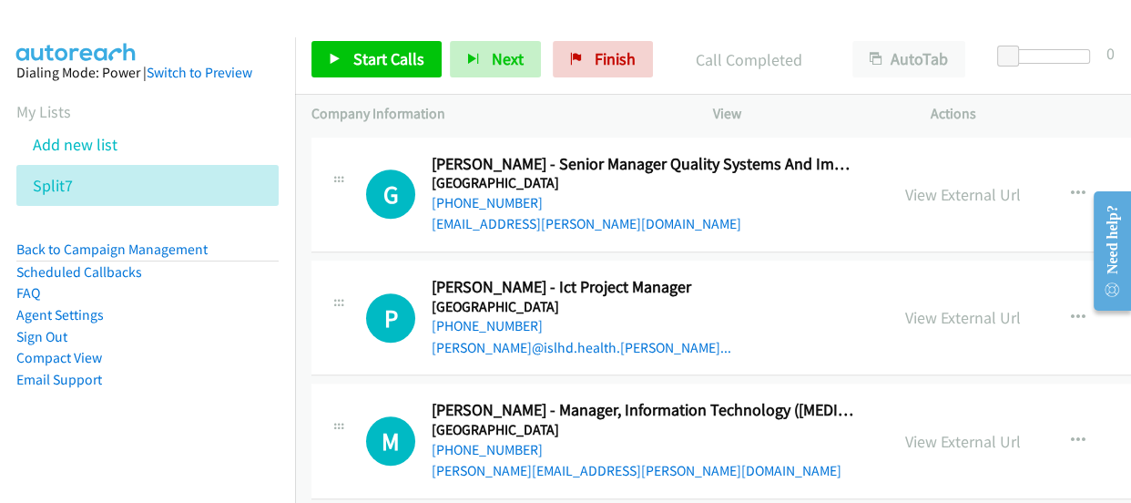
click at [468, 441] on link "+61 467 793 470" at bounding box center [487, 449] width 111 height 17
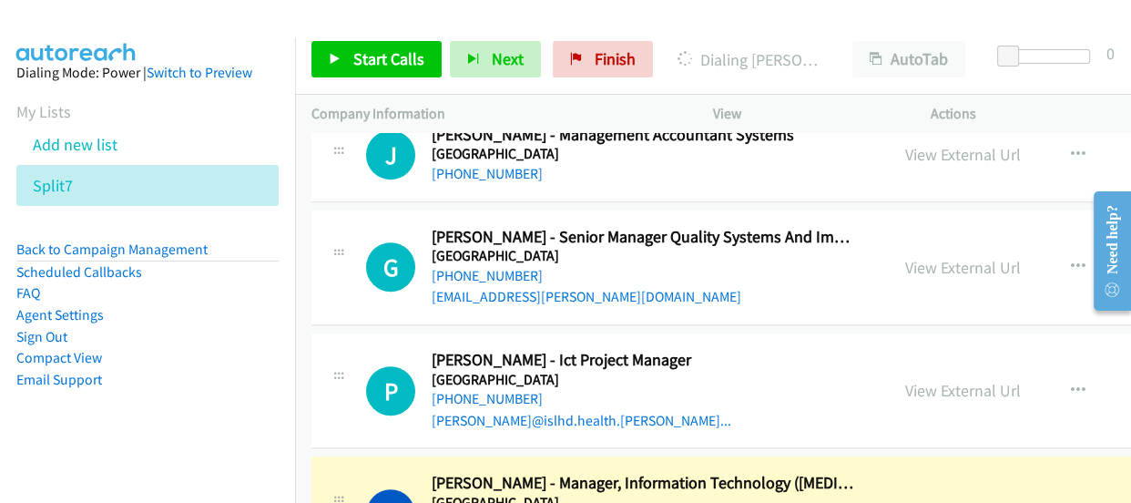
scroll to position [19705, 0]
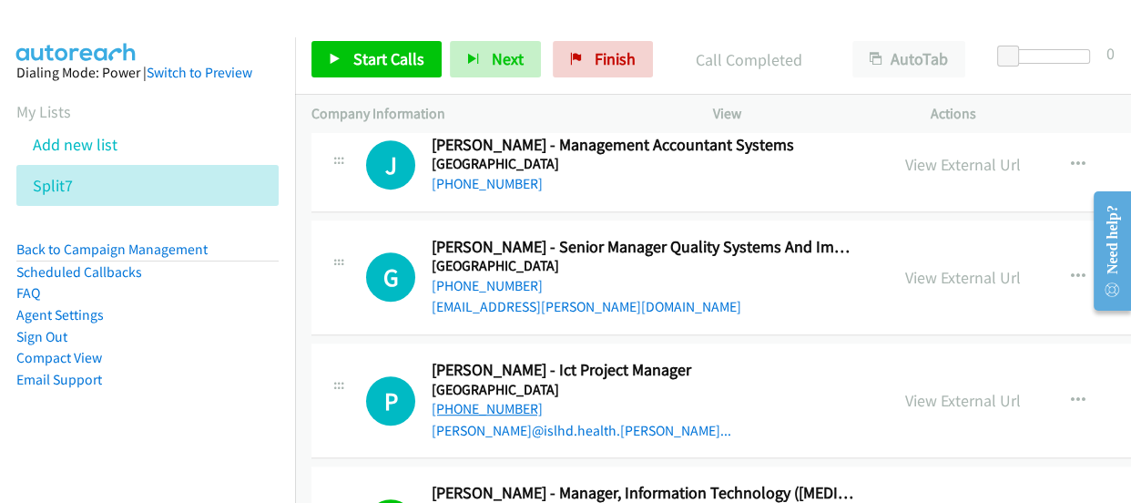
click at [491, 400] on link "+61 407 327 196" at bounding box center [487, 408] width 111 height 17
click at [490, 400] on link "+61 407 327 196" at bounding box center [487, 408] width 111 height 17
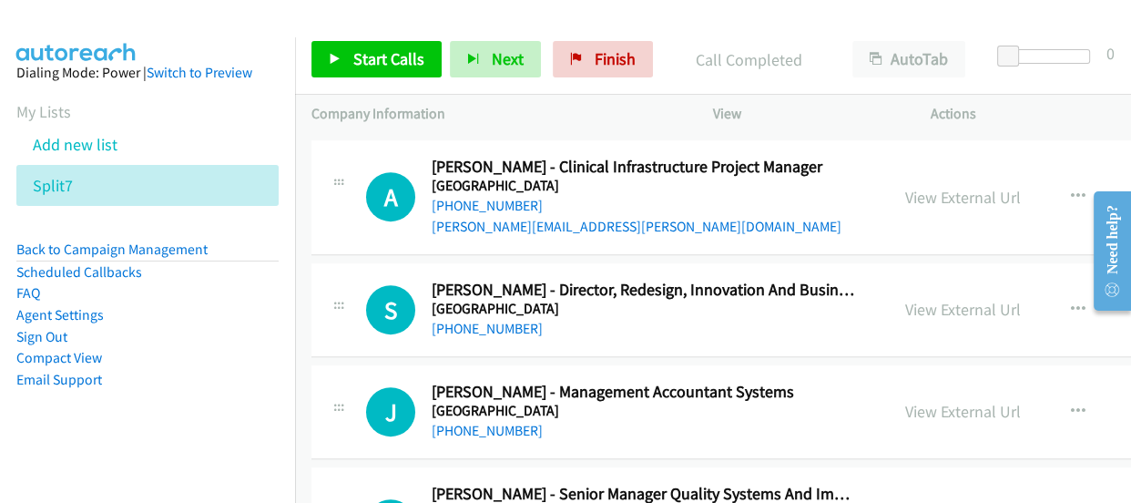
scroll to position [19456, 0]
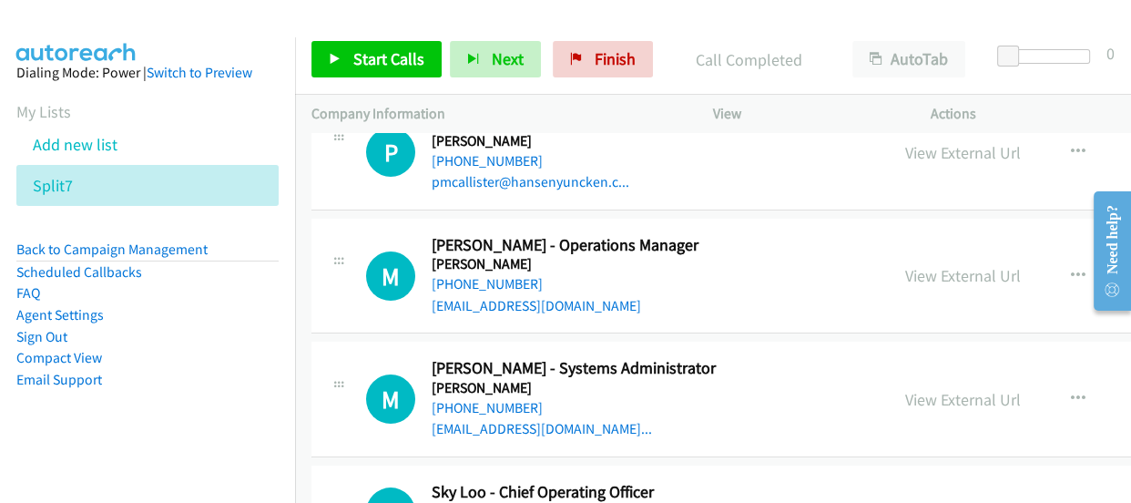
scroll to position [18877, 0]
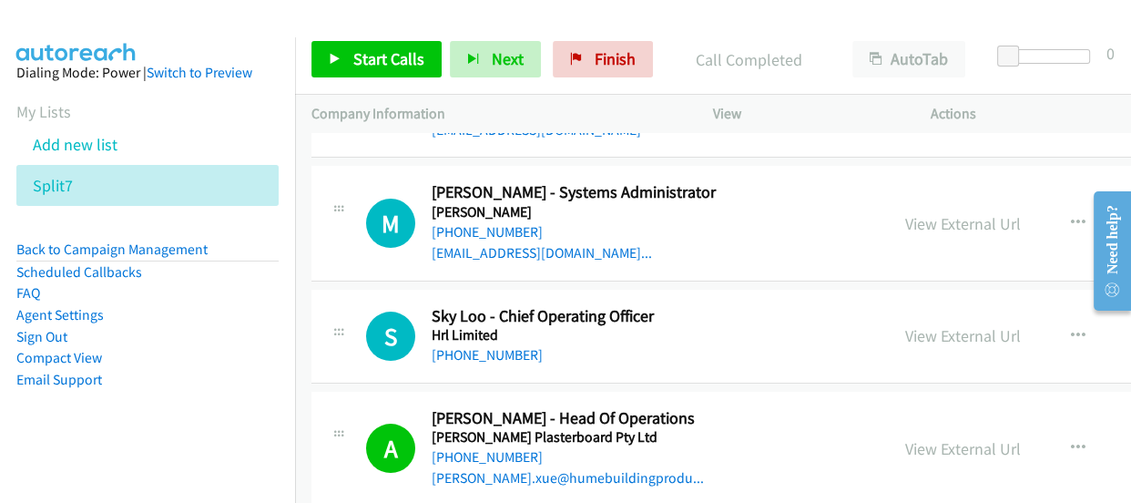
scroll to position [19043, 0]
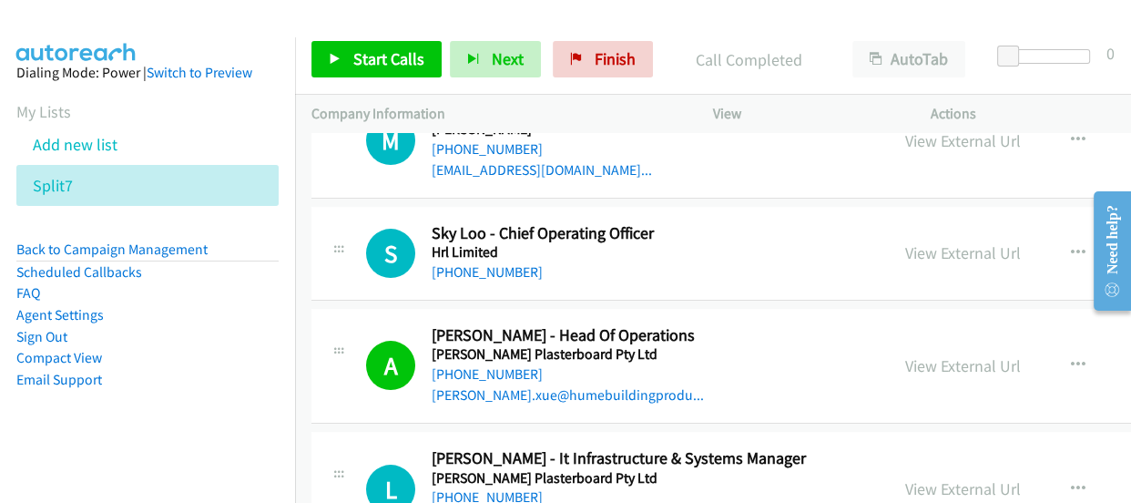
click at [475, 488] on link "+61 455 744 514" at bounding box center [487, 496] width 111 height 17
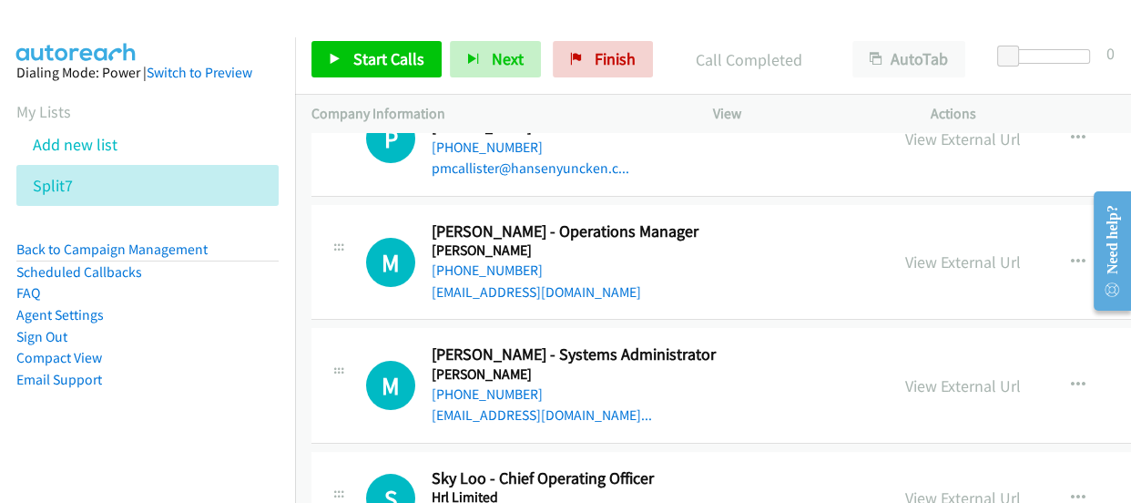
scroll to position [18794, 0]
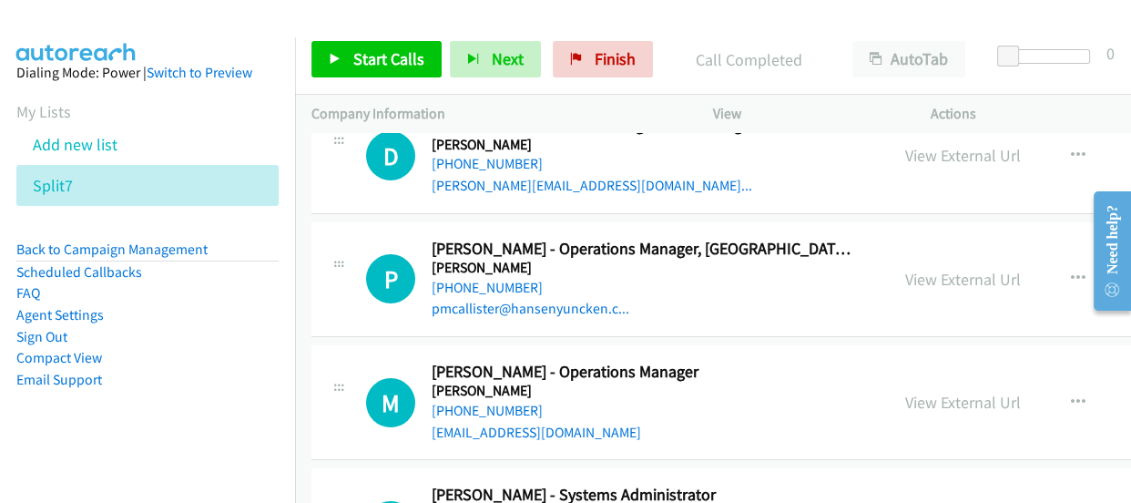
scroll to position [18628, 0]
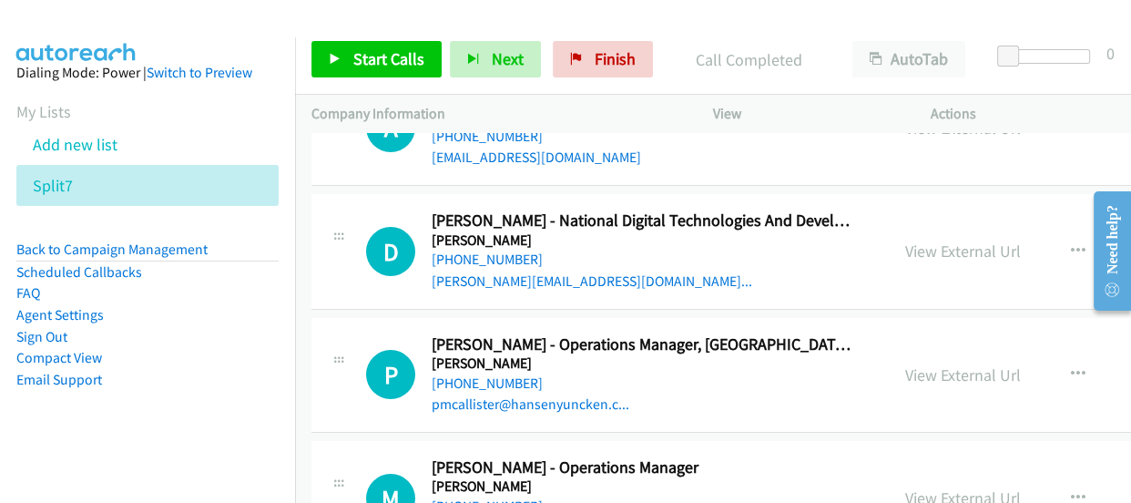
scroll to position [18546, 0]
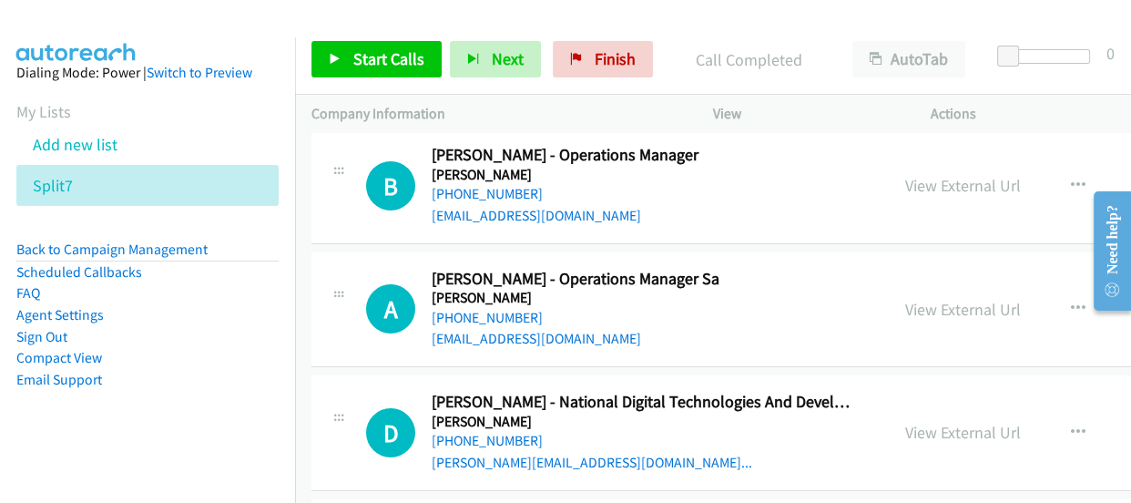
scroll to position [18380, 0]
click at [465, 310] on link "+61 401 770 733" at bounding box center [487, 318] width 111 height 17
click at [495, 433] on link "+61 422 765 341" at bounding box center [487, 441] width 111 height 17
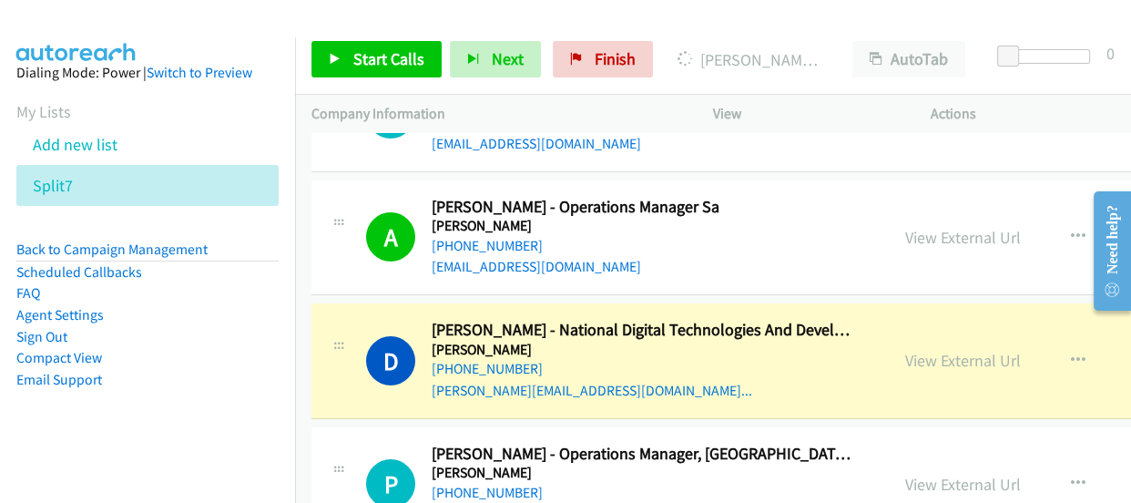
scroll to position [18463, 0]
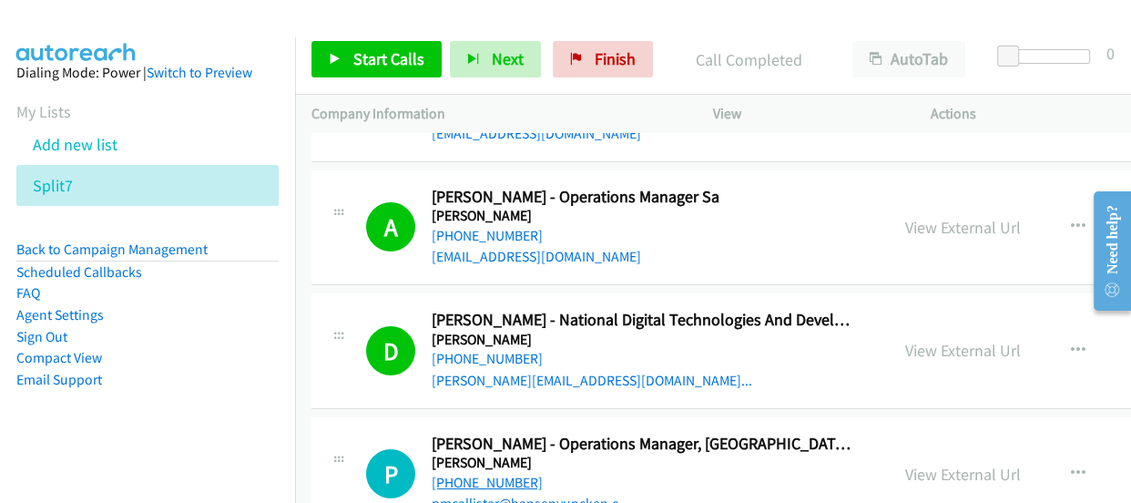
click at [488, 474] on link "+61 434 651 729" at bounding box center [487, 482] width 111 height 17
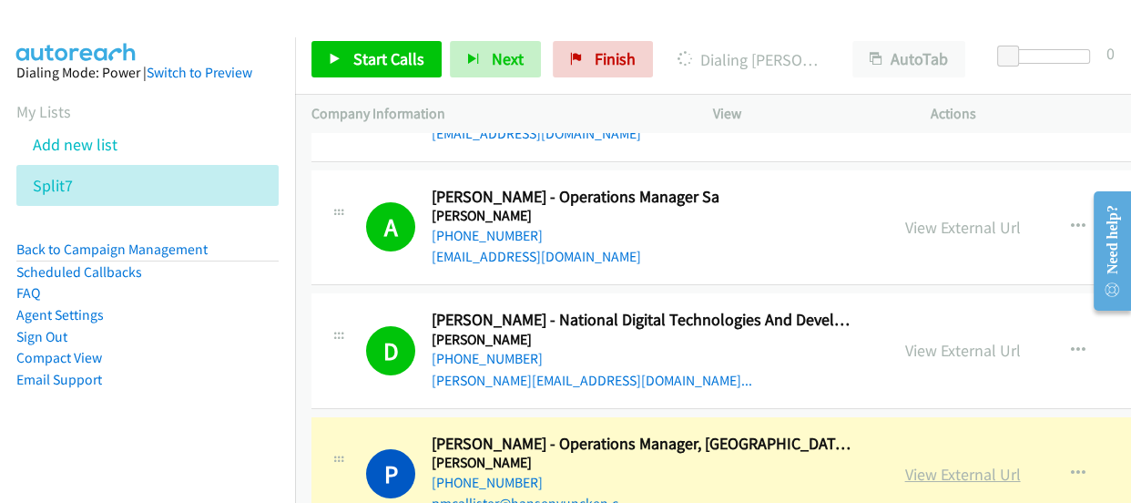
click at [951, 464] on link "View External Url" at bounding box center [963, 474] width 116 height 21
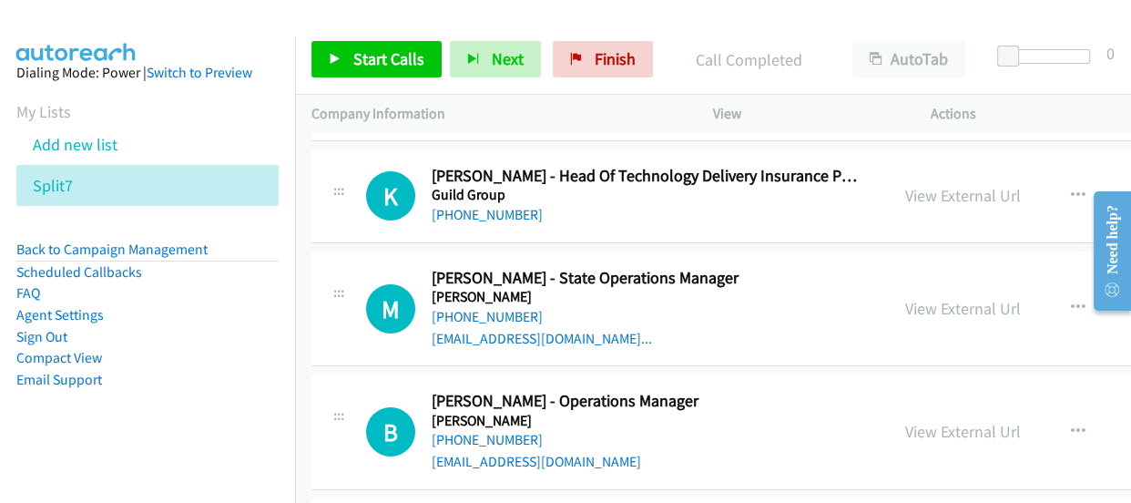
scroll to position [18049, 0]
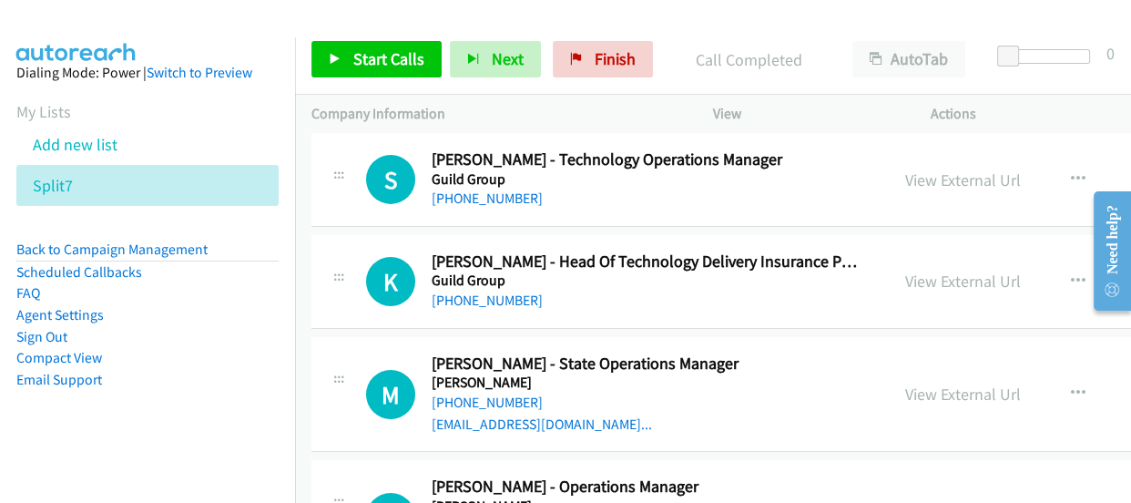
click at [492, 393] on link "+61 419 778 766" at bounding box center [487, 401] width 111 height 17
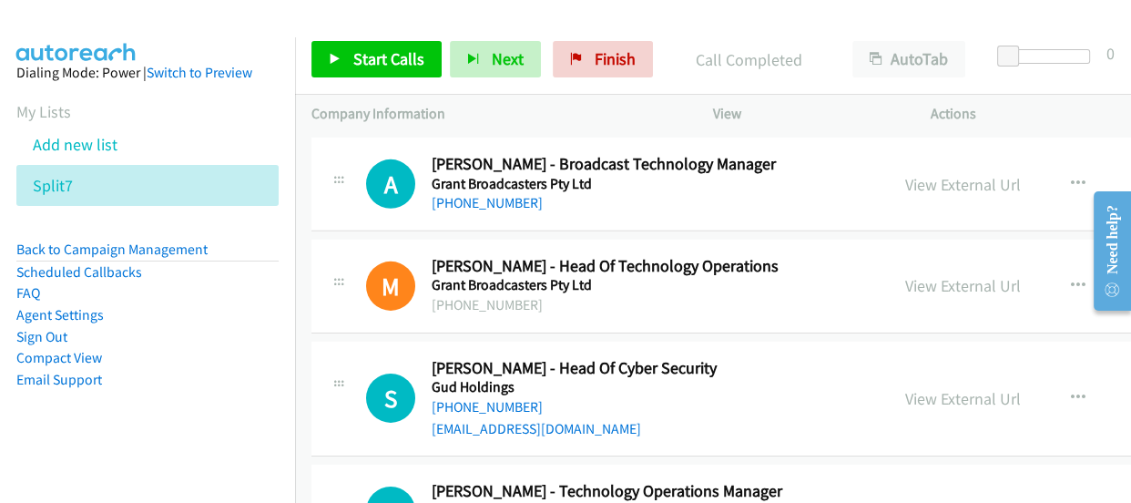
scroll to position [17801, 0]
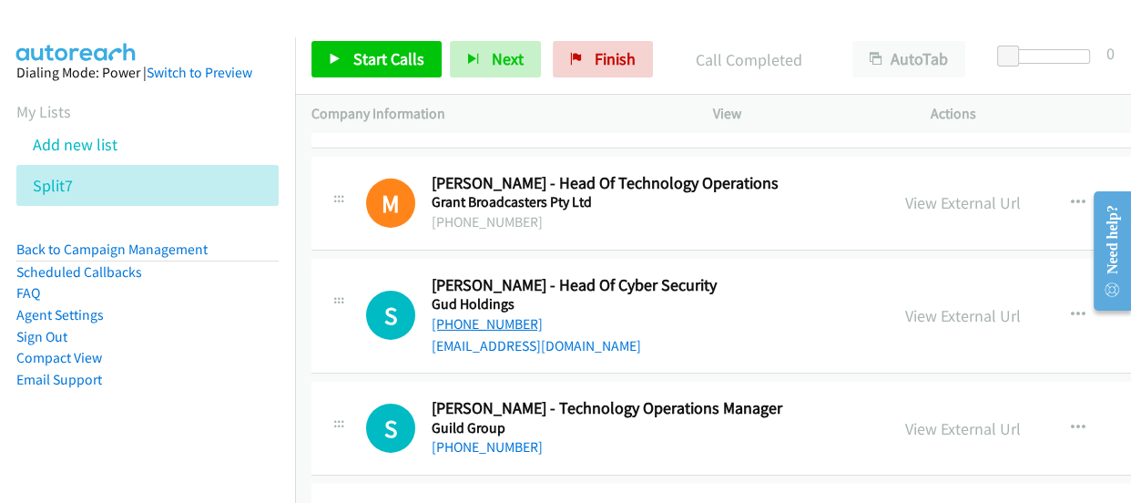
click at [469, 315] on link "+61 427 901 613" at bounding box center [487, 323] width 111 height 17
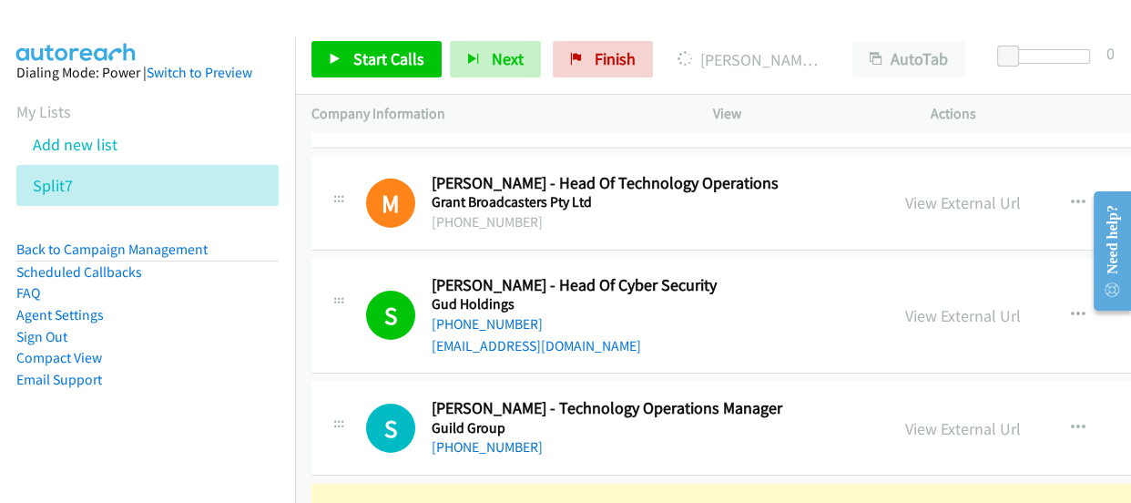
drag, startPoint x: 966, startPoint y: 388, endPoint x: 958, endPoint y: 409, distance: 22.5
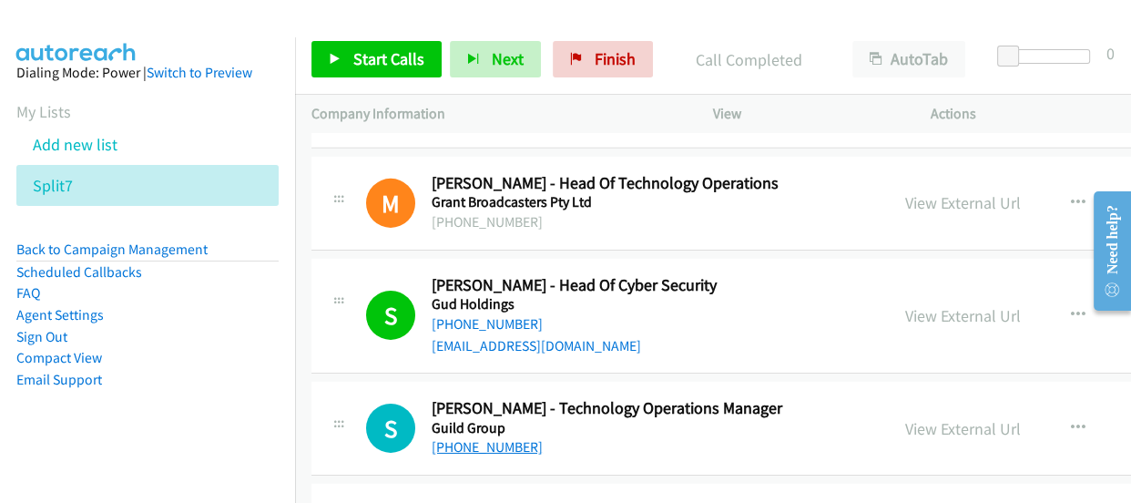
click at [477, 438] on link "+61 3 9810 9883" at bounding box center [487, 446] width 111 height 17
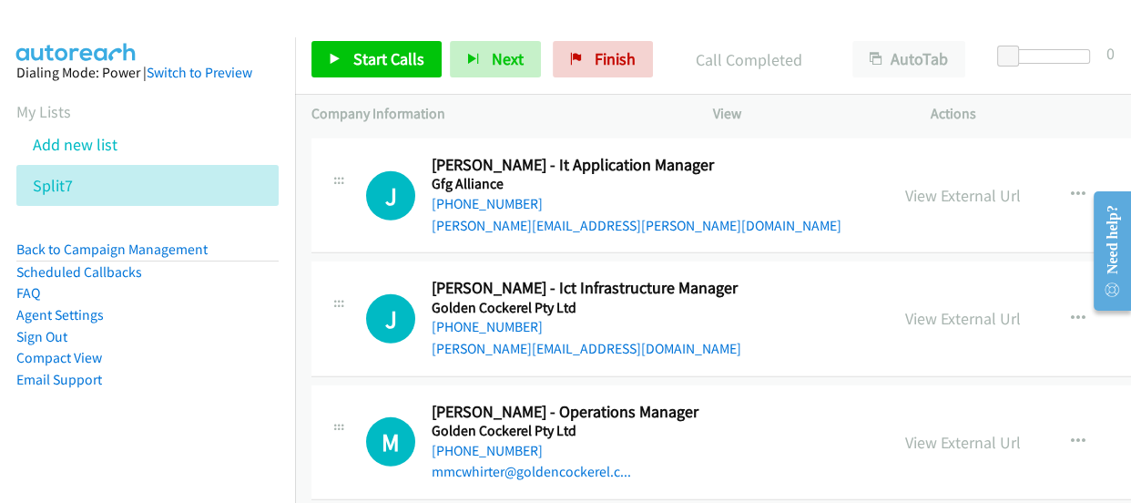
scroll to position [17386, 0]
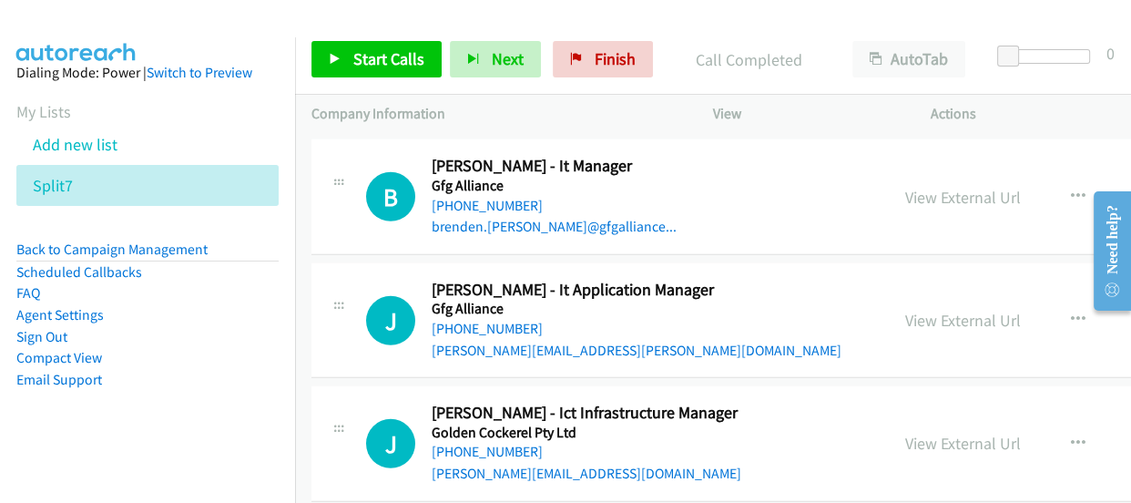
scroll to position [17221, 0]
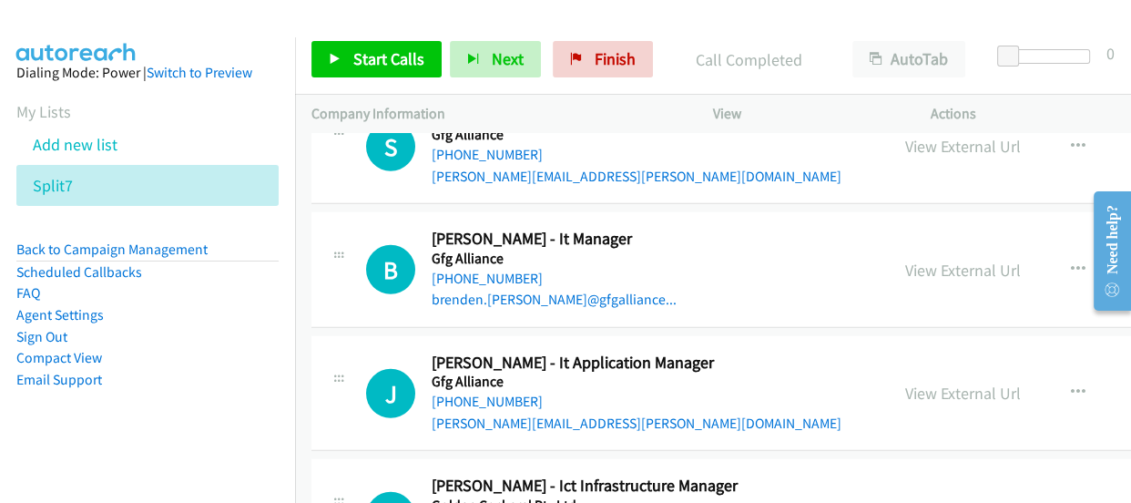
scroll to position [17138, 0]
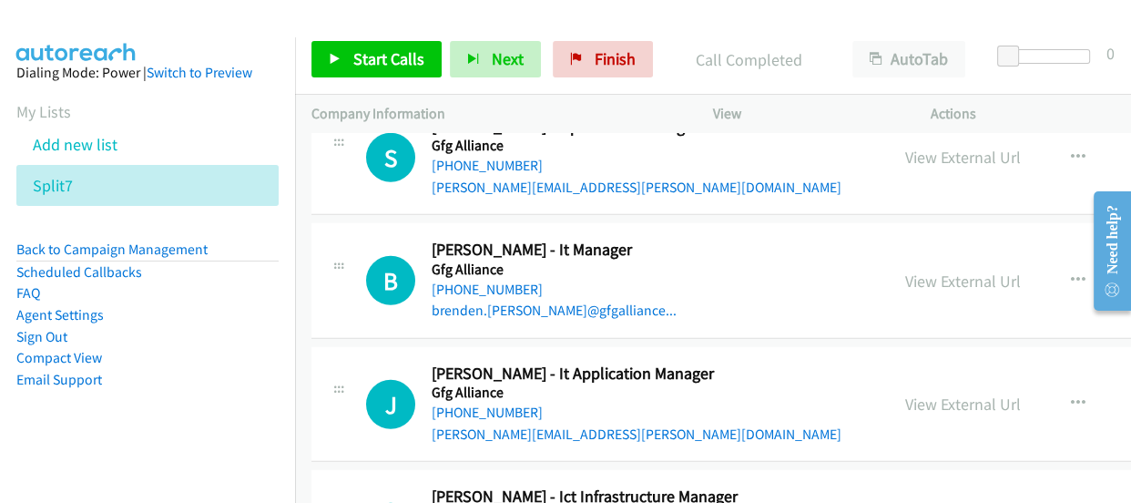
click at [496, 403] on link "+61 418 374 312" at bounding box center [487, 411] width 111 height 17
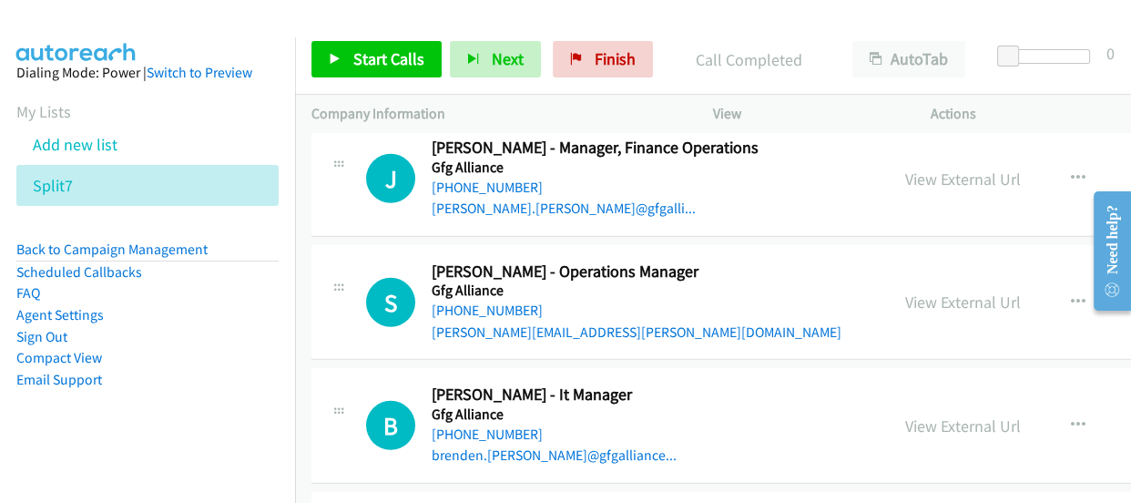
scroll to position [16890, 0]
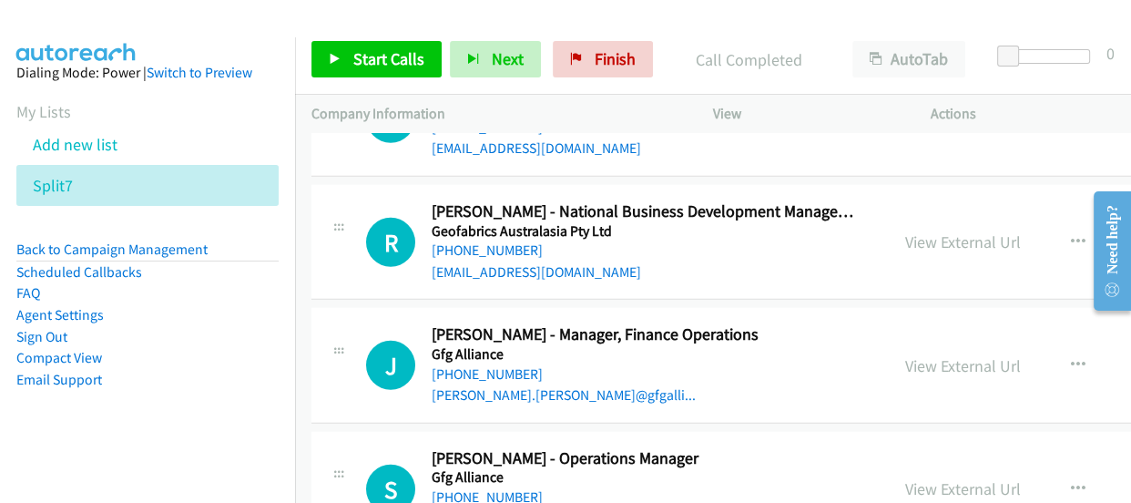
scroll to position [16724, 0]
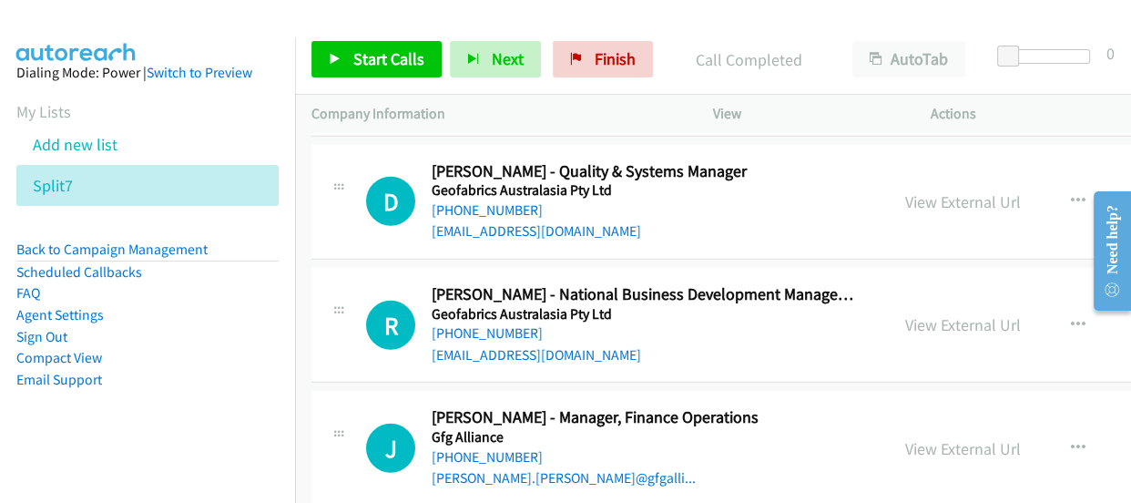
click at [495, 448] on link "+61 2 9239 6615" at bounding box center [487, 456] width 111 height 17
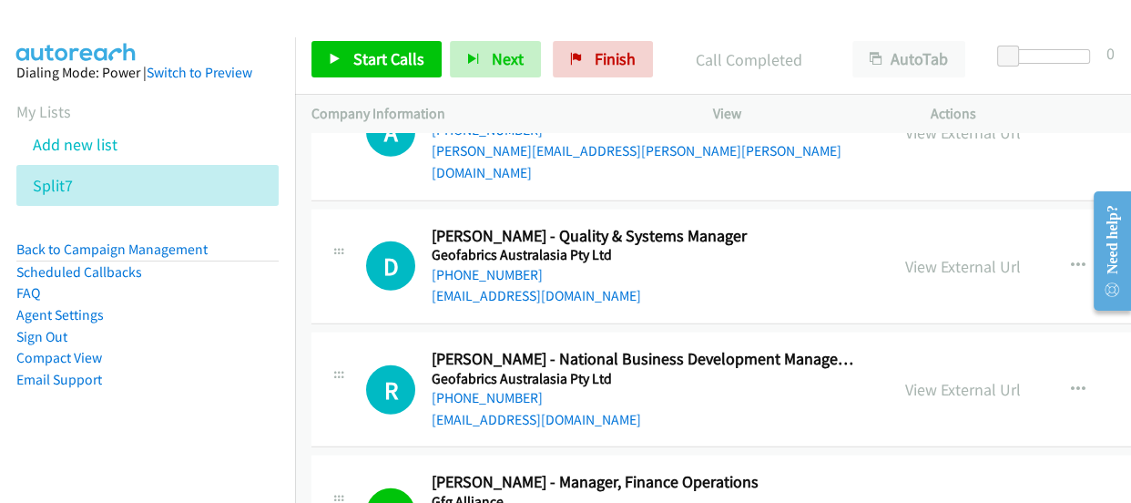
scroll to position [16558, 0]
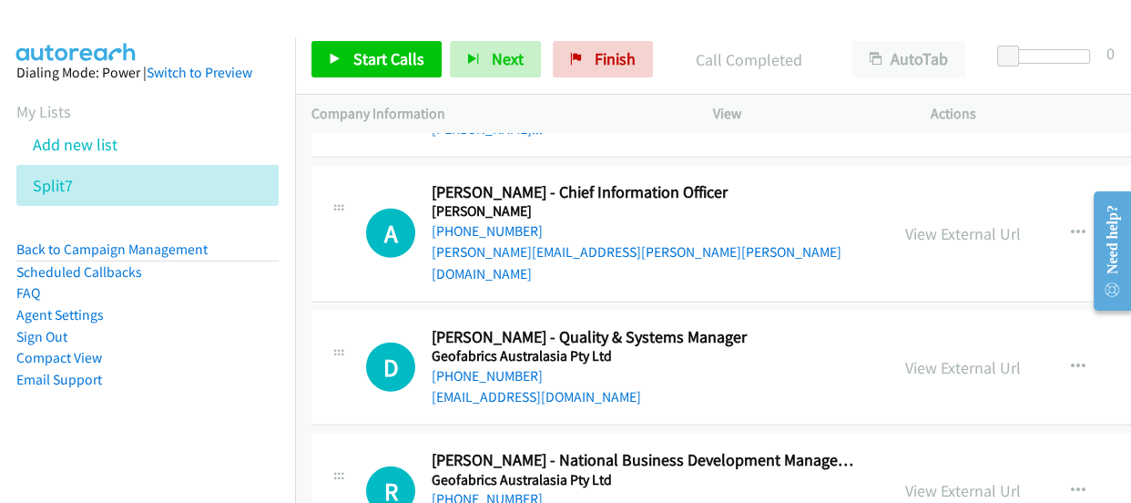
click at [500, 490] on link "+61 437 983 775" at bounding box center [487, 498] width 111 height 17
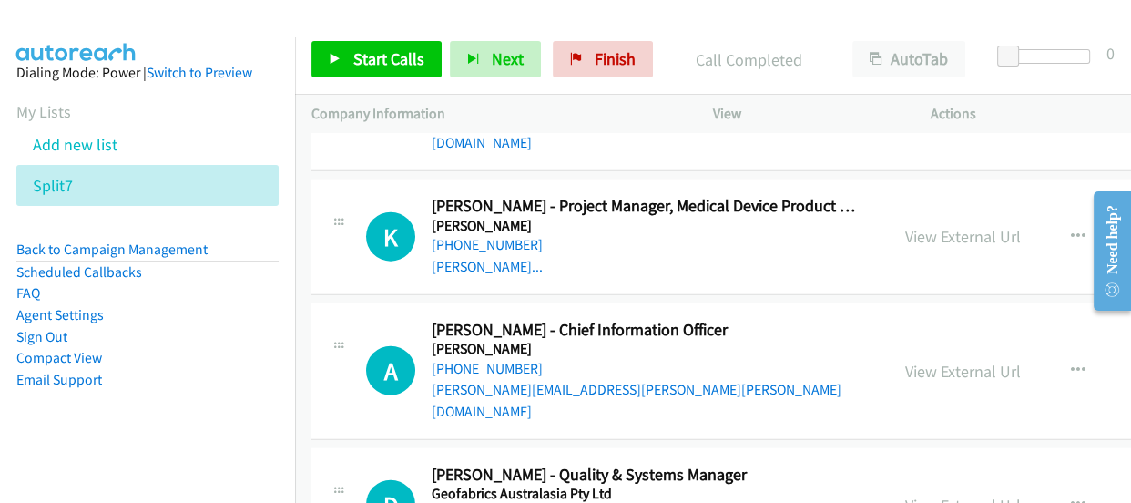
scroll to position [16393, 0]
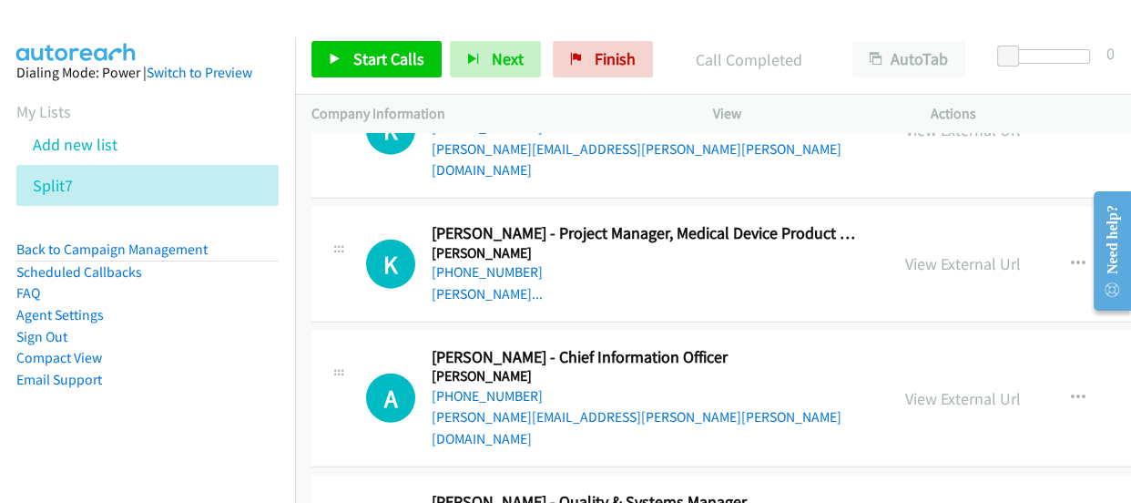
drag, startPoint x: 487, startPoint y: 411, endPoint x: 445, endPoint y: 432, distance: 46.8
drag, startPoint x: 454, startPoint y: 428, endPoint x: 444, endPoint y: 418, distance: 13.5
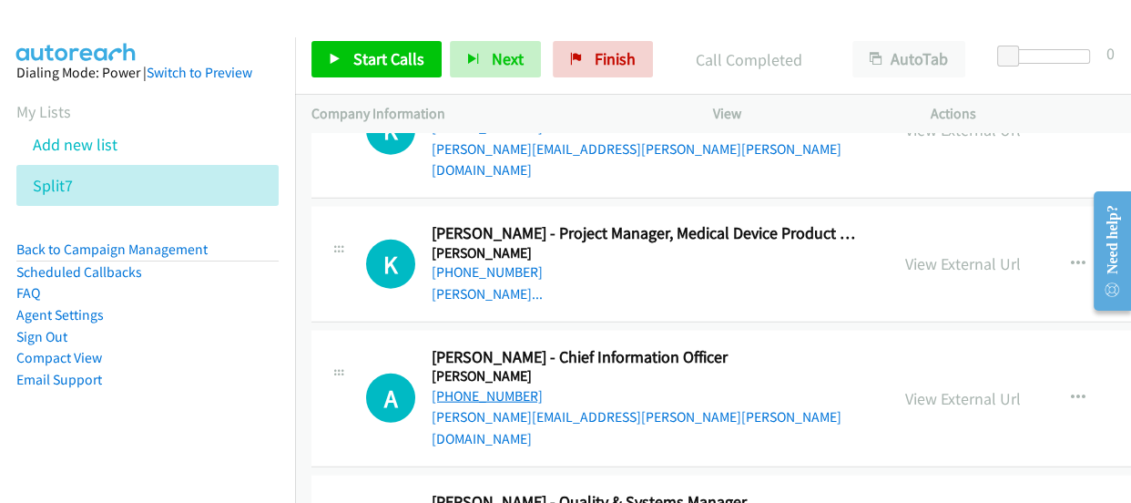
click at [483, 387] on link "+61 478 406 137" at bounding box center [487, 395] width 111 height 17
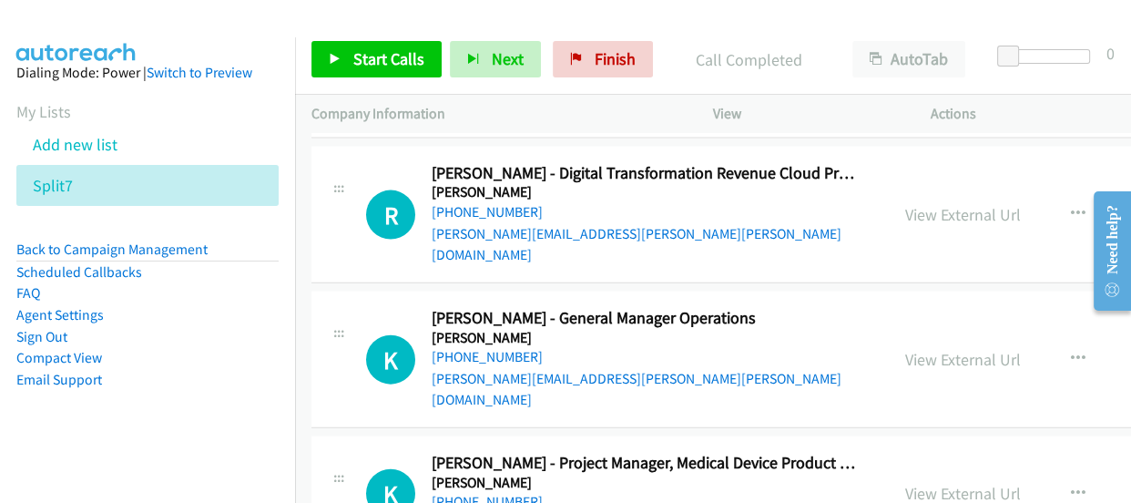
scroll to position [16145, 0]
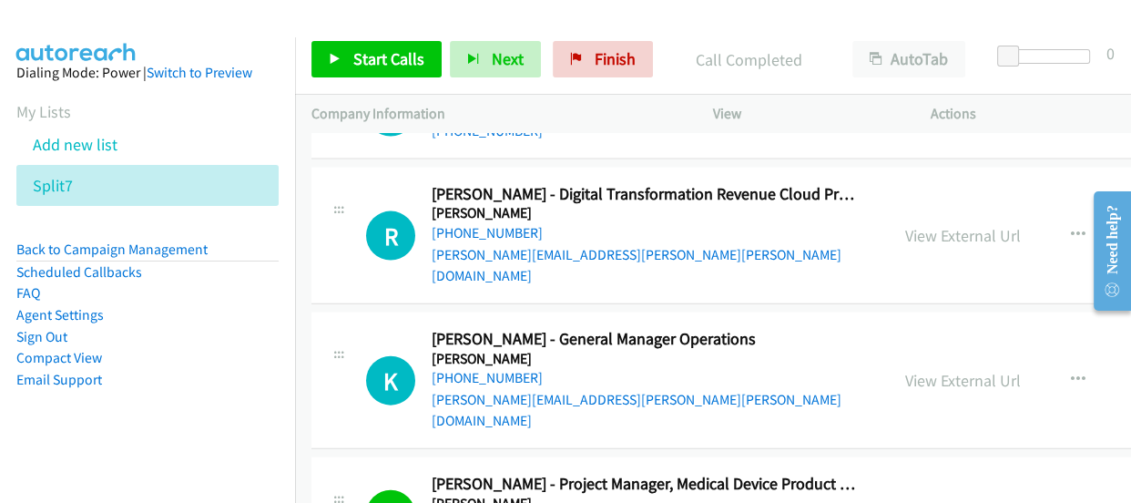
scroll to position [16062, 0]
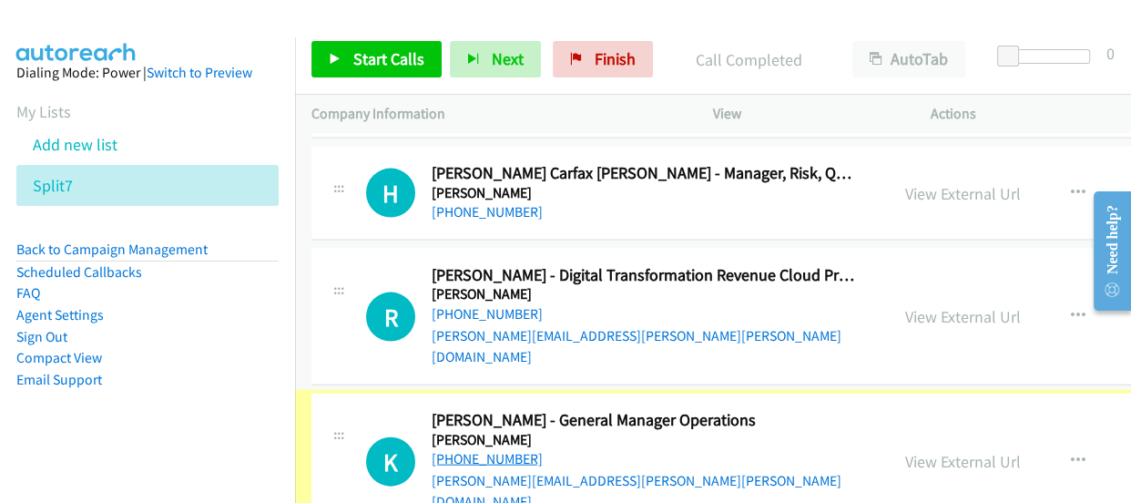
click at [491, 450] on link "+61 406 864 144" at bounding box center [487, 458] width 111 height 17
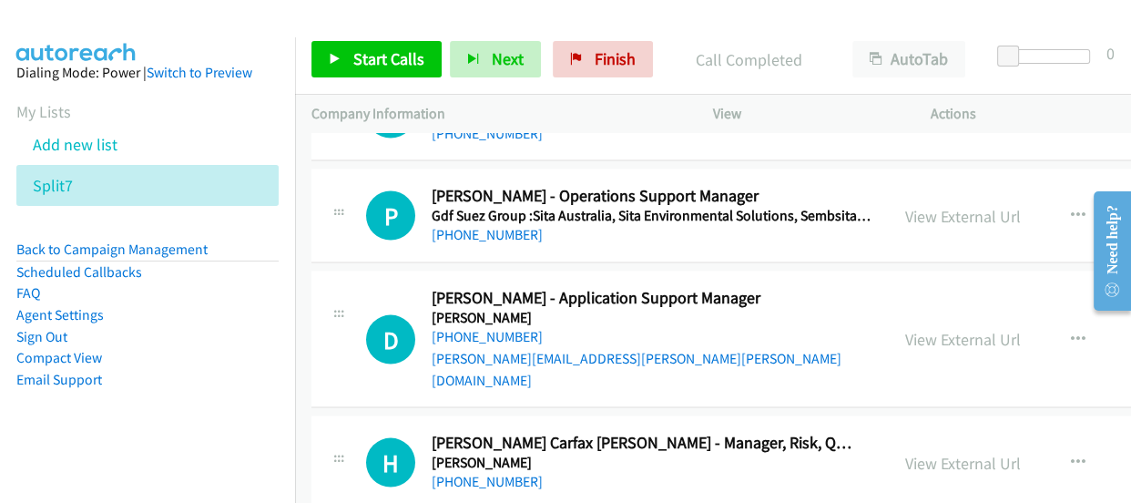
scroll to position [15896, 0]
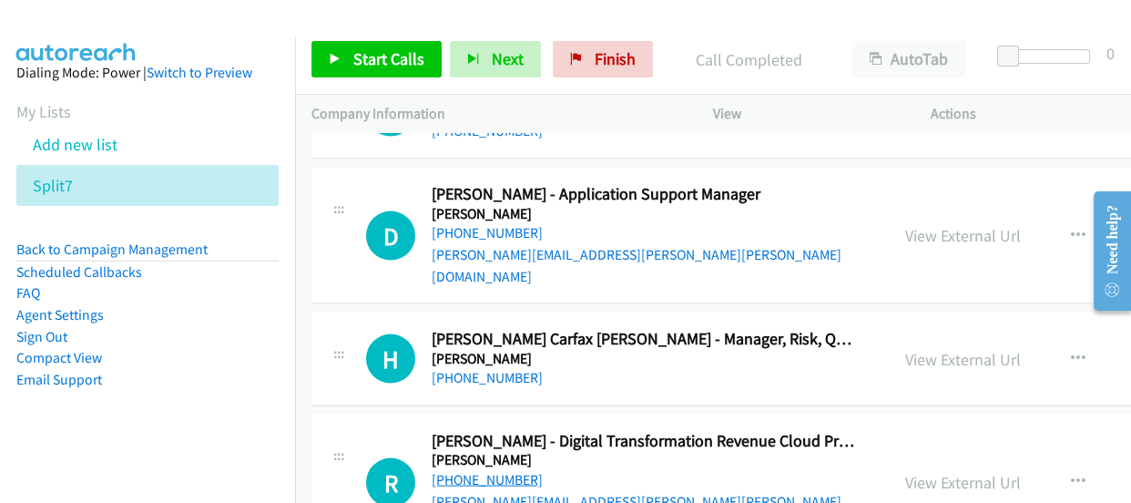
click at [481, 471] on link "+61 423 235 235" at bounding box center [487, 479] width 111 height 17
click at [478, 205] on h5 "Genea" at bounding box center [652, 214] width 441 height 18
click at [478, 224] on link "+61 411 846 860" at bounding box center [487, 232] width 111 height 17
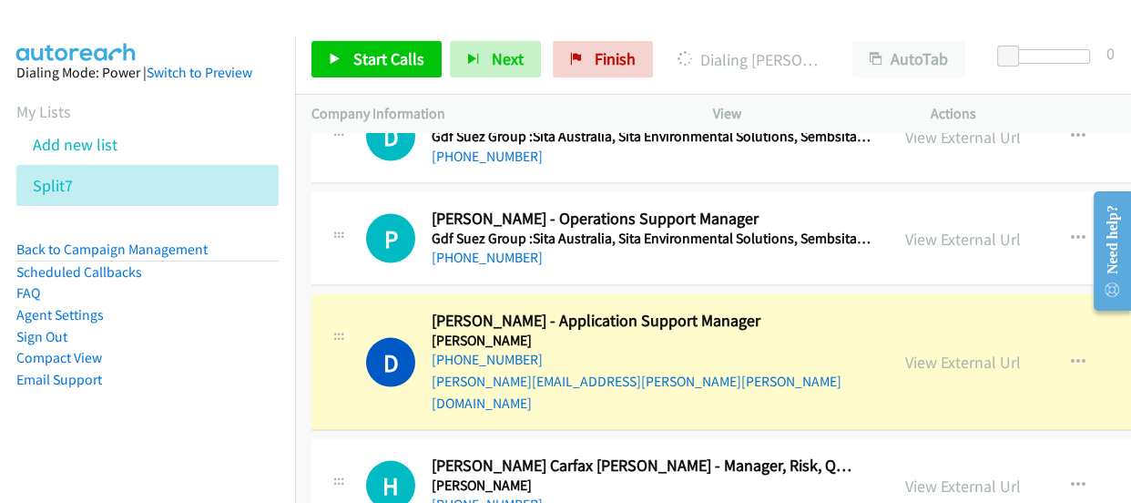
scroll to position [15730, 0]
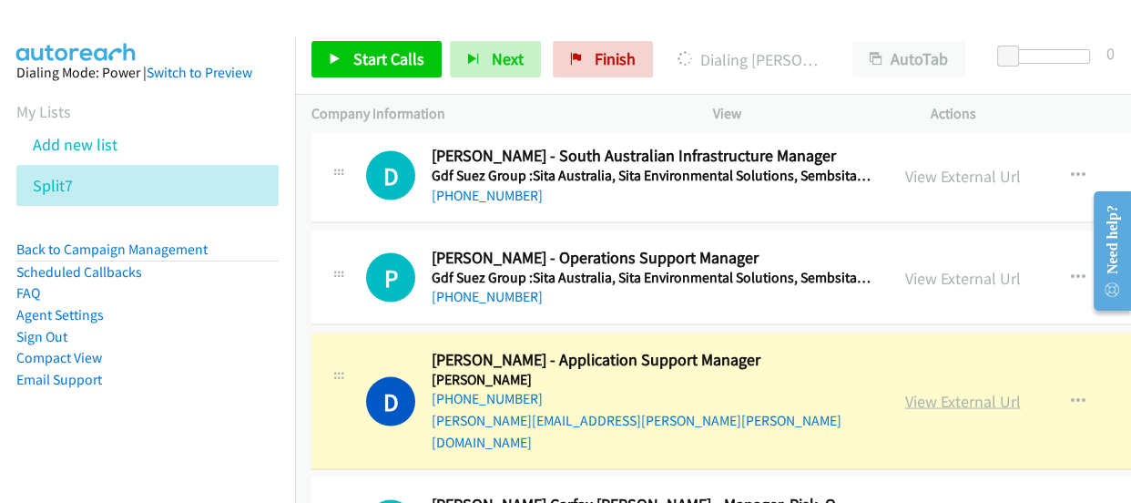
click at [905, 391] on link "View External Url" at bounding box center [963, 401] width 116 height 21
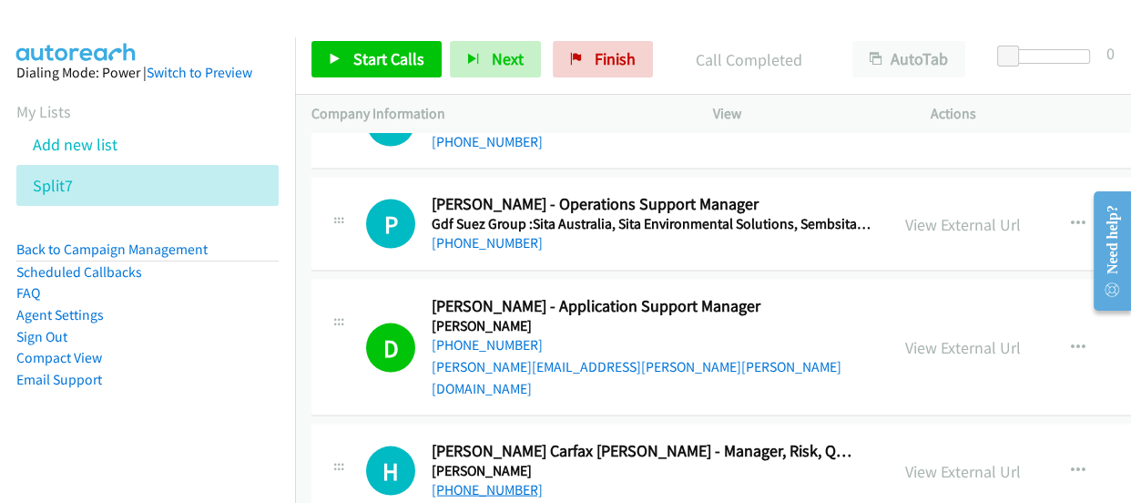
scroll to position [15813, 0]
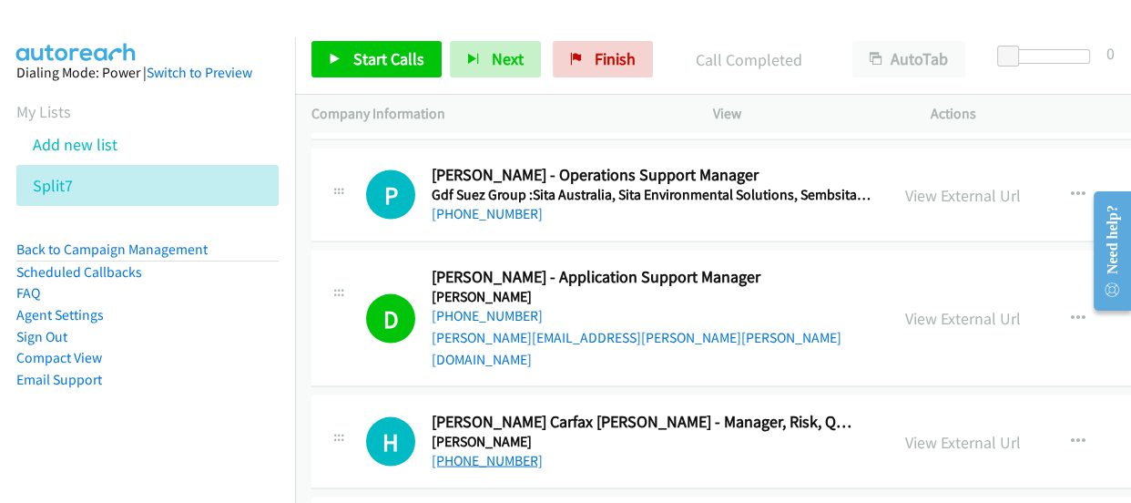
click at [483, 452] on link "+61 408 765 830" at bounding box center [487, 460] width 111 height 17
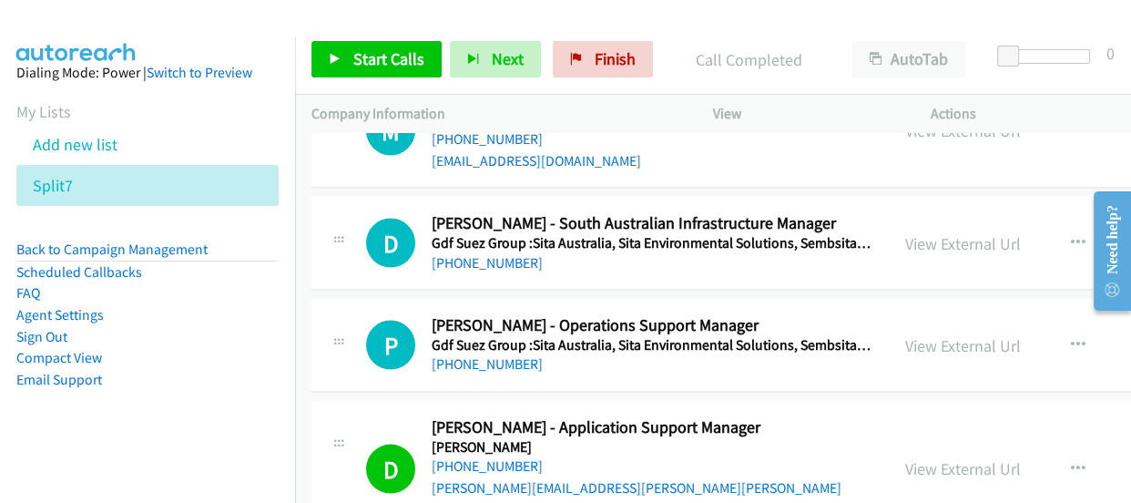
scroll to position [15648, 0]
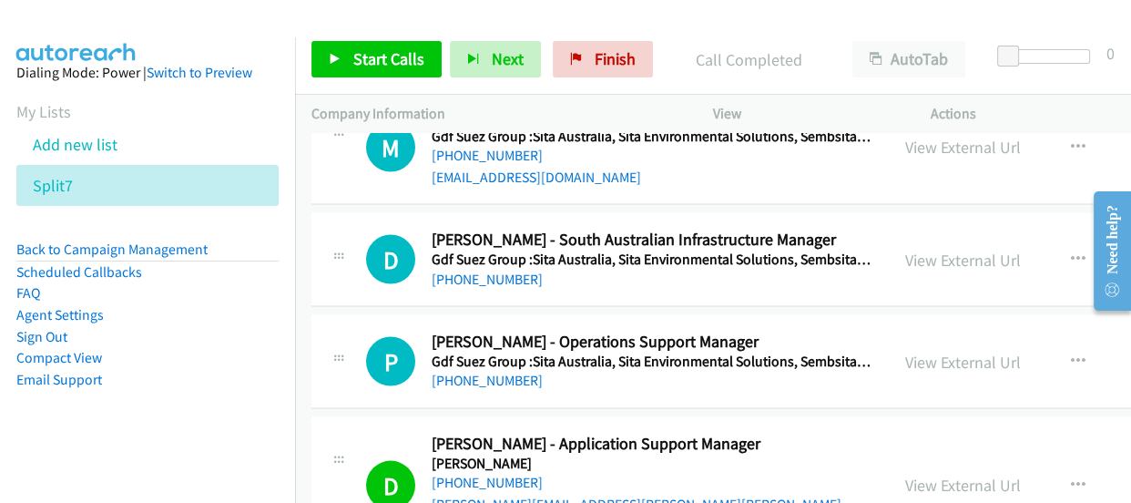
click at [486, 371] on link "+61 456 931 065" at bounding box center [487, 379] width 111 height 17
click at [489, 371] on link "+61 456 931 065" at bounding box center [487, 379] width 111 height 17
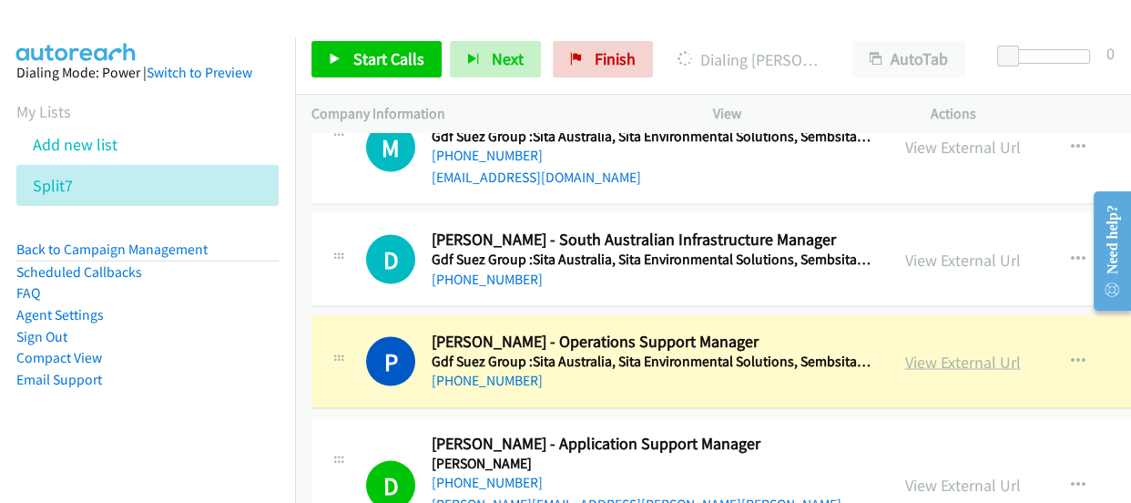
click at [944, 351] on link "View External Url" at bounding box center [963, 361] width 116 height 21
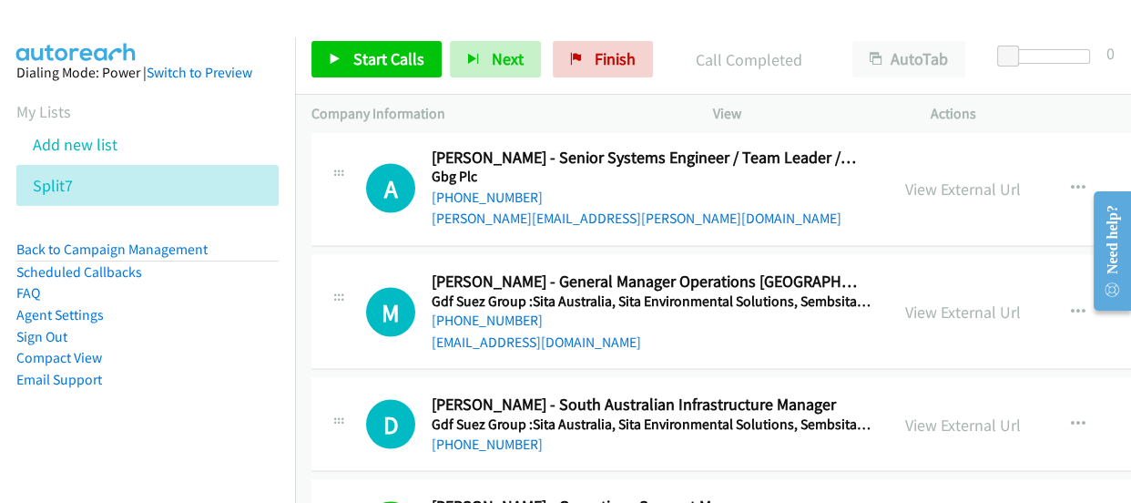
scroll to position [15400, 0]
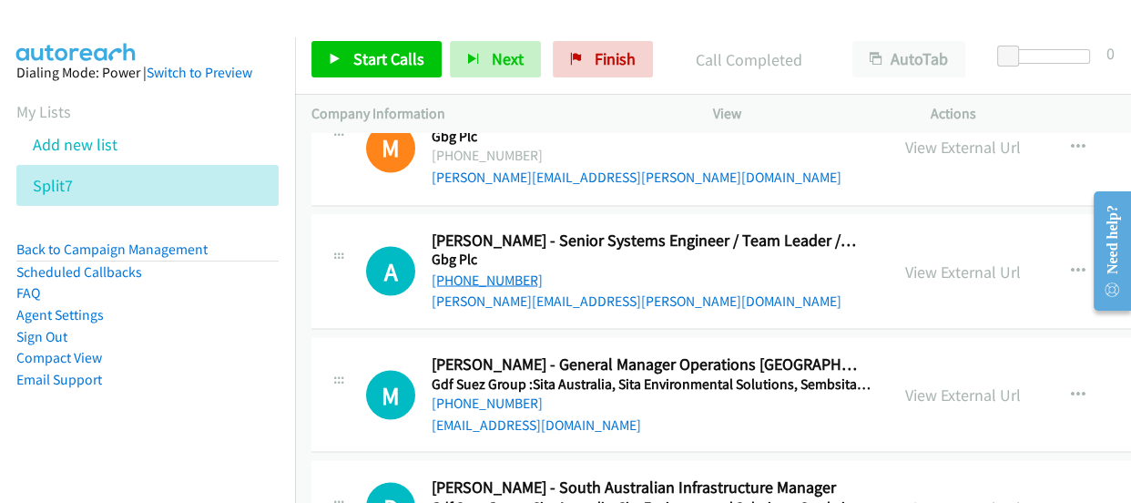
click at [477, 270] on link "+61 3 8595 4578" at bounding box center [487, 278] width 111 height 17
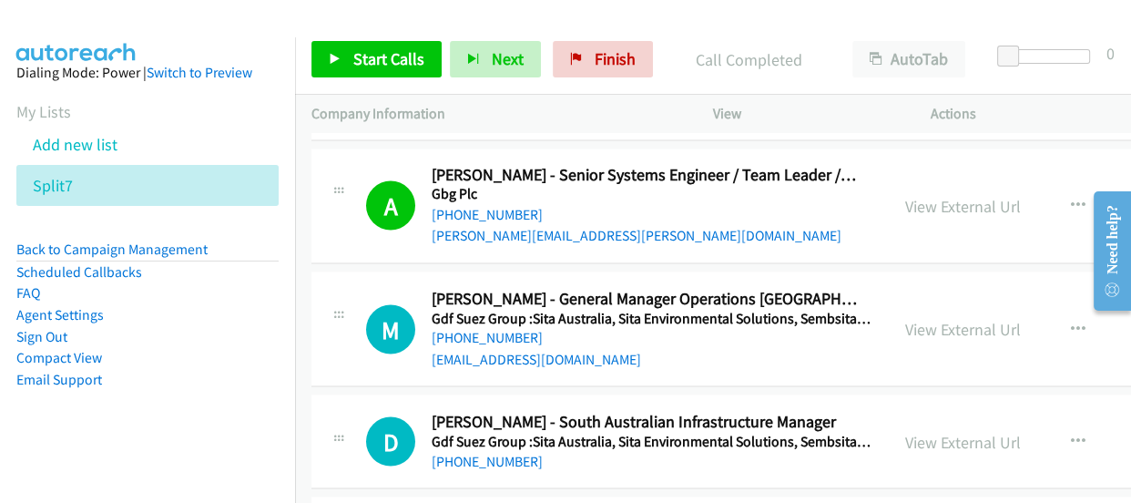
scroll to position [15483, 0]
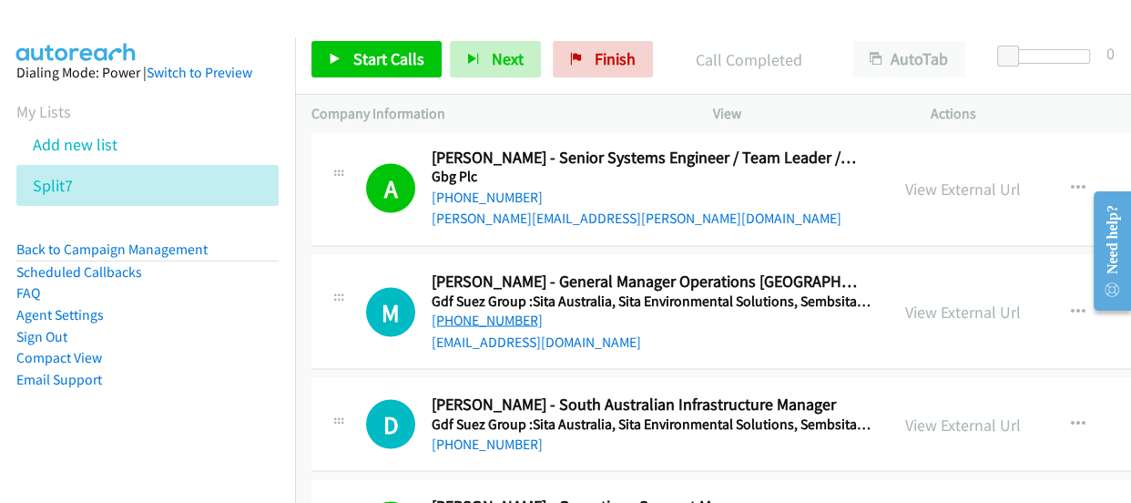
click at [515, 311] on link "+61 408 402 256" at bounding box center [487, 319] width 111 height 17
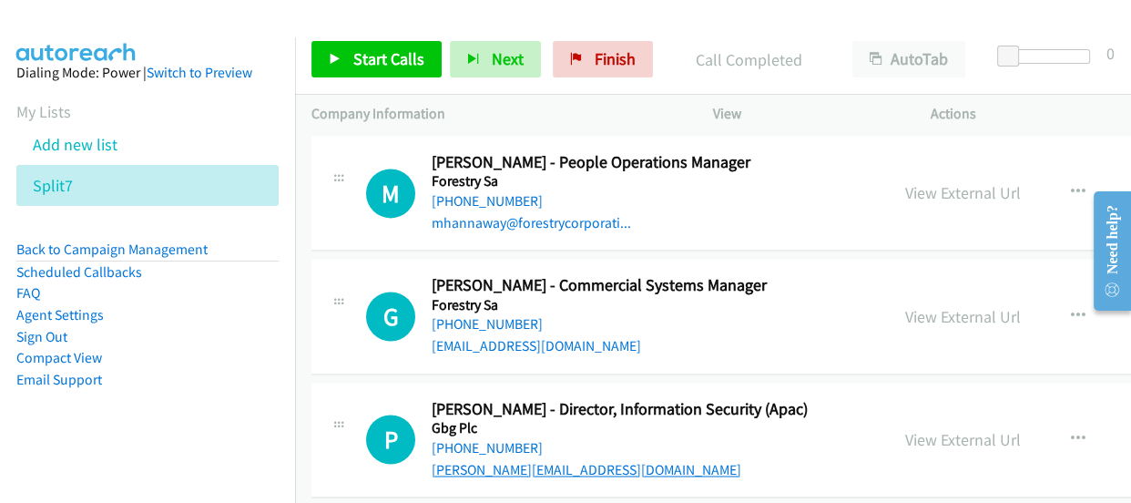
scroll to position [14985, 0]
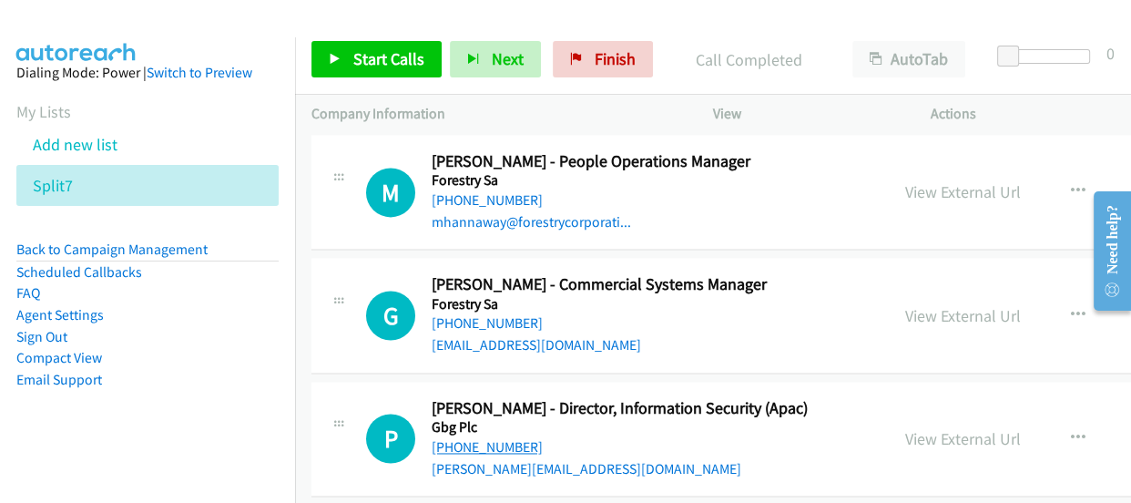
click at [474, 438] on link "+61 449 168 153" at bounding box center [487, 446] width 111 height 17
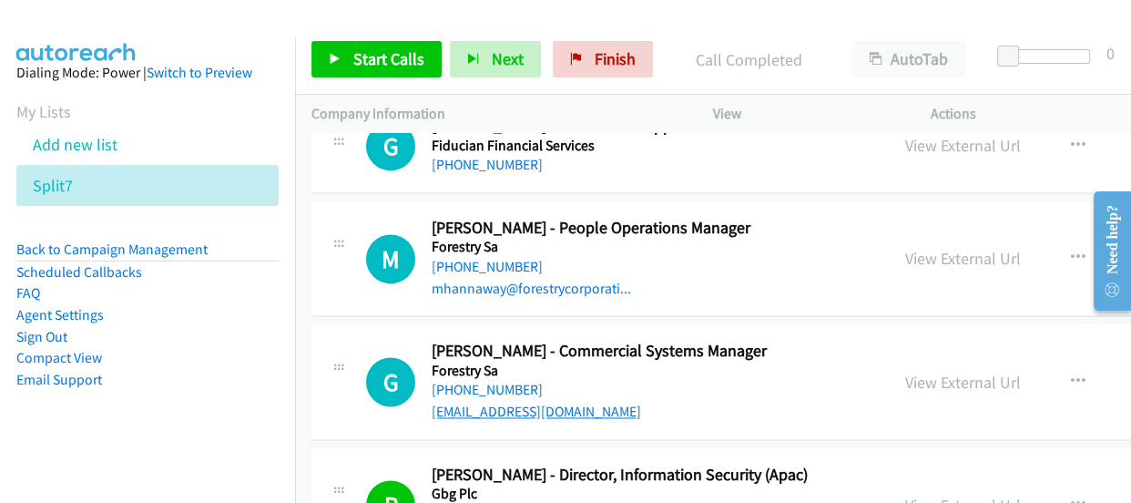
scroll to position [14903, 0]
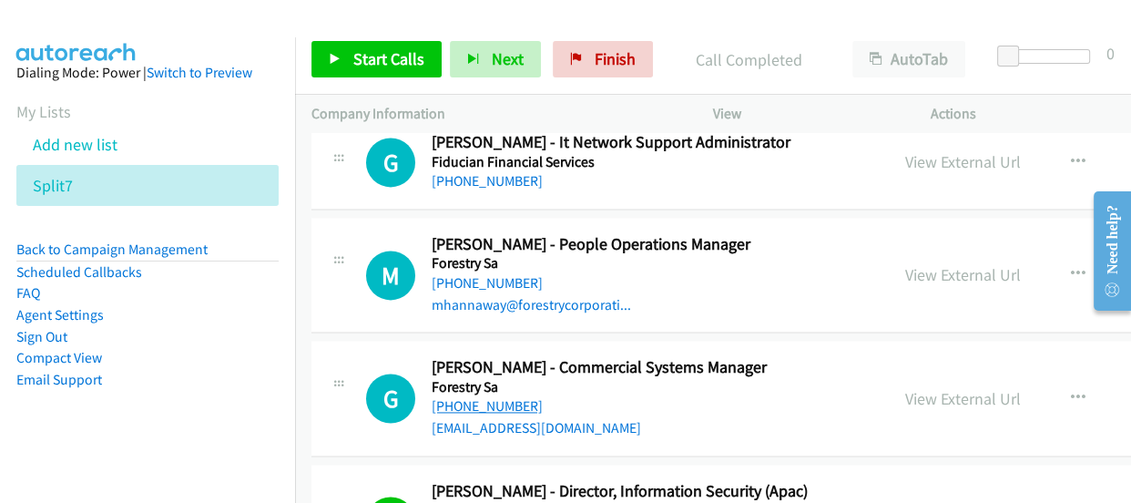
click at [502, 397] on link "+61 8 8406 0500" at bounding box center [487, 405] width 111 height 17
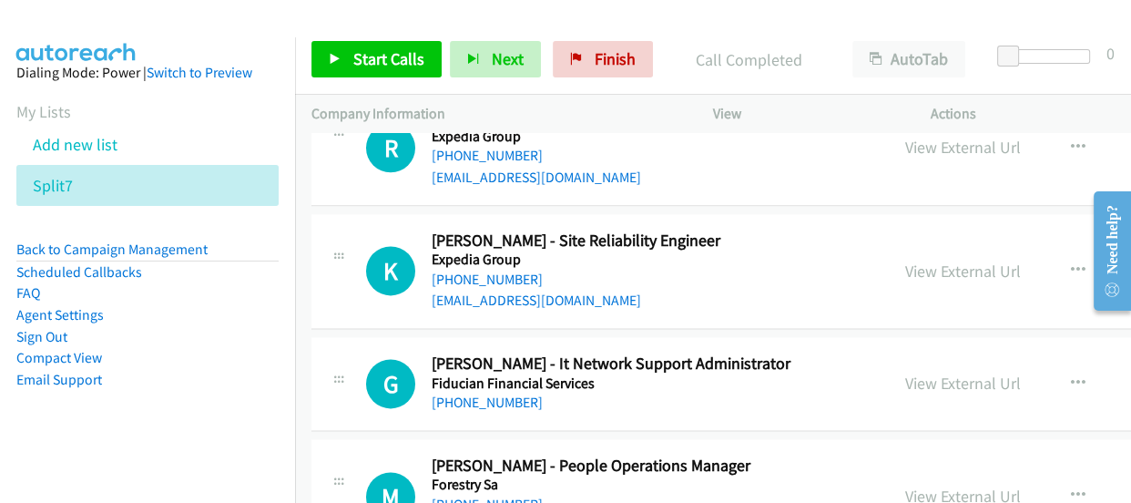
scroll to position [14654, 0]
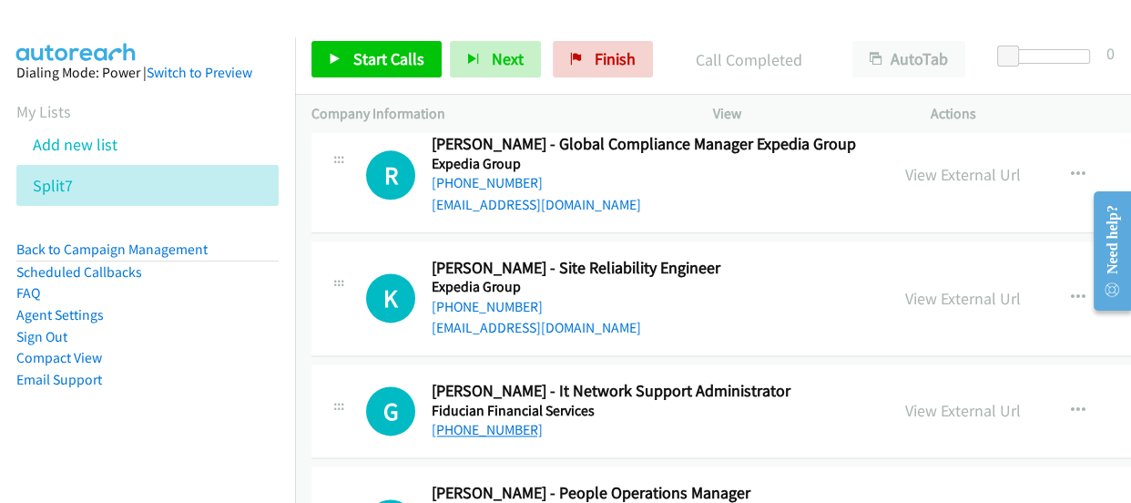
click at [460, 421] on link "+61 418 869 567" at bounding box center [487, 429] width 111 height 17
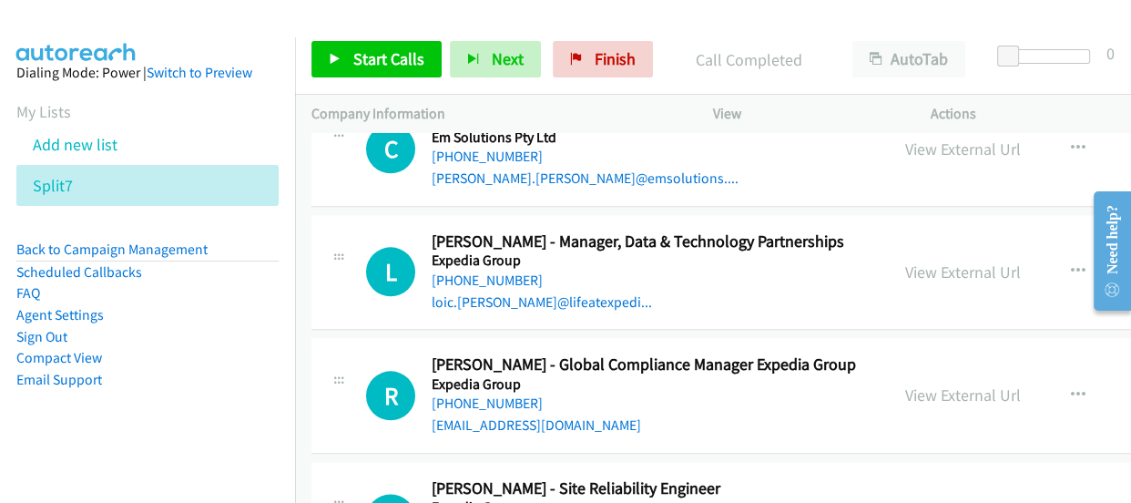
scroll to position [14406, 0]
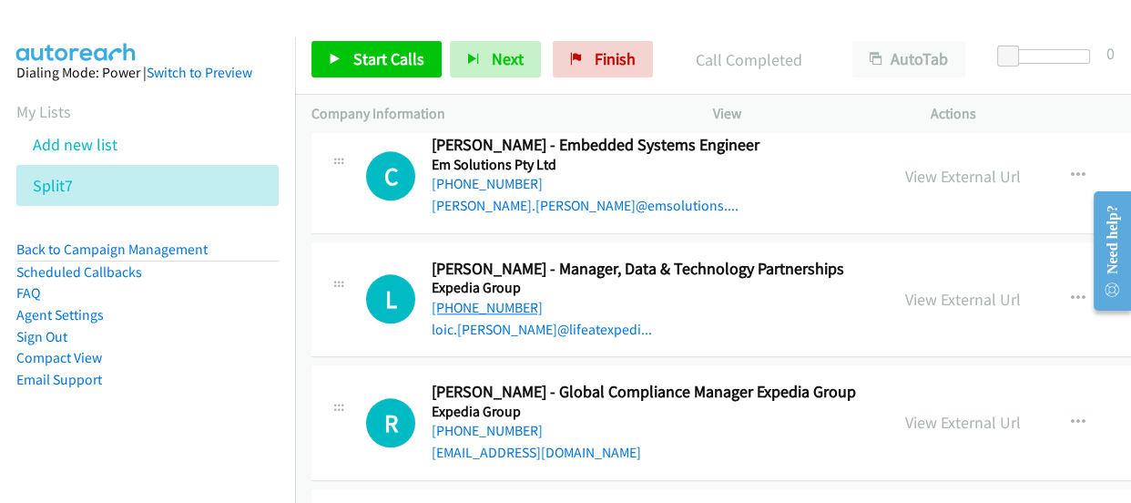
click at [481, 299] on link "+61 422 782 234" at bounding box center [487, 307] width 111 height 17
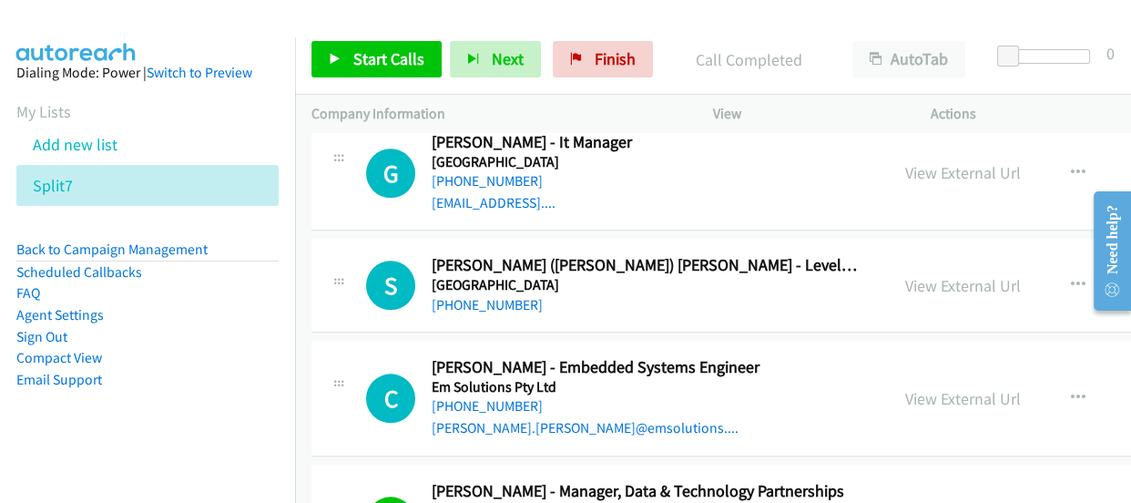
scroll to position [14075, 0]
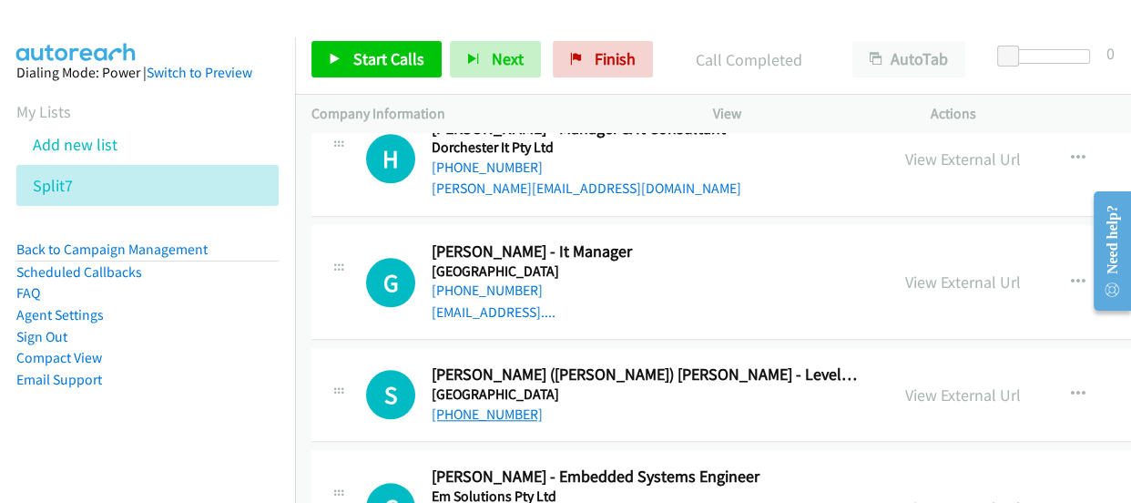
click at [498, 405] on link "+61 431 643 893" at bounding box center [487, 413] width 111 height 17
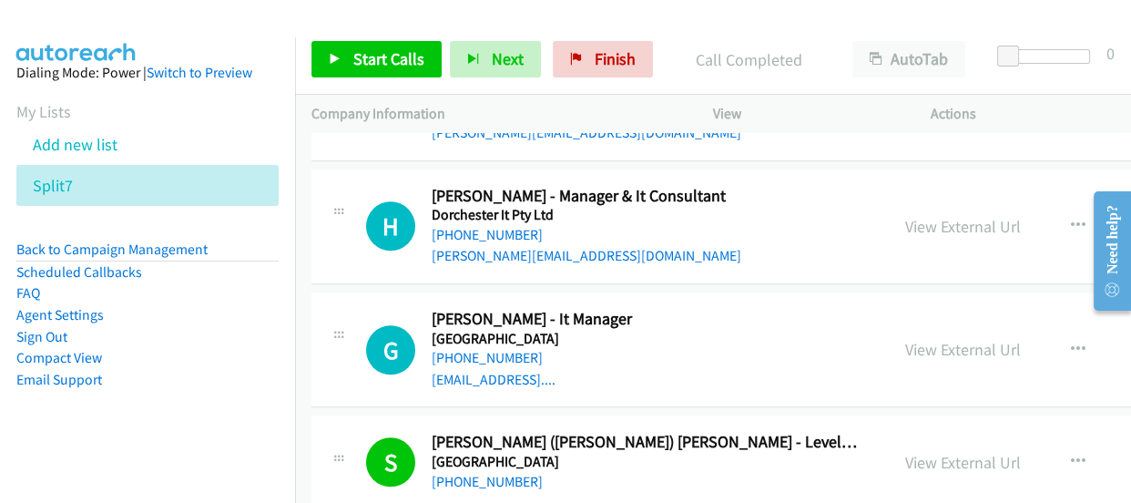
scroll to position [13992, 0]
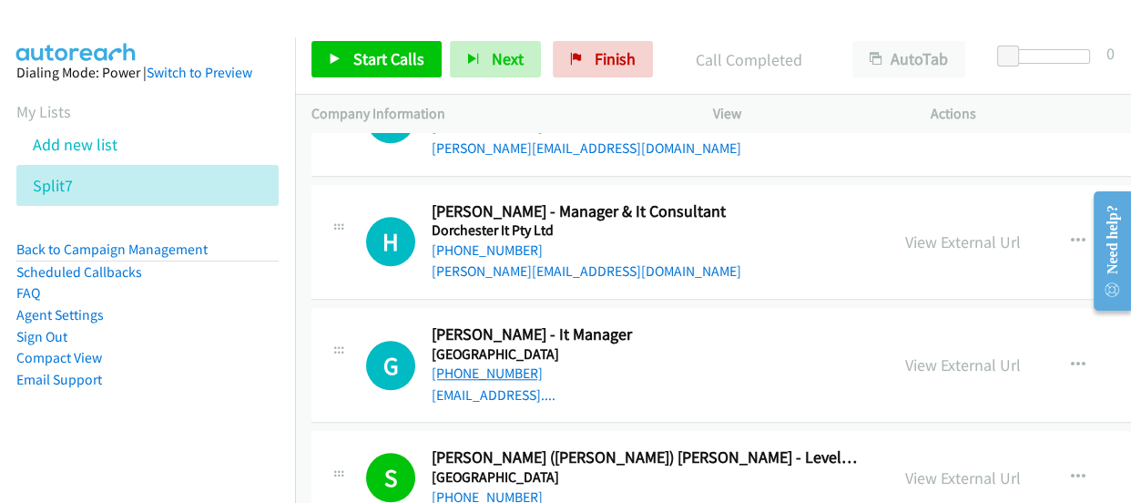
click at [473, 364] on link "+61 438 150 306" at bounding box center [487, 372] width 111 height 17
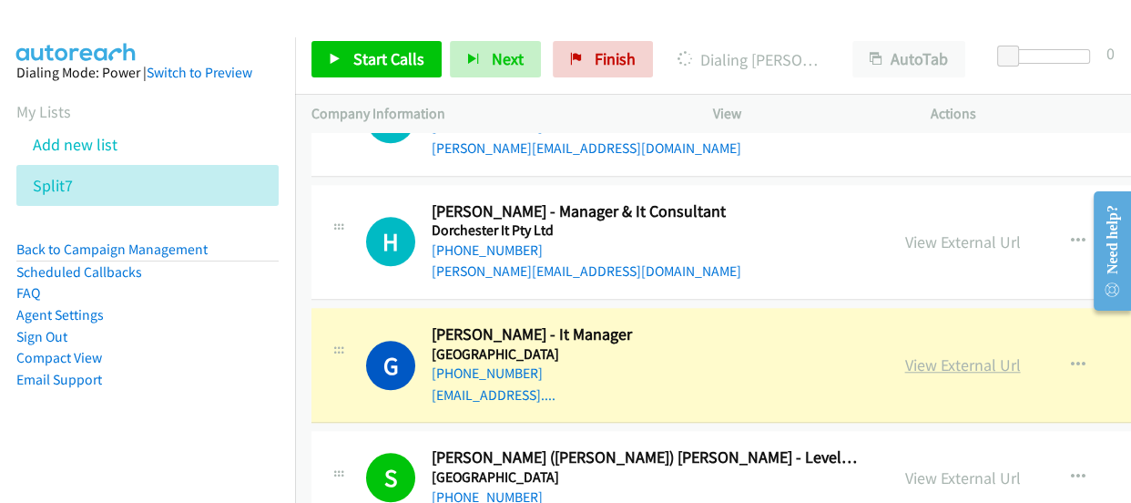
drag, startPoint x: 944, startPoint y: 332, endPoint x: 913, endPoint y: 330, distance: 31.0
click at [952, 354] on link "View External Url" at bounding box center [963, 364] width 116 height 21
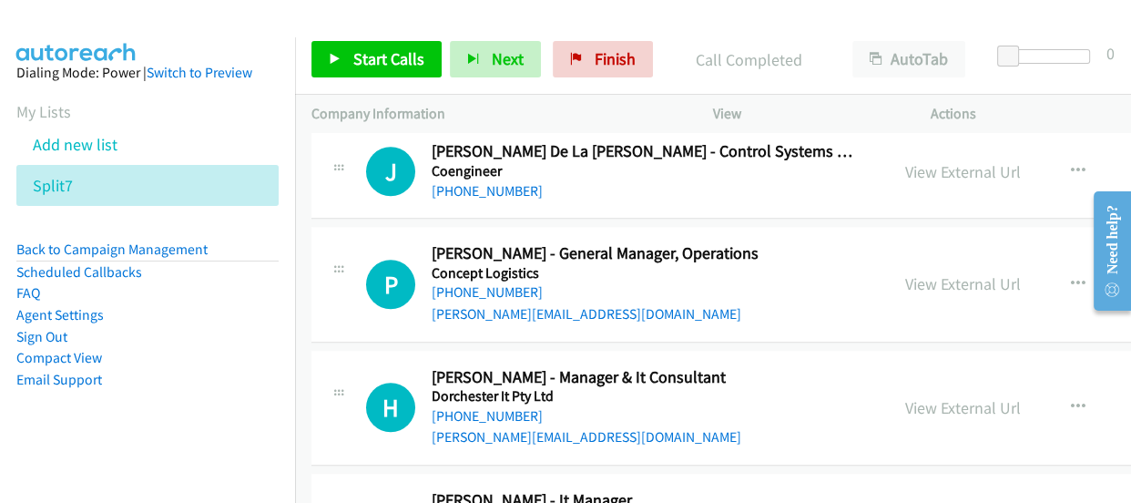
scroll to position [13743, 0]
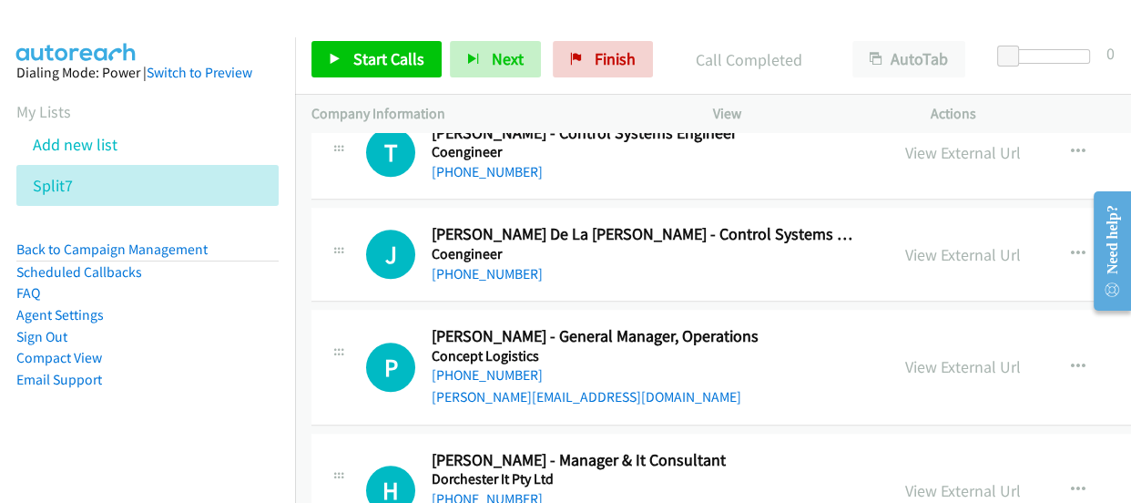
click at [477, 490] on link "+61 2 9970 7322" at bounding box center [487, 498] width 111 height 17
click at [934, 480] on link "View External Url" at bounding box center [963, 490] width 116 height 21
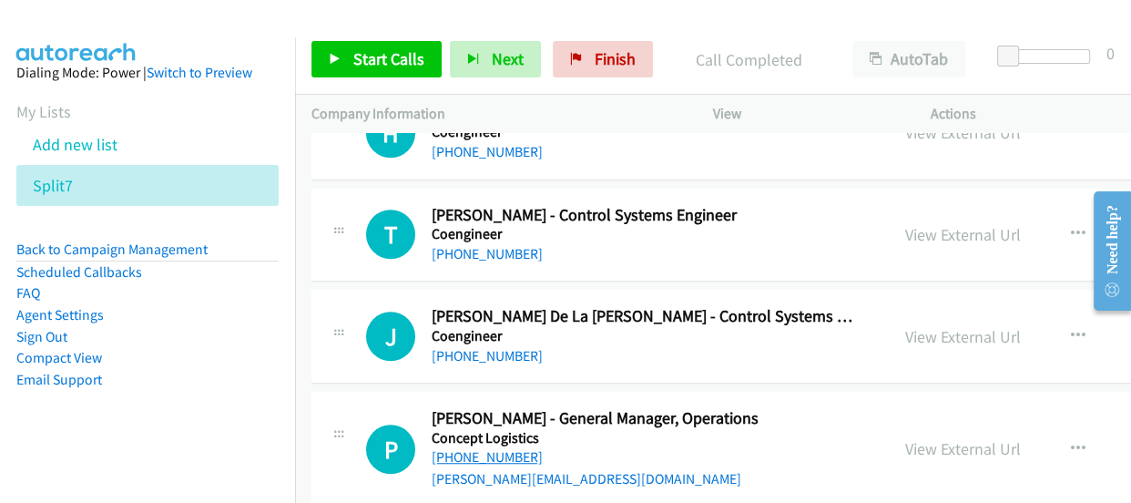
click at [517, 448] on link "+61 422 796 390" at bounding box center [487, 456] width 111 height 17
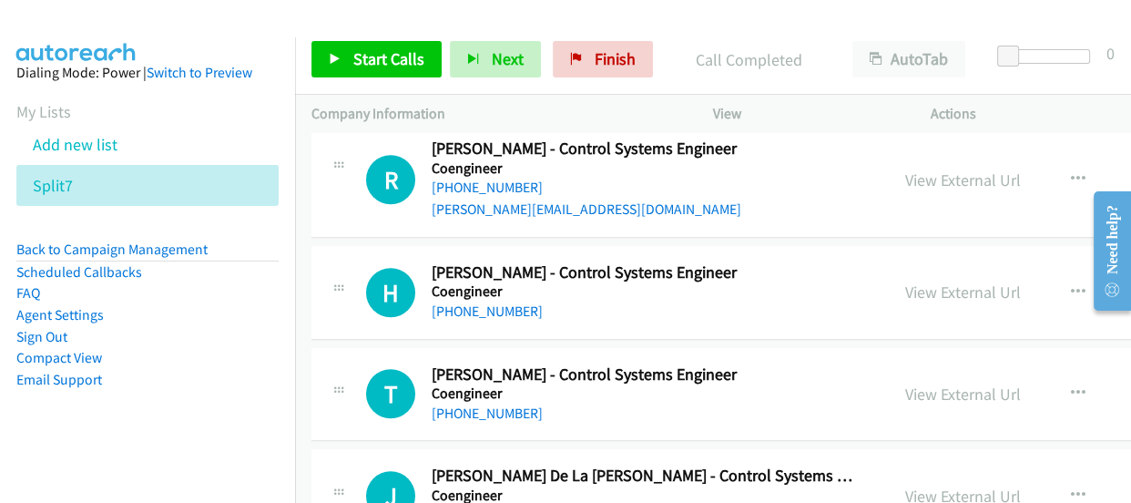
scroll to position [13495, 0]
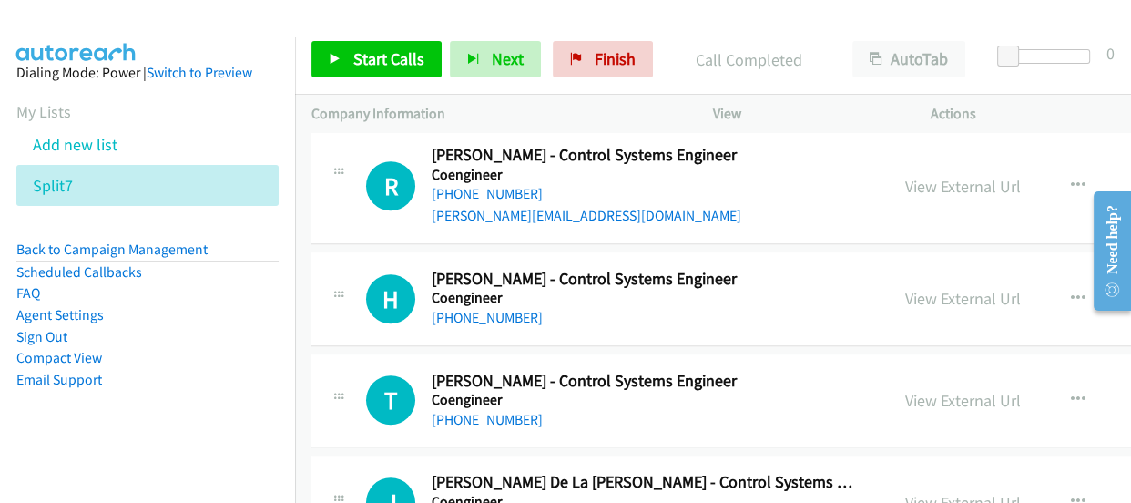
click at [509, 411] on link "+61 449 974 545" at bounding box center [487, 419] width 111 height 17
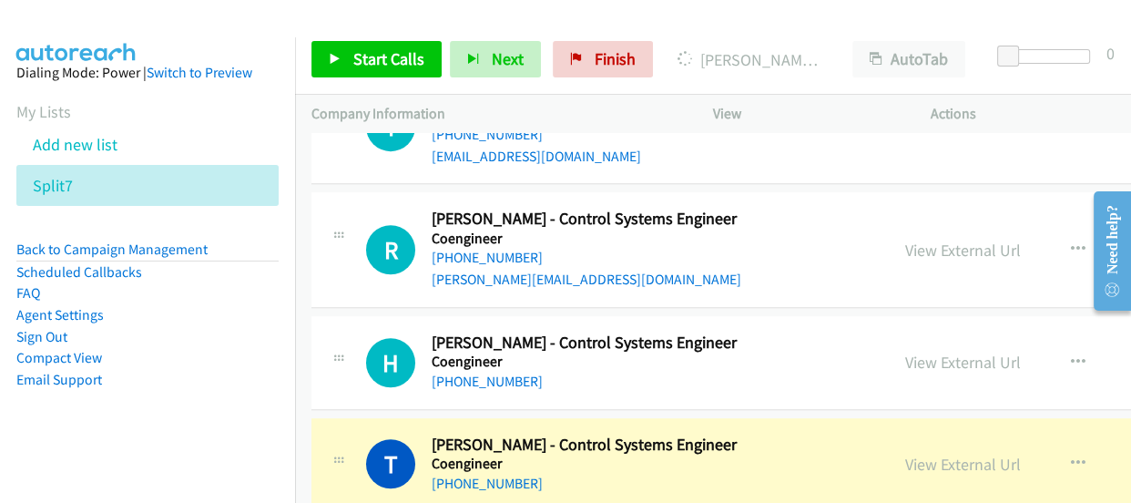
scroll to position [13413, 0]
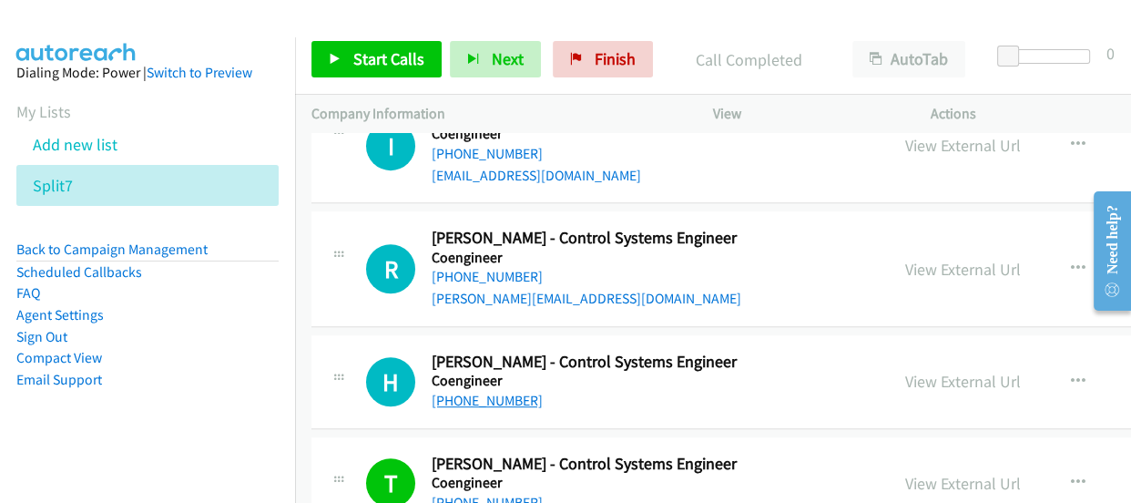
click at [498, 392] on link "+61 401 968 499" at bounding box center [487, 400] width 111 height 17
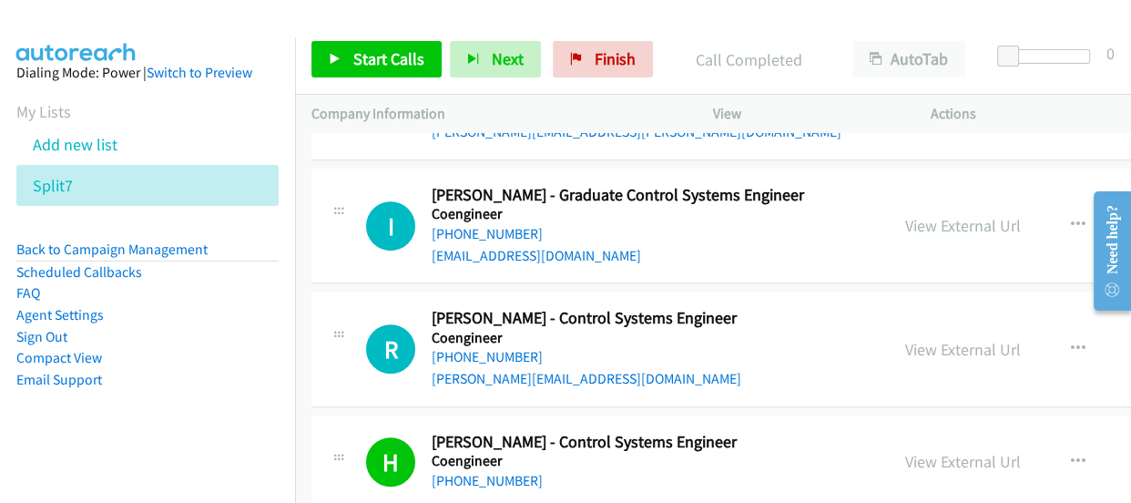
scroll to position [13247, 0]
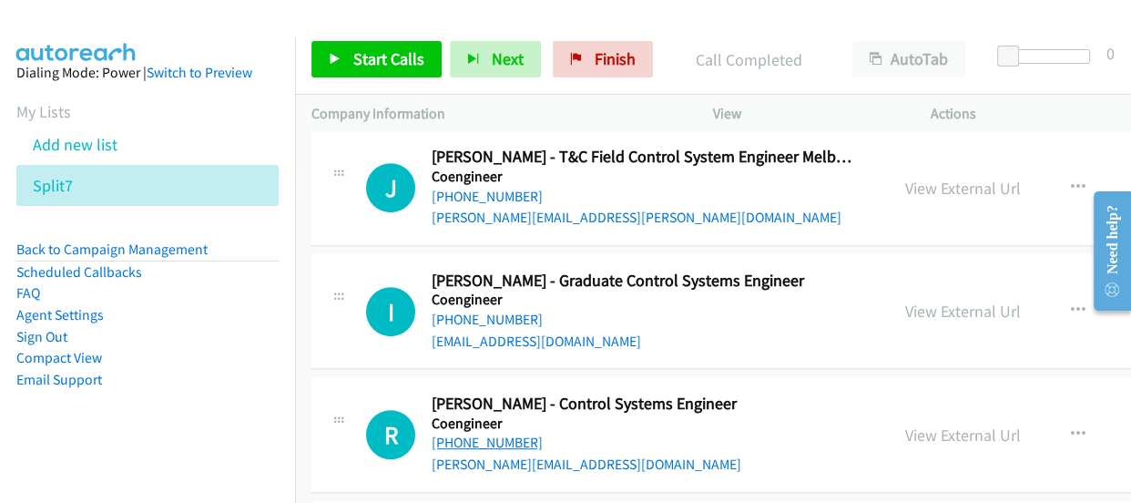
click at [489, 434] on link "+61 475 139 628" at bounding box center [487, 442] width 111 height 17
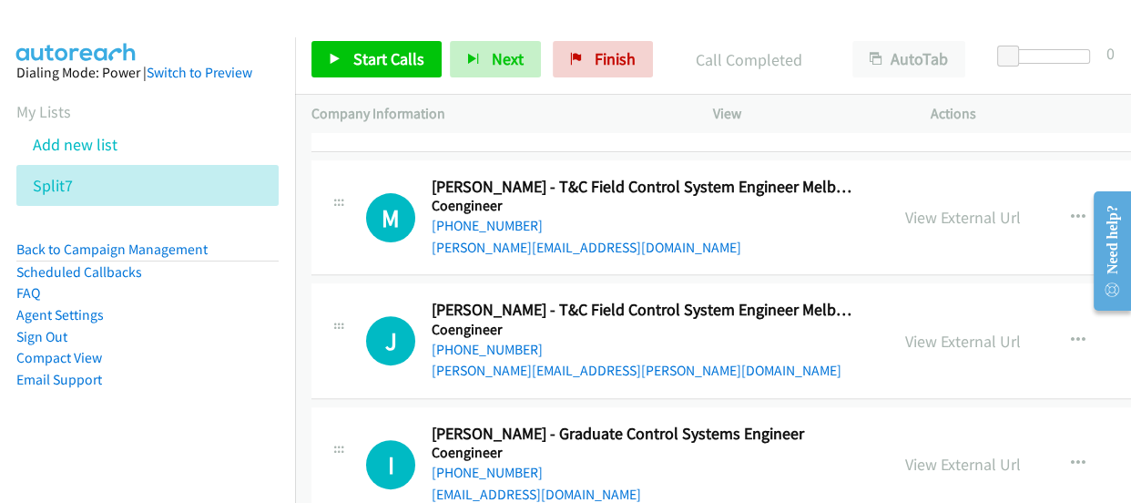
scroll to position [13081, 0]
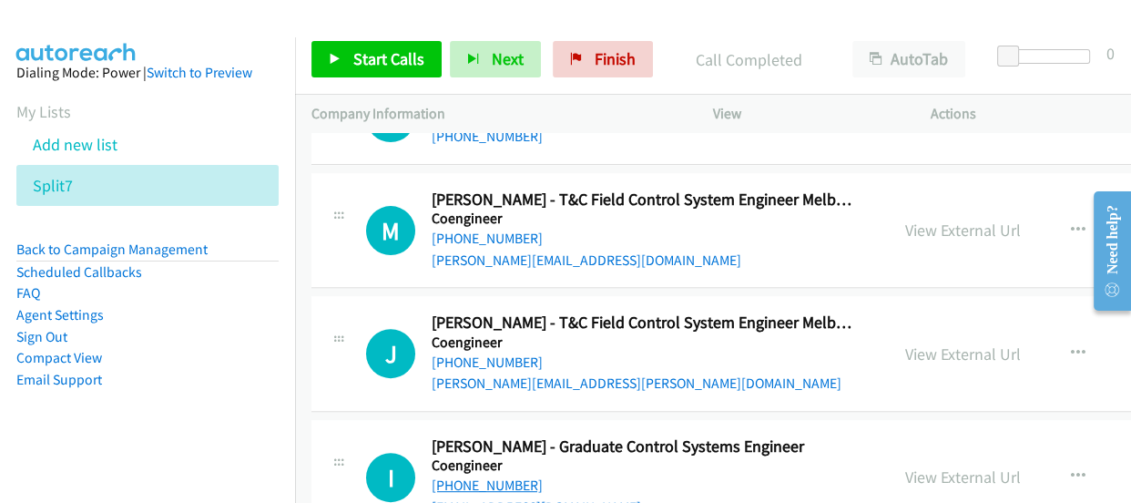
click at [475, 476] on link "+61 468 430 157" at bounding box center [487, 484] width 111 height 17
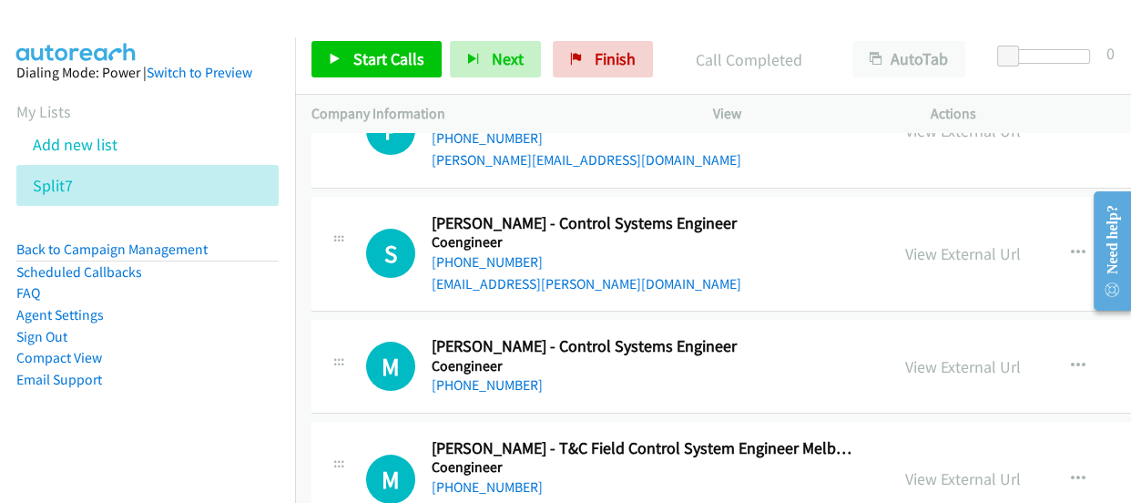
scroll to position [12998, 0]
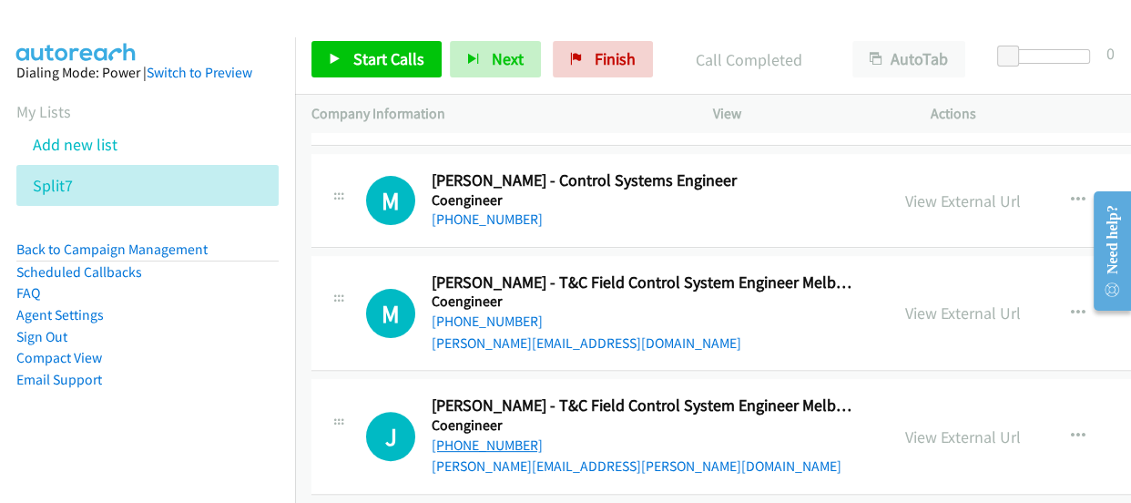
click at [468, 436] on link "+61 468 588 059" at bounding box center [487, 444] width 111 height 17
click at [495, 312] on link "+61 450 564 900" at bounding box center [487, 320] width 111 height 17
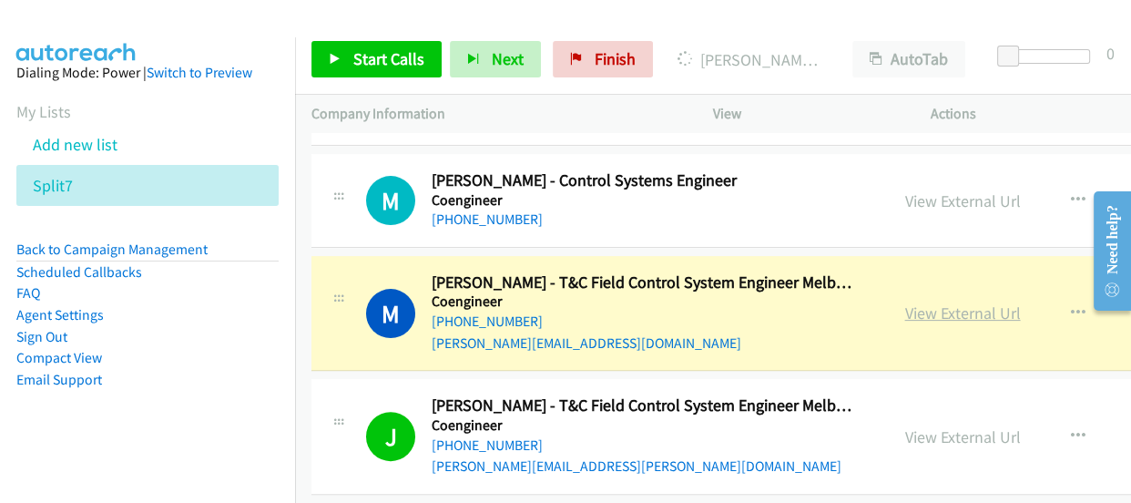
click at [905, 302] on link "View External Url" at bounding box center [963, 312] width 116 height 21
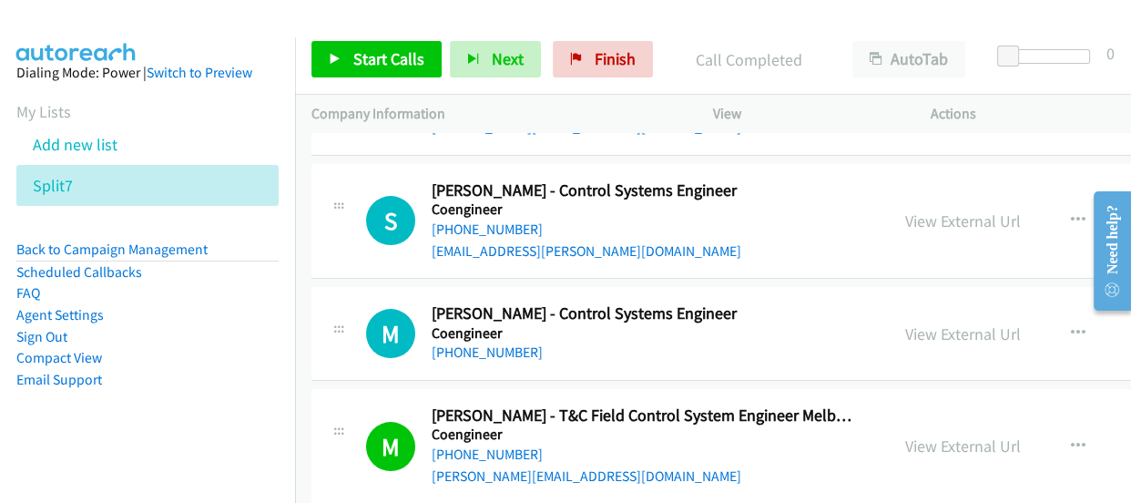
scroll to position [12832, 0]
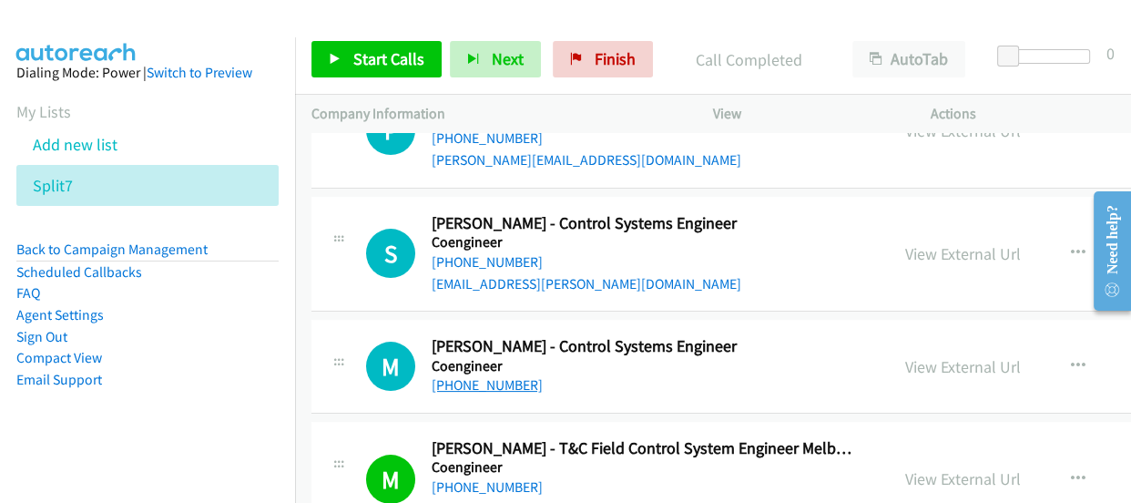
click at [475, 376] on link "+61 426 517 868" at bounding box center [487, 384] width 111 height 17
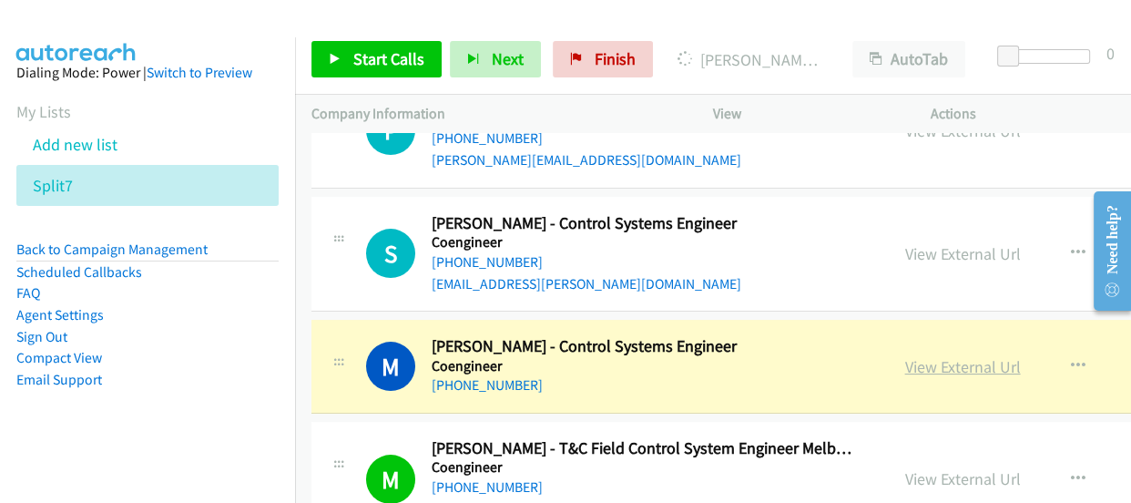
click at [910, 356] on link "View External Url" at bounding box center [963, 366] width 116 height 21
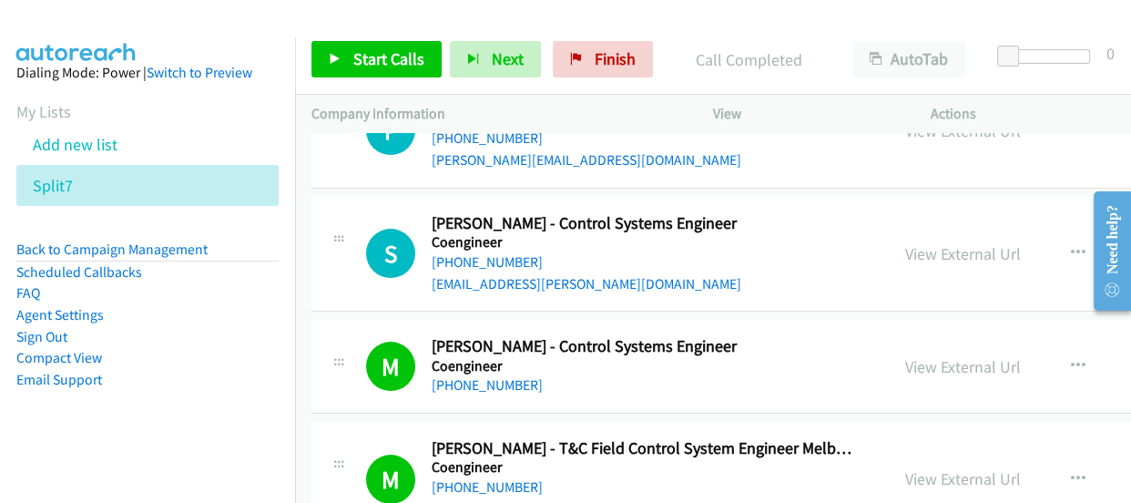
scroll to position [12750, 0]
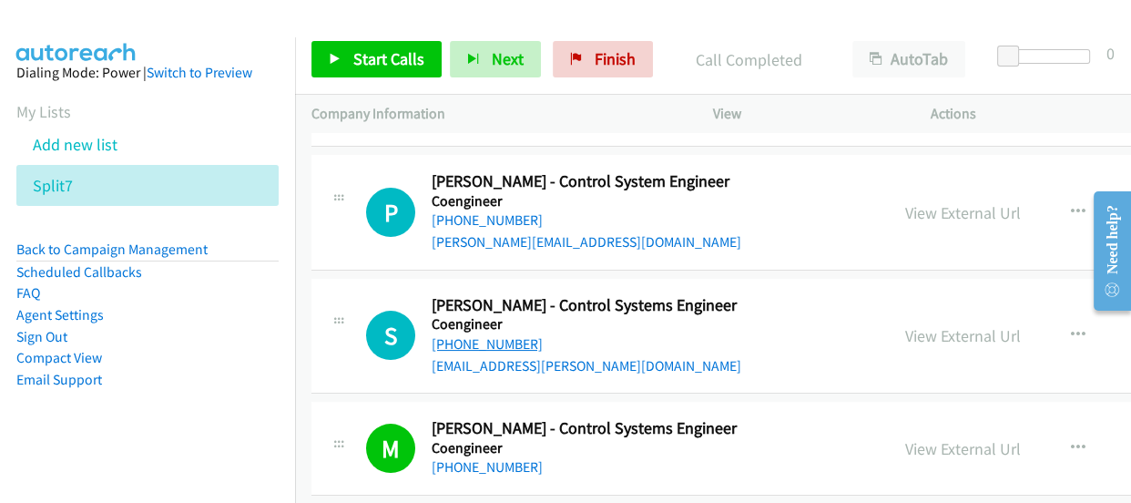
click at [481, 335] on link "+61 404 601 082" at bounding box center [487, 343] width 111 height 17
click at [473, 211] on link "+61 428 123 587" at bounding box center [487, 219] width 111 height 17
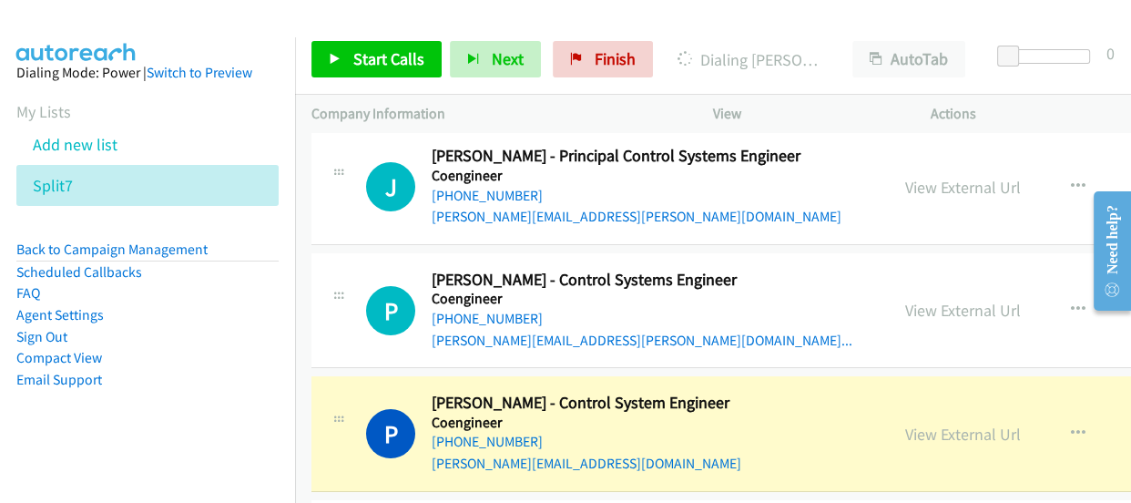
scroll to position [12502, 0]
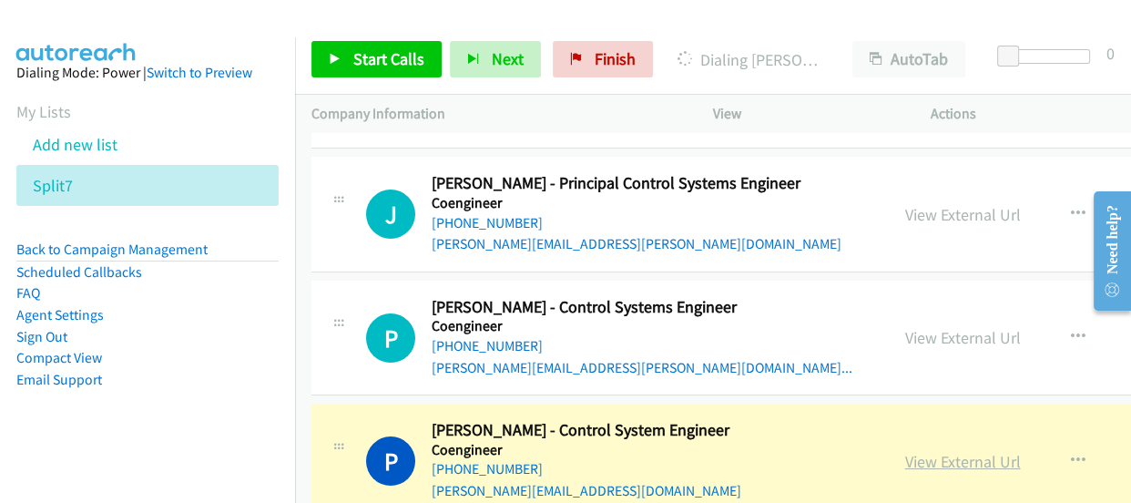
click at [938, 451] on link "View External Url" at bounding box center [963, 461] width 116 height 21
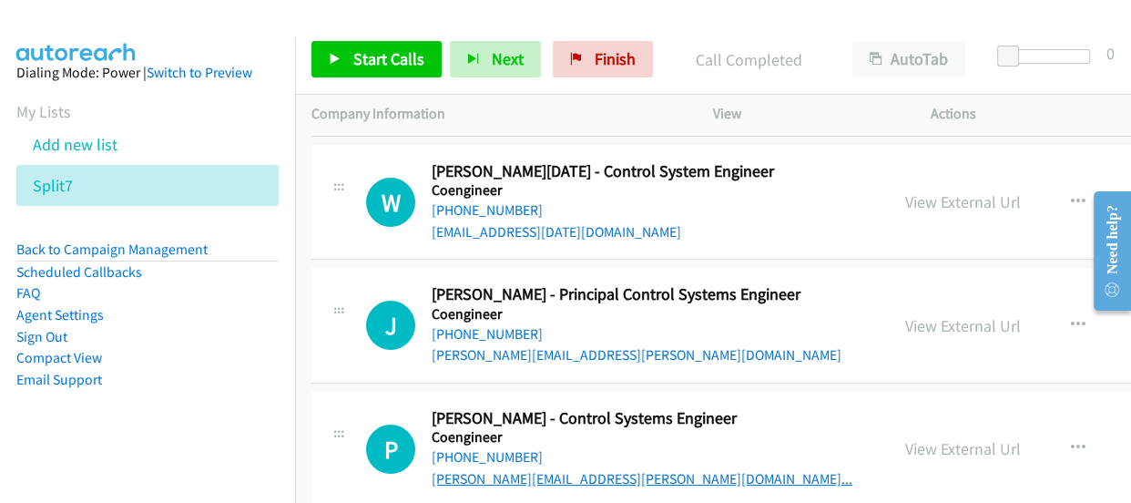
scroll to position [12419, 0]
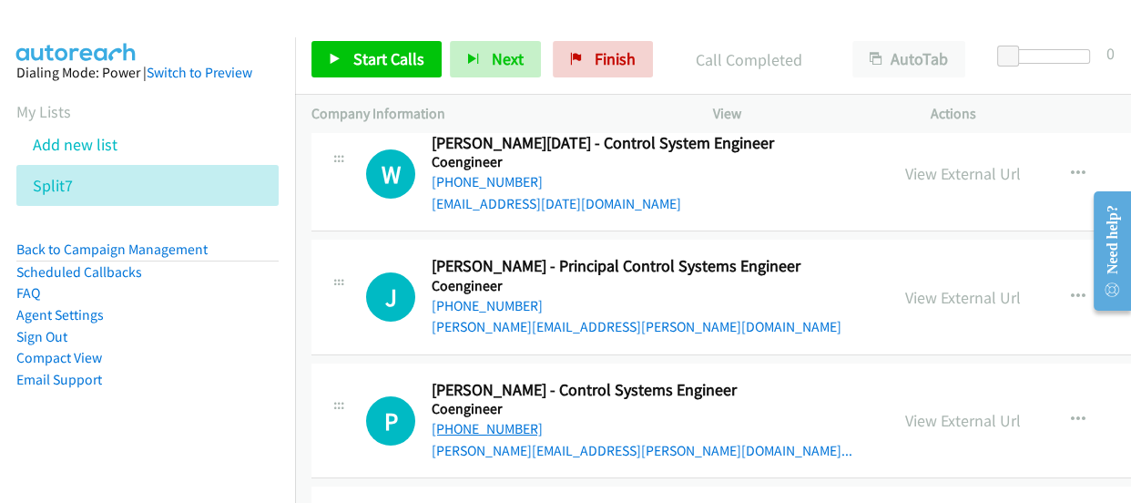
click at [485, 420] on link "+61 438 155 018" at bounding box center [487, 428] width 111 height 17
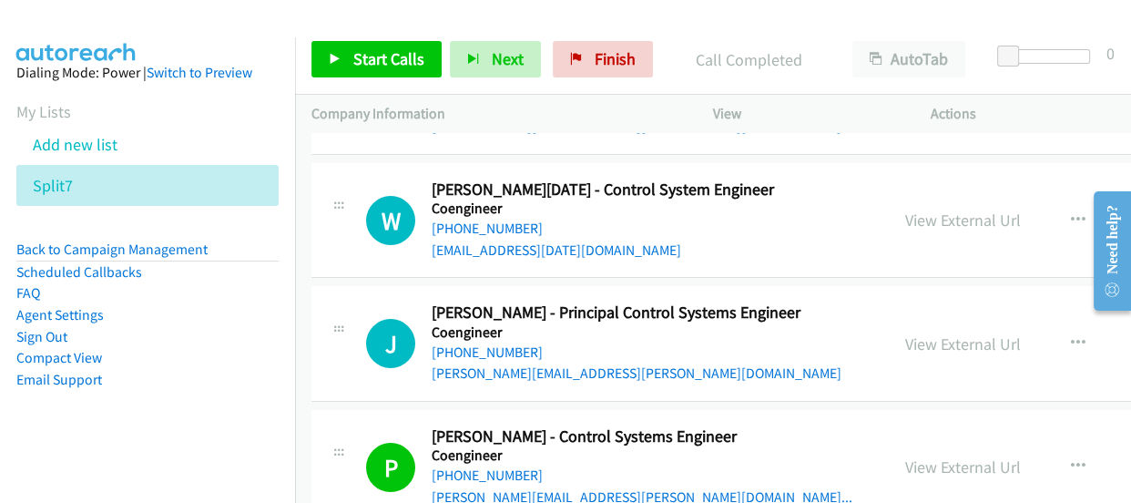
scroll to position [12253, 0]
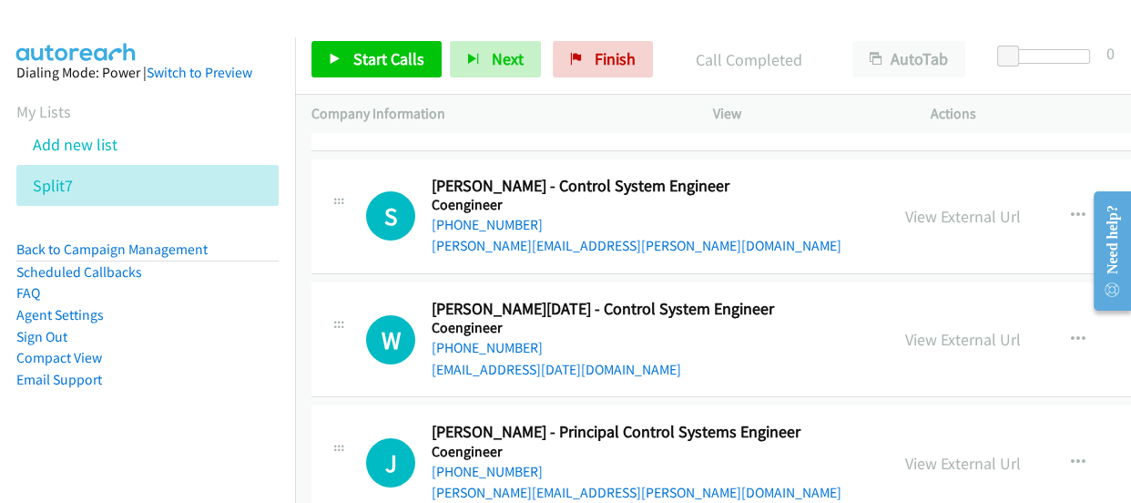
drag, startPoint x: 489, startPoint y: 189, endPoint x: 496, endPoint y: 198, distance: 11.0
click at [495, 216] on link "+61 426 154 038" at bounding box center [487, 224] width 111 height 17
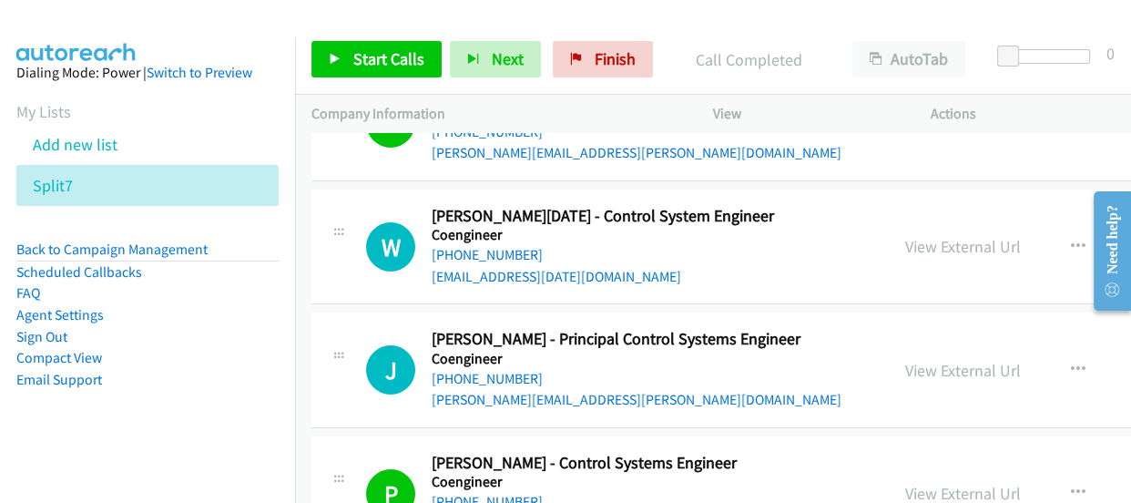
scroll to position [12336, 0]
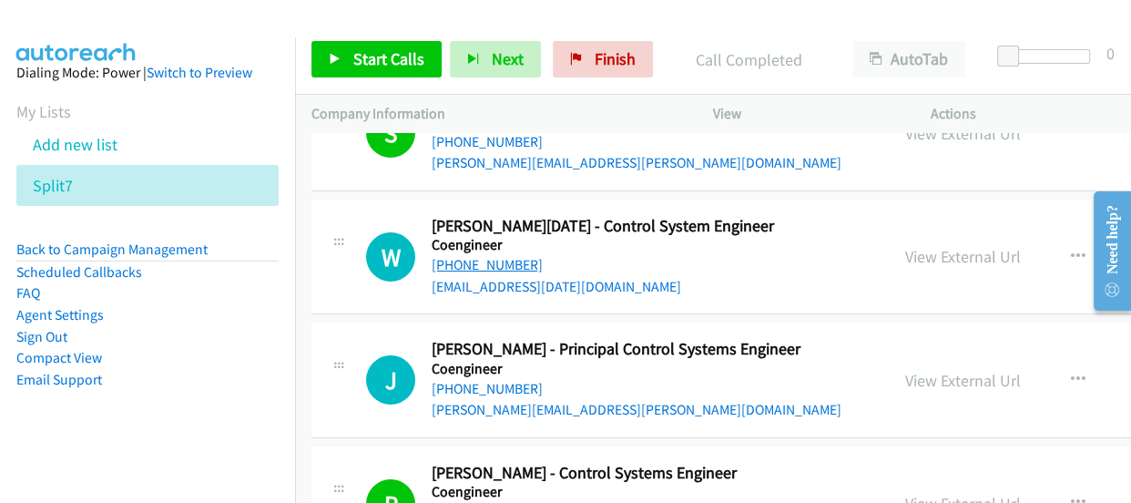
click at [496, 256] on link "+61 406 770 421" at bounding box center [487, 264] width 111 height 17
click at [474, 380] on link "+61 2 9492 1509" at bounding box center [487, 388] width 111 height 17
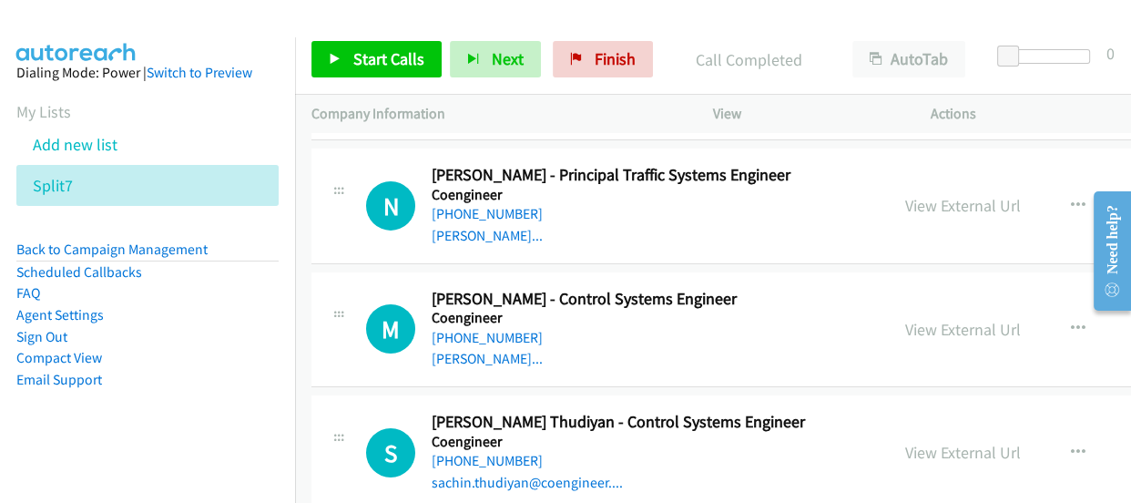
scroll to position [11922, 0]
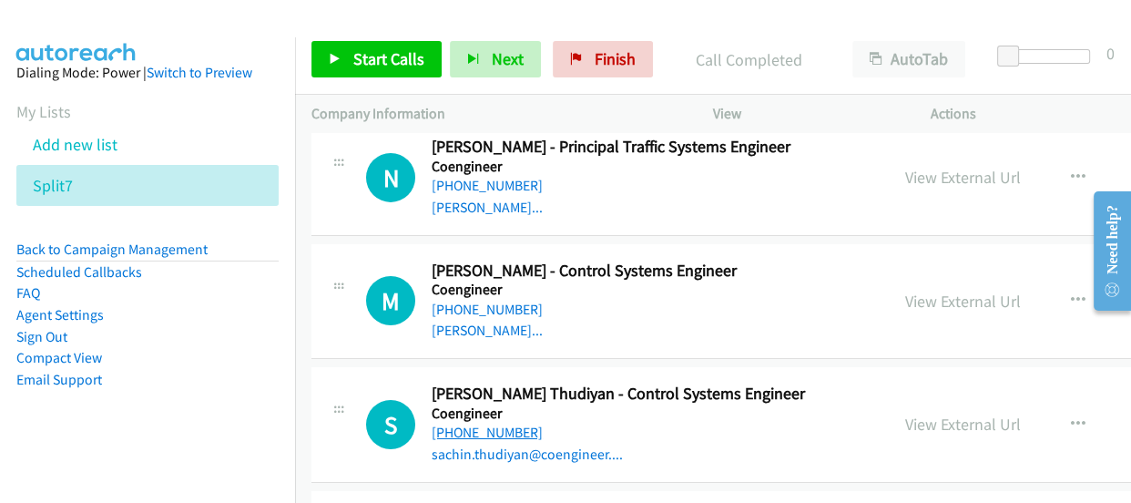
click at [479, 423] on link "+61 427 863 747" at bounding box center [487, 431] width 111 height 17
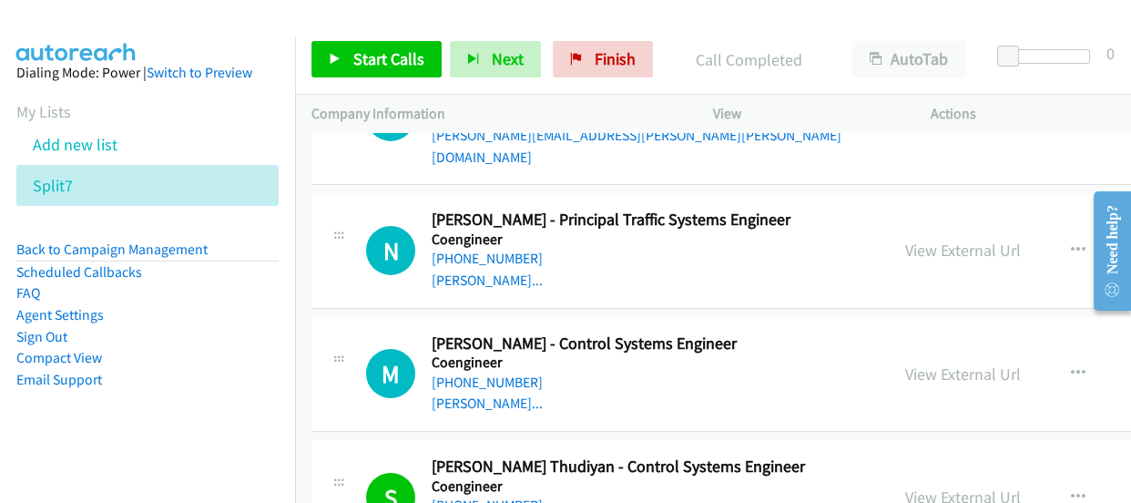
scroll to position [11840, 0]
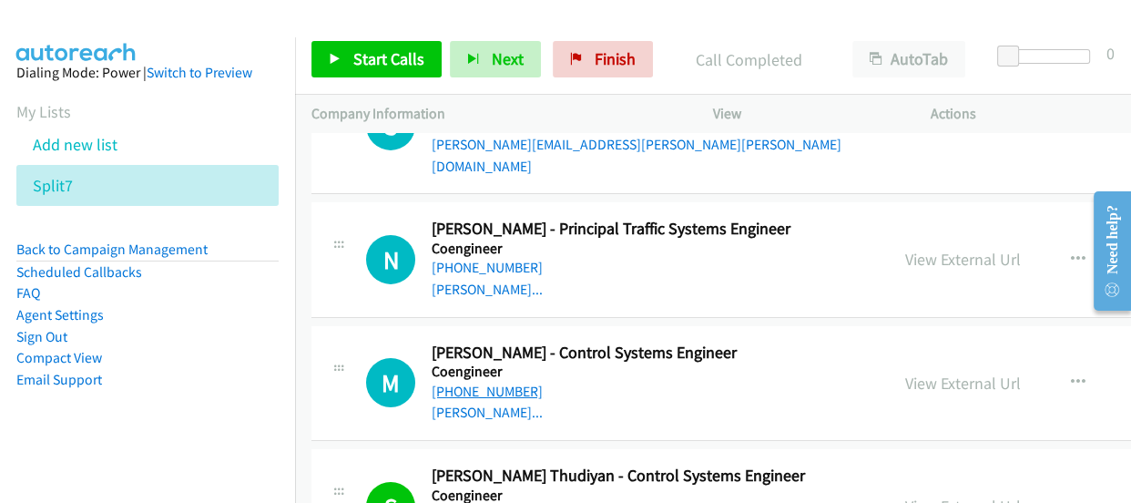
click at [487, 383] on link "+61 413 651 132" at bounding box center [487, 391] width 111 height 17
click at [493, 383] on link "+61 413 651 132" at bounding box center [487, 391] width 111 height 17
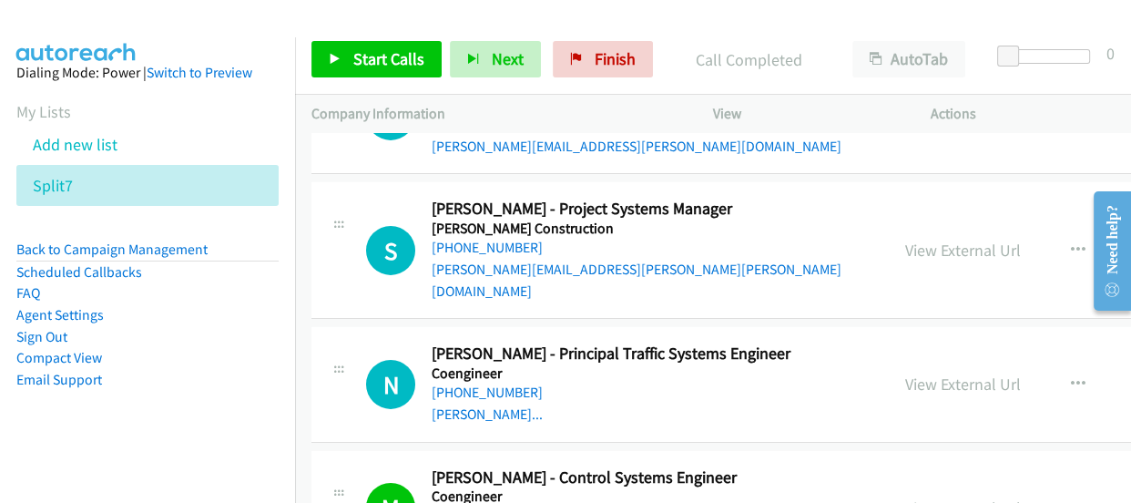
scroll to position [11757, 0]
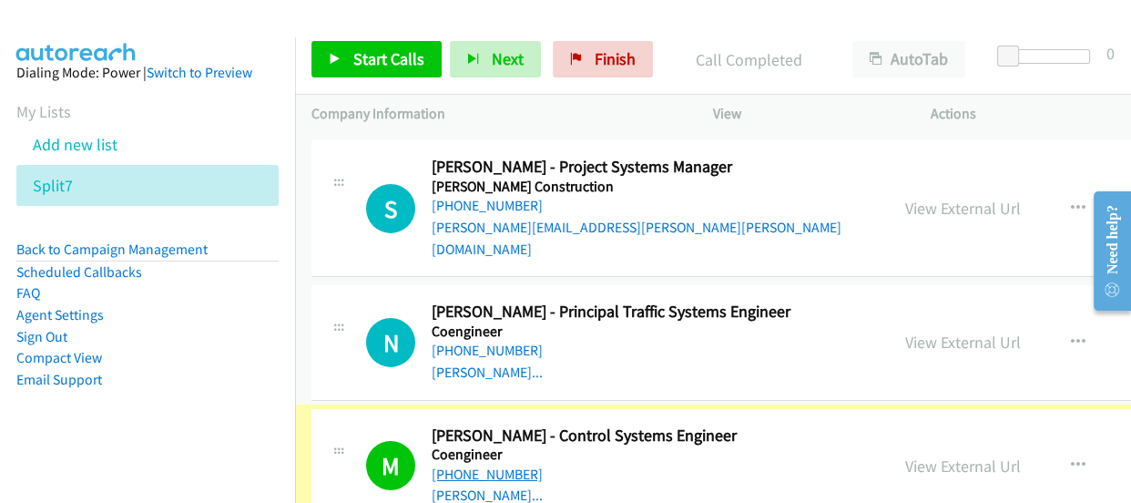
click at [494, 465] on link "+61 413 651 132" at bounding box center [487, 473] width 111 height 17
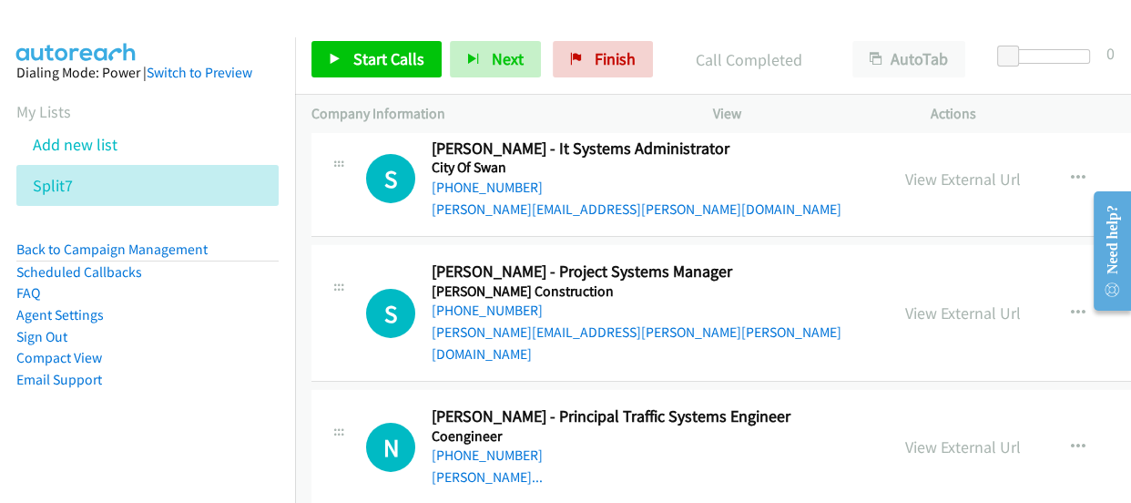
scroll to position [11591, 0]
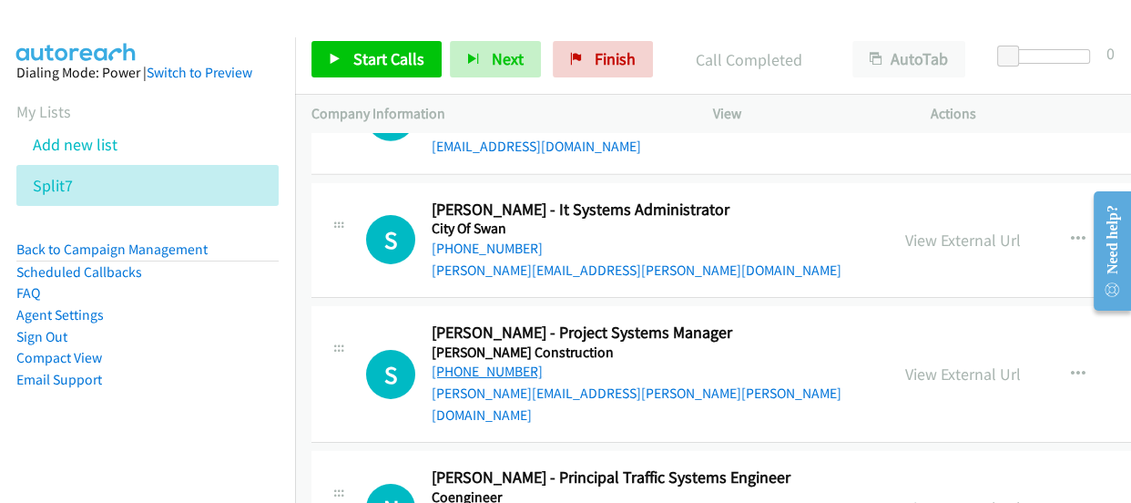
click at [489, 362] on link "+61 438 731 301" at bounding box center [487, 370] width 111 height 17
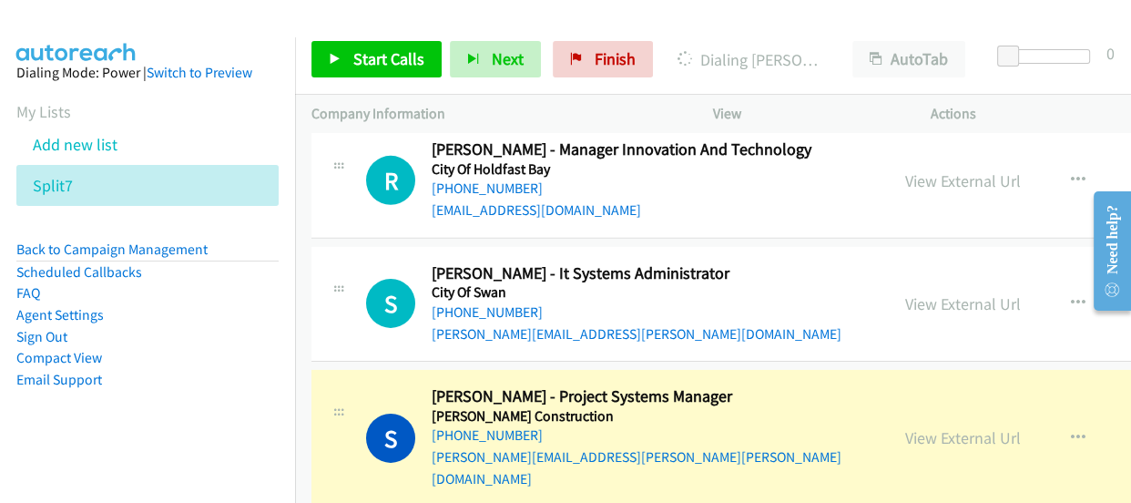
scroll to position [11508, 0]
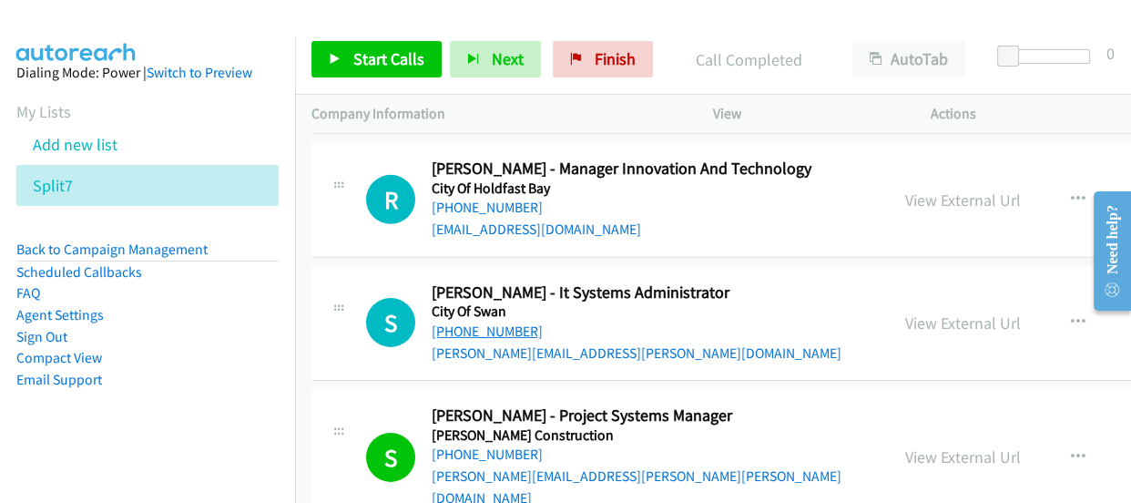
click at [492, 322] on link "+61 458 766 242" at bounding box center [487, 330] width 111 height 17
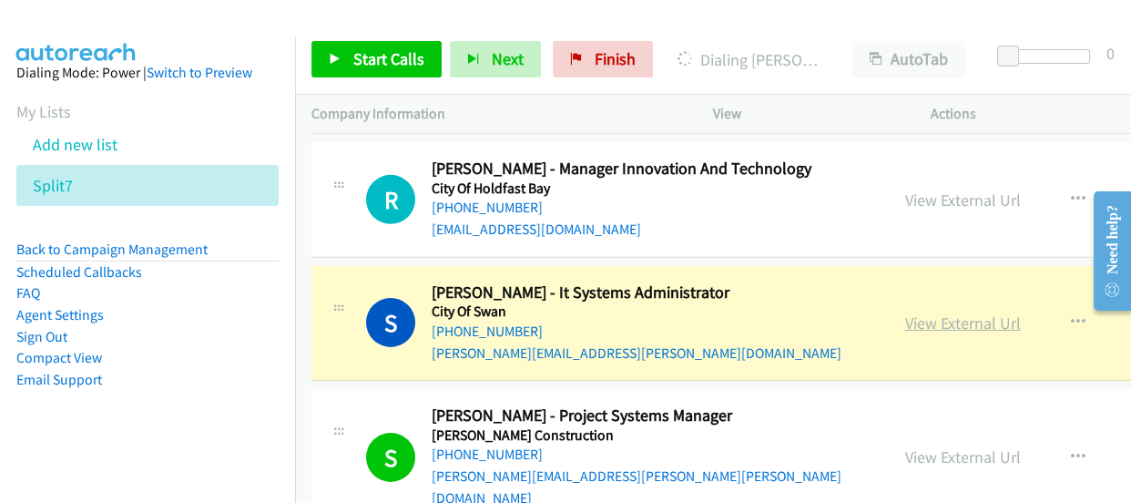
click at [905, 312] on link "View External Url" at bounding box center [963, 322] width 116 height 21
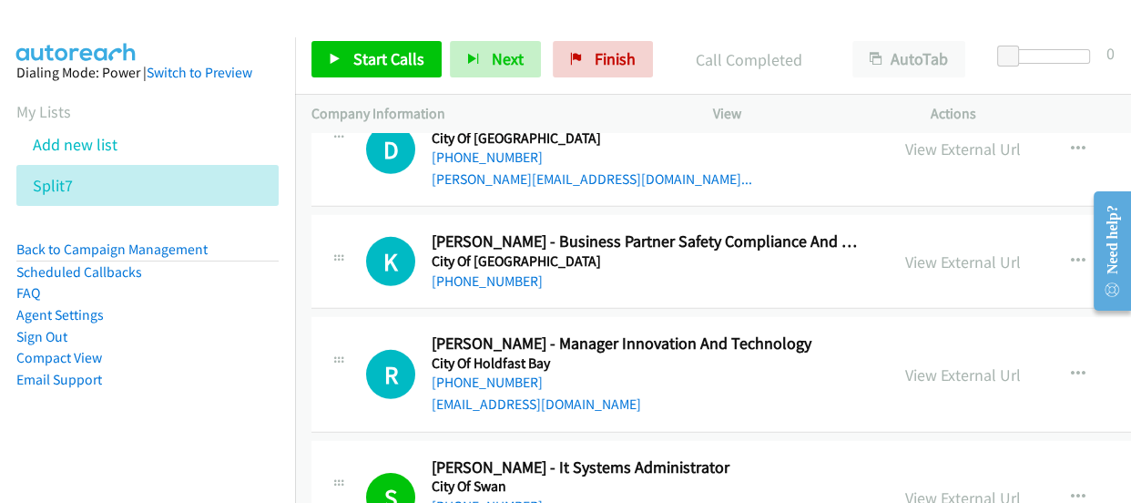
scroll to position [11342, 0]
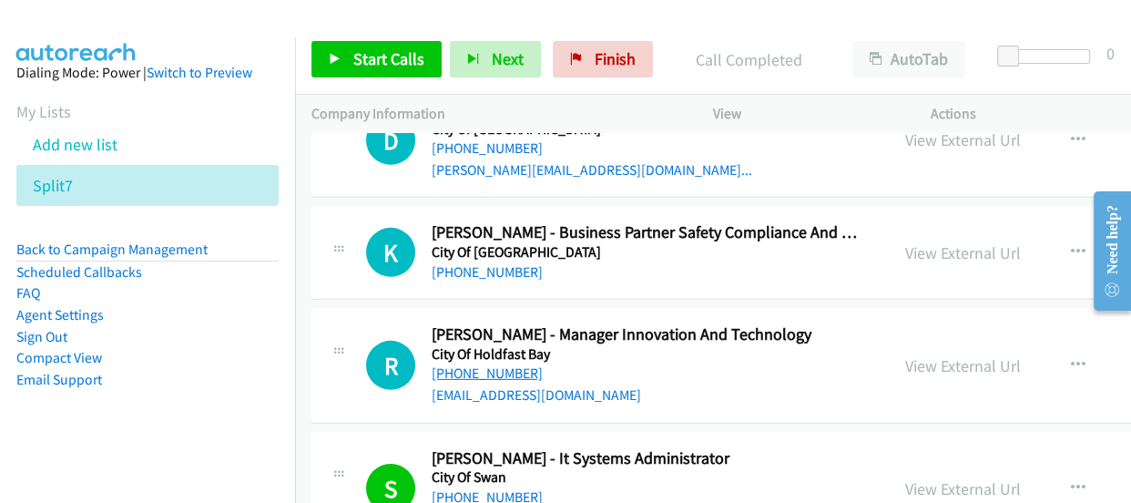
click at [480, 364] on link "+61 8 8229 9999" at bounding box center [487, 372] width 111 height 17
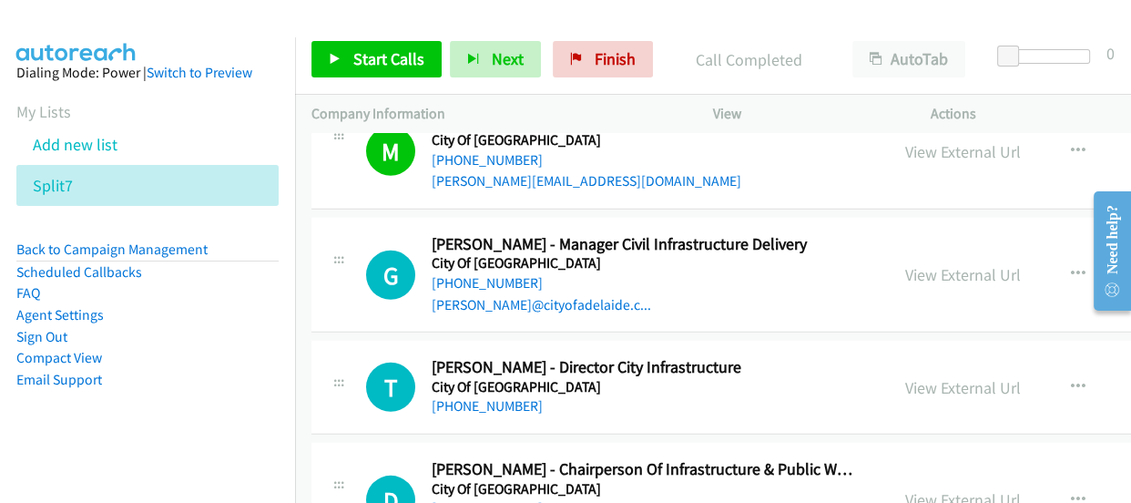
scroll to position [11011, 0]
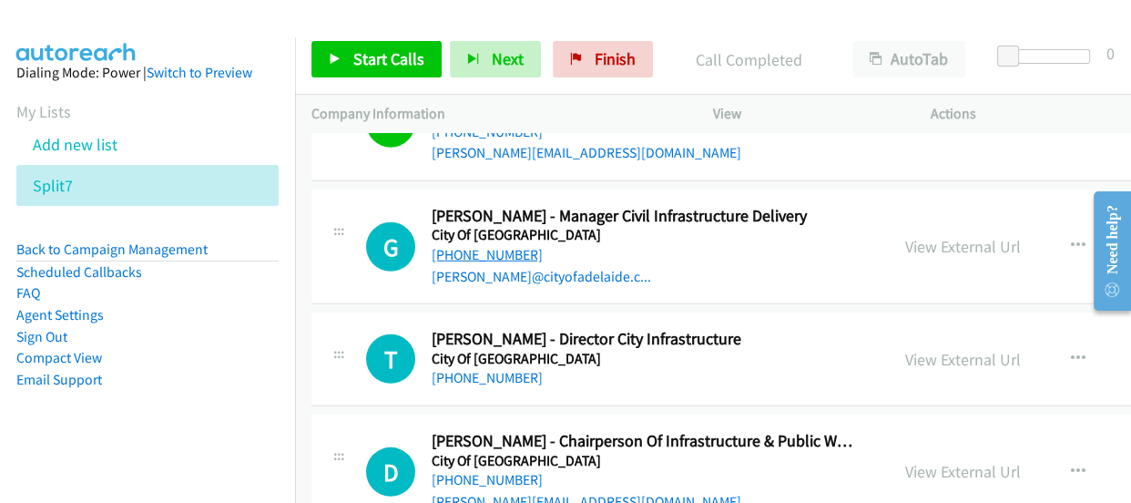
click at [456, 246] on link "+61 402 183 540" at bounding box center [487, 254] width 111 height 17
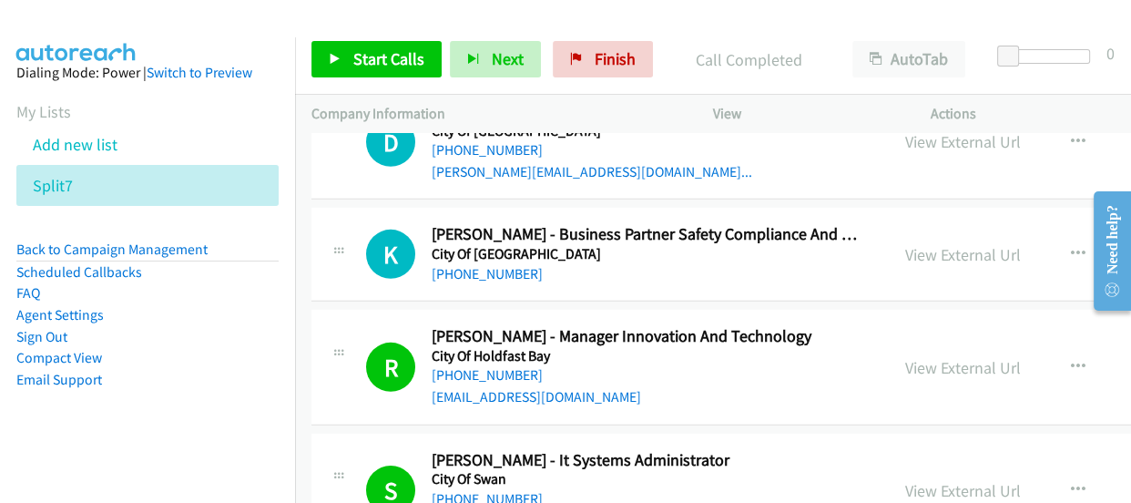
scroll to position [11342, 0]
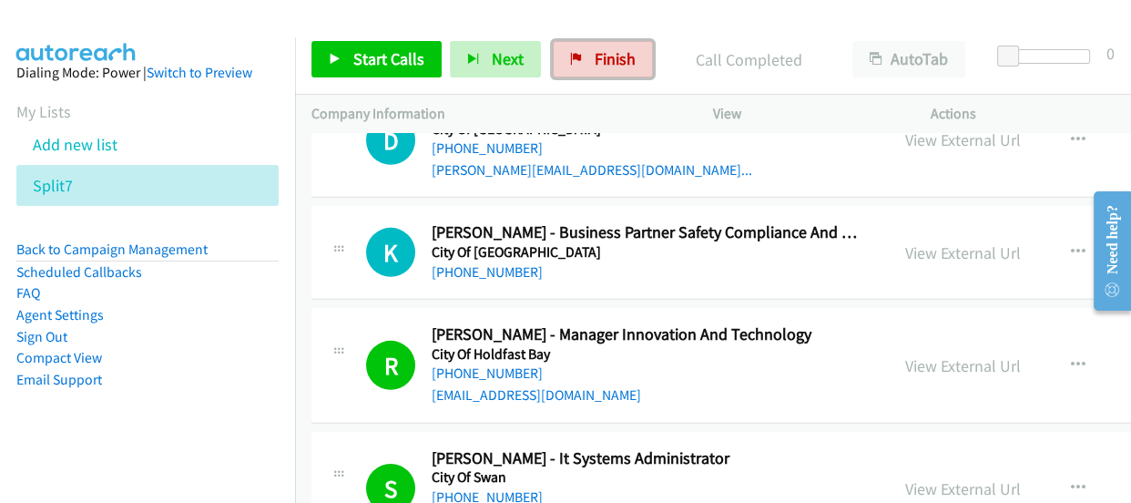
click at [579, 46] on link "Finish" at bounding box center [603, 59] width 100 height 36
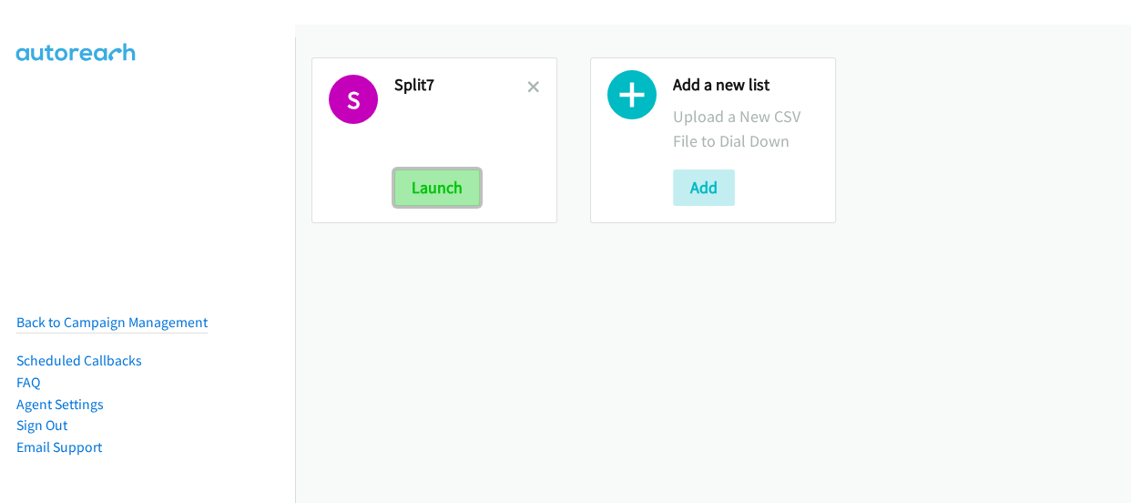
click at [435, 185] on button "Launch" at bounding box center [437, 187] width 86 height 36
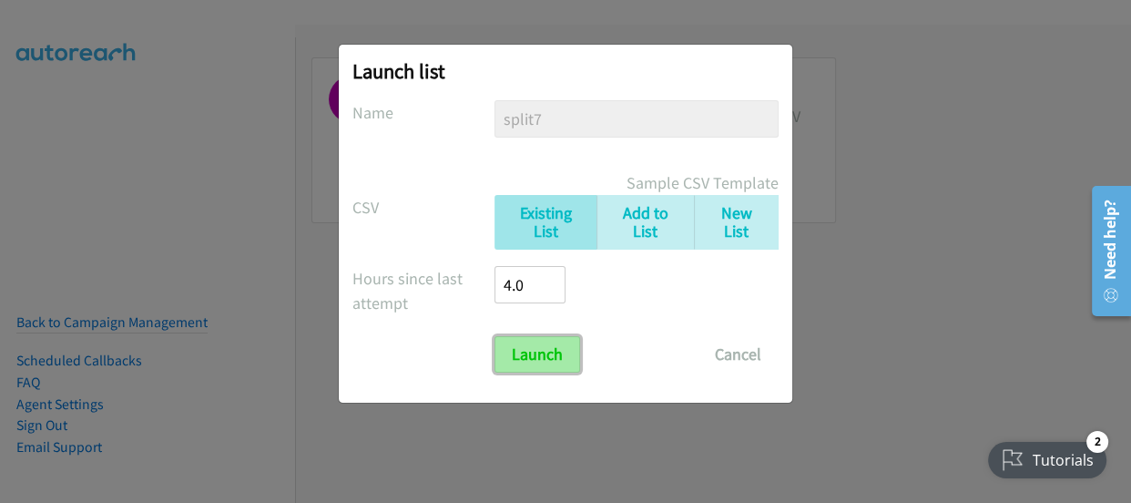
click at [547, 360] on input "Launch" at bounding box center [538, 354] width 86 height 36
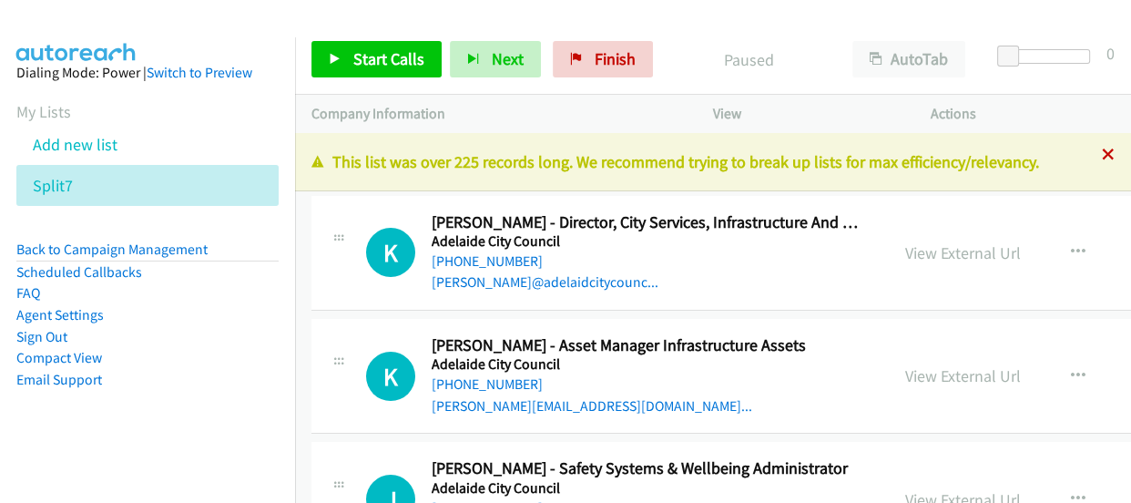
click at [1102, 149] on icon at bounding box center [1108, 155] width 13 height 13
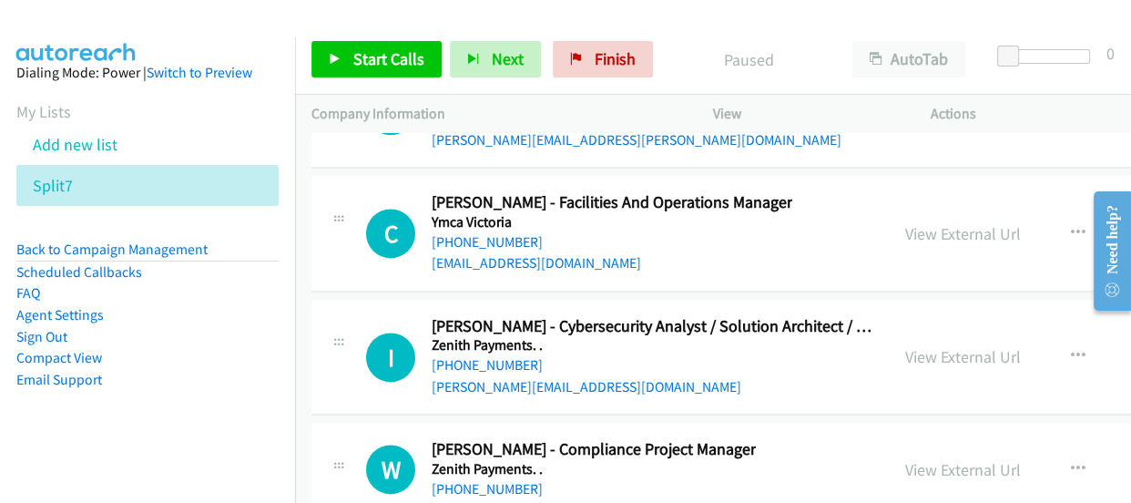
scroll to position [45825, 0]
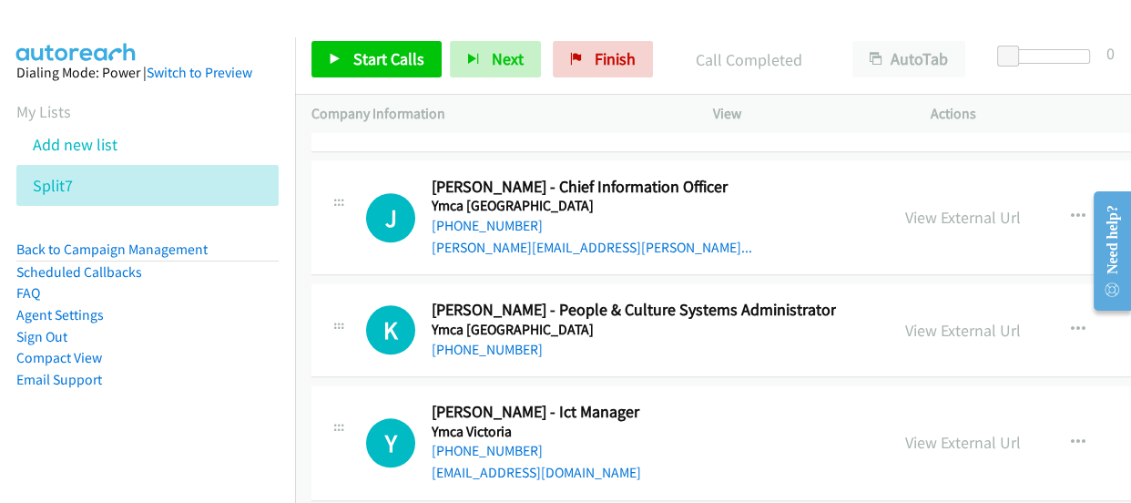
scroll to position [45246, 0]
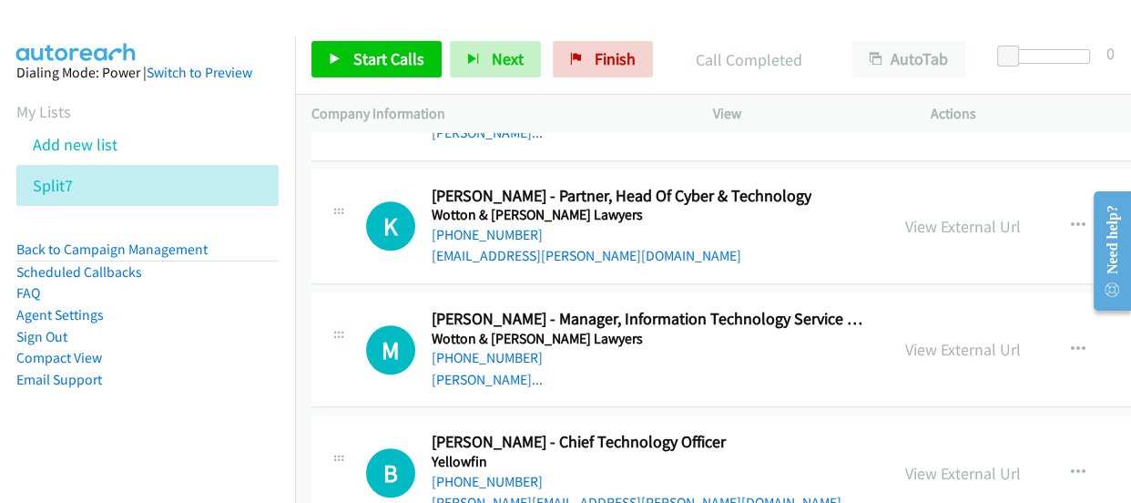
scroll to position [44997, 0]
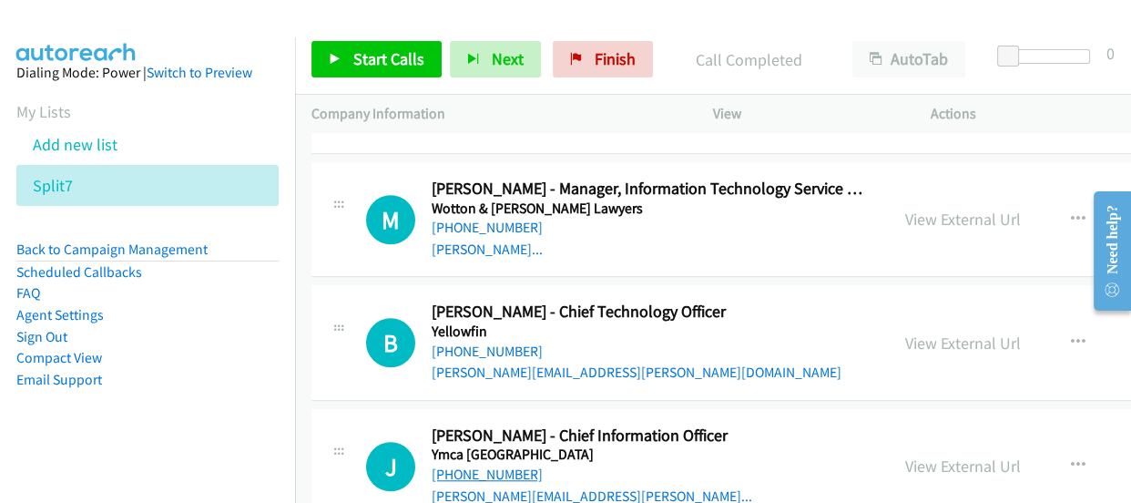
click at [459, 465] on link "+61 410 638 663" at bounding box center [487, 473] width 111 height 17
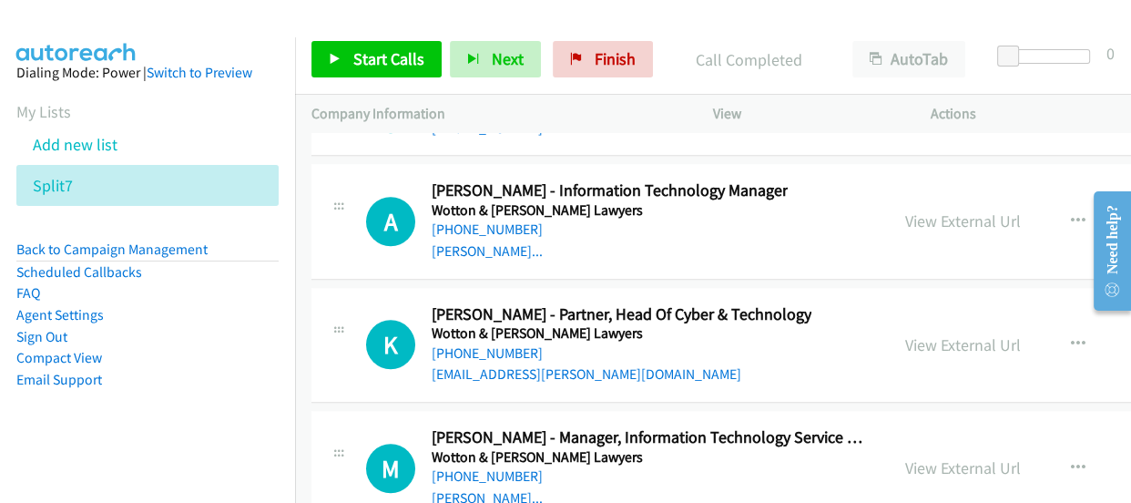
scroll to position [44417, 0]
